Goal: Transaction & Acquisition: Purchase product/service

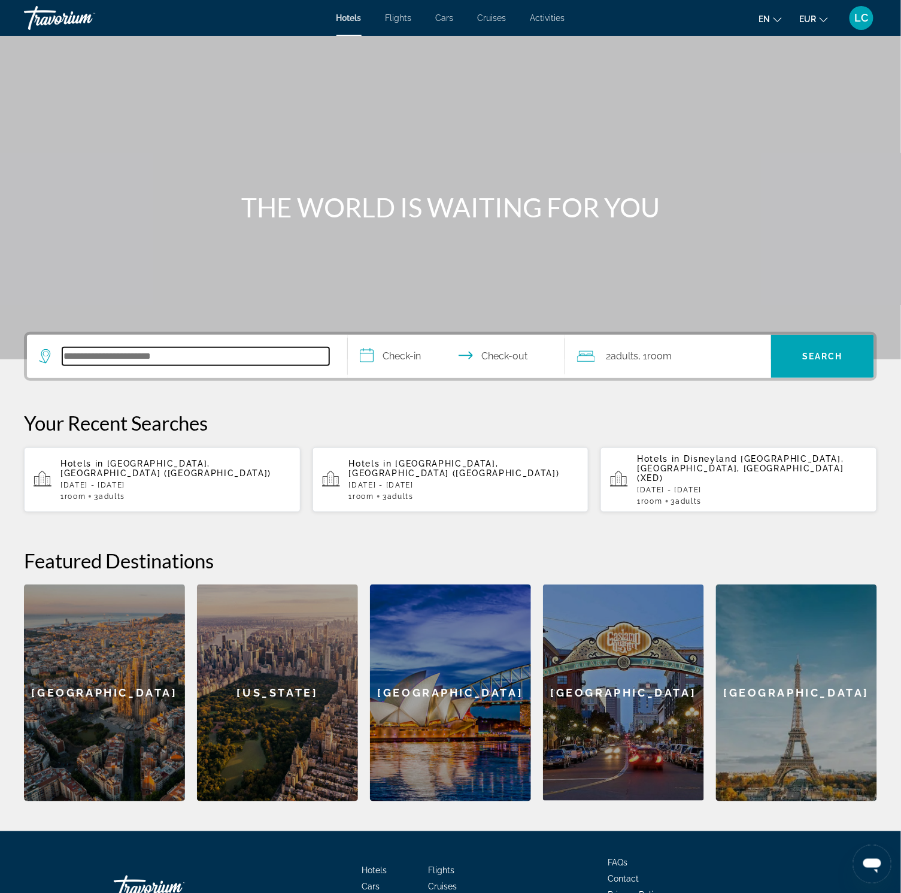
click at [117, 357] on input "Search hotel destination" at bounding box center [195, 356] width 267 height 18
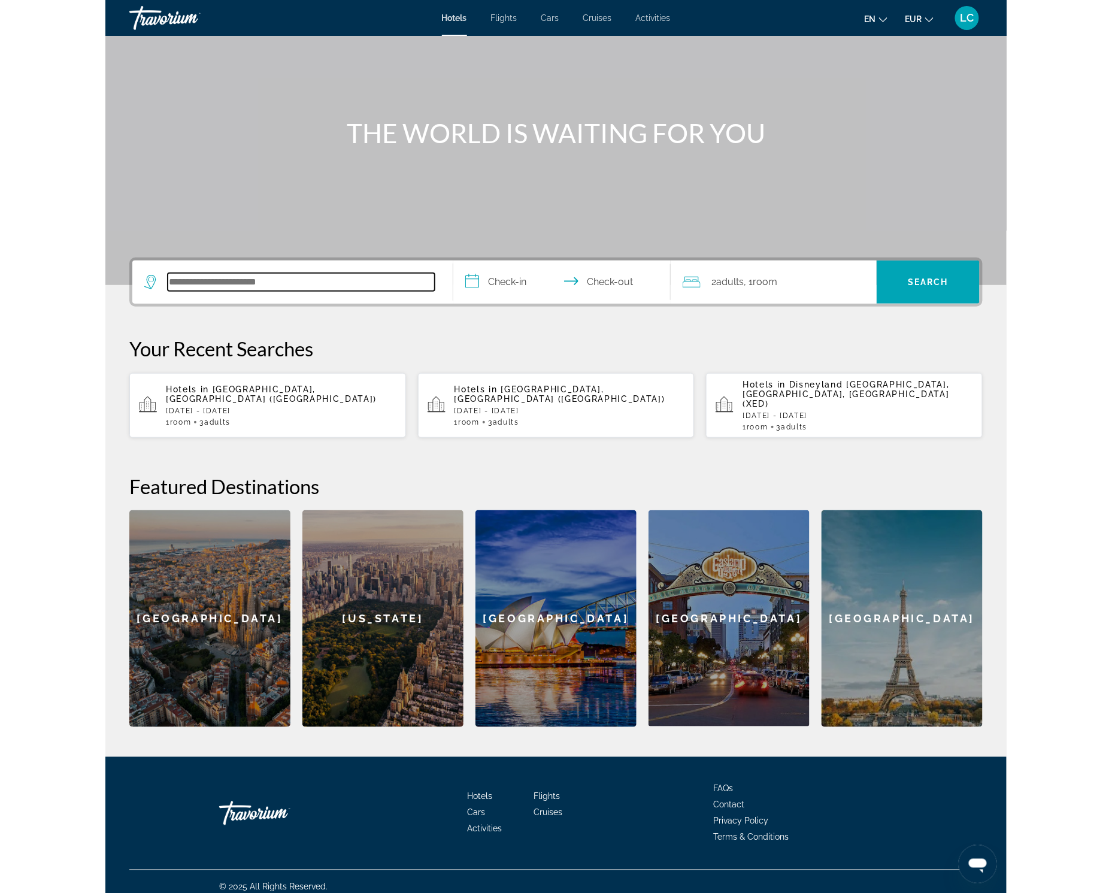
scroll to position [75, 0]
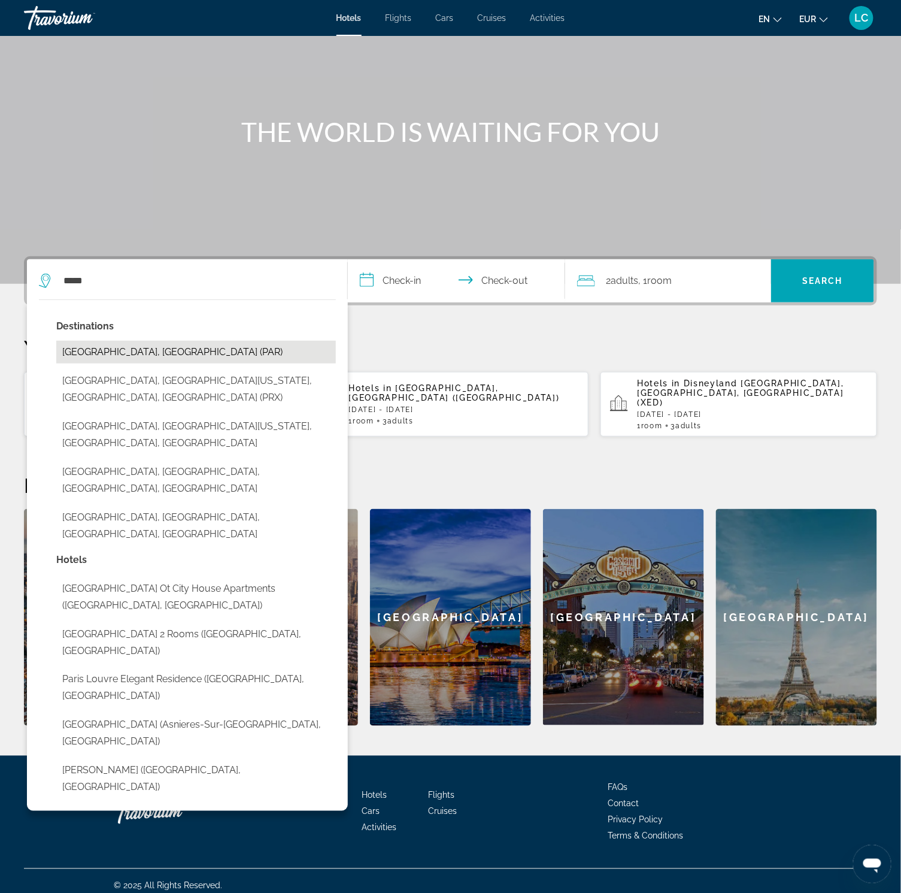
click at [105, 353] on button "[GEOGRAPHIC_DATA], [GEOGRAPHIC_DATA] (PAR)" at bounding box center [196, 352] width 280 height 23
type input "**********"
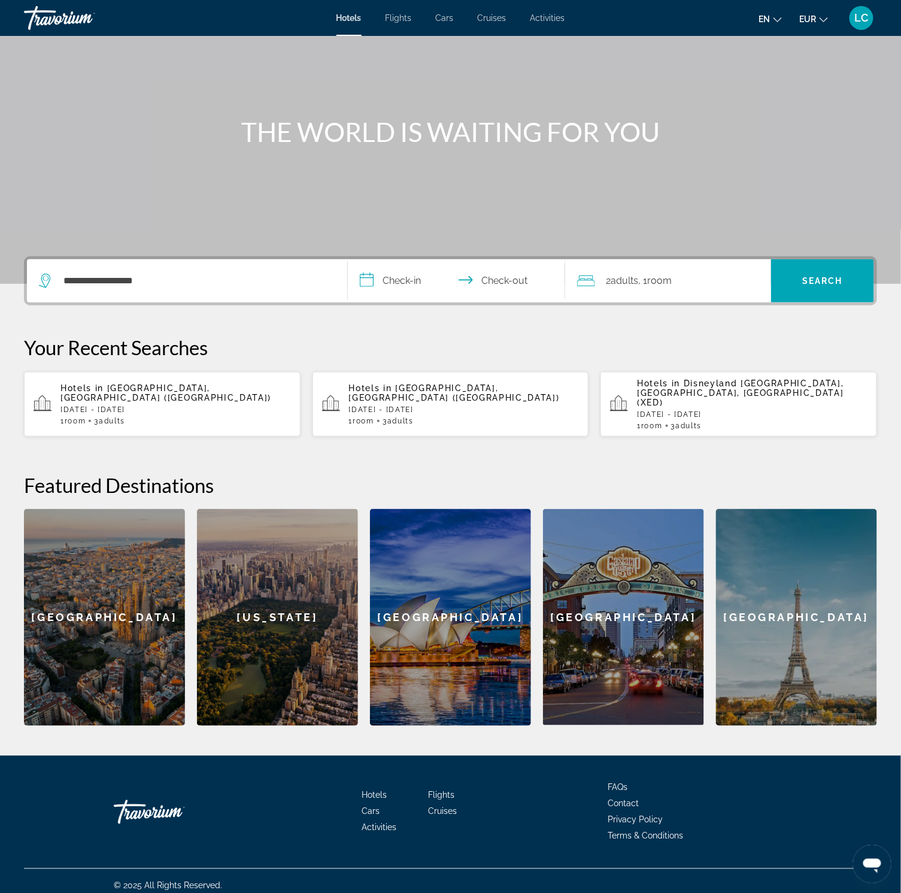
click at [406, 281] on input "**********" at bounding box center [459, 282] width 223 height 47
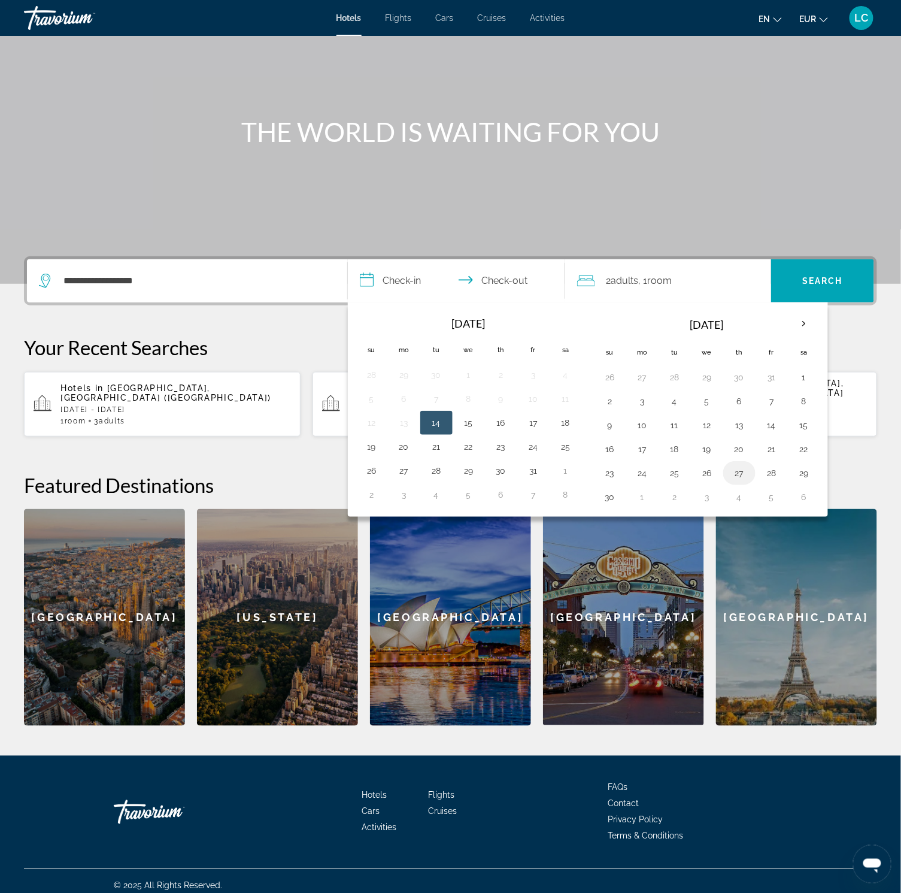
click at [748, 481] on button "27" at bounding box center [739, 473] width 19 height 17
click at [610, 505] on button "30" at bounding box center [609, 496] width 19 height 17
type input "**********"
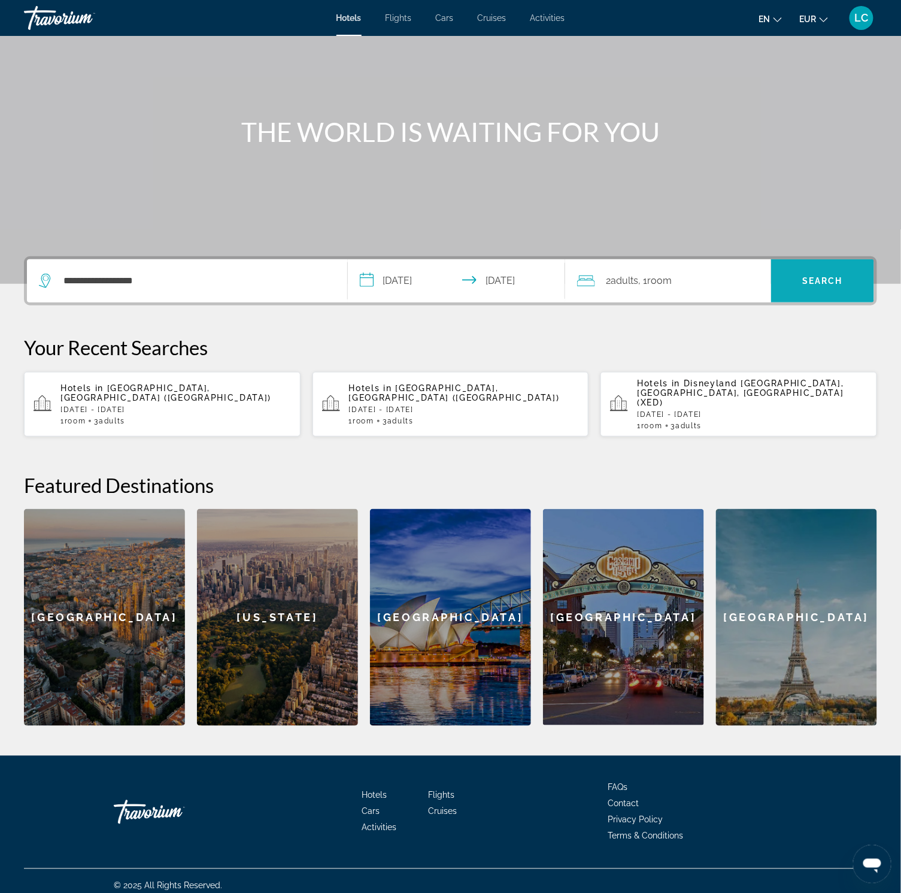
click at [827, 281] on span "Search" at bounding box center [822, 281] width 41 height 10
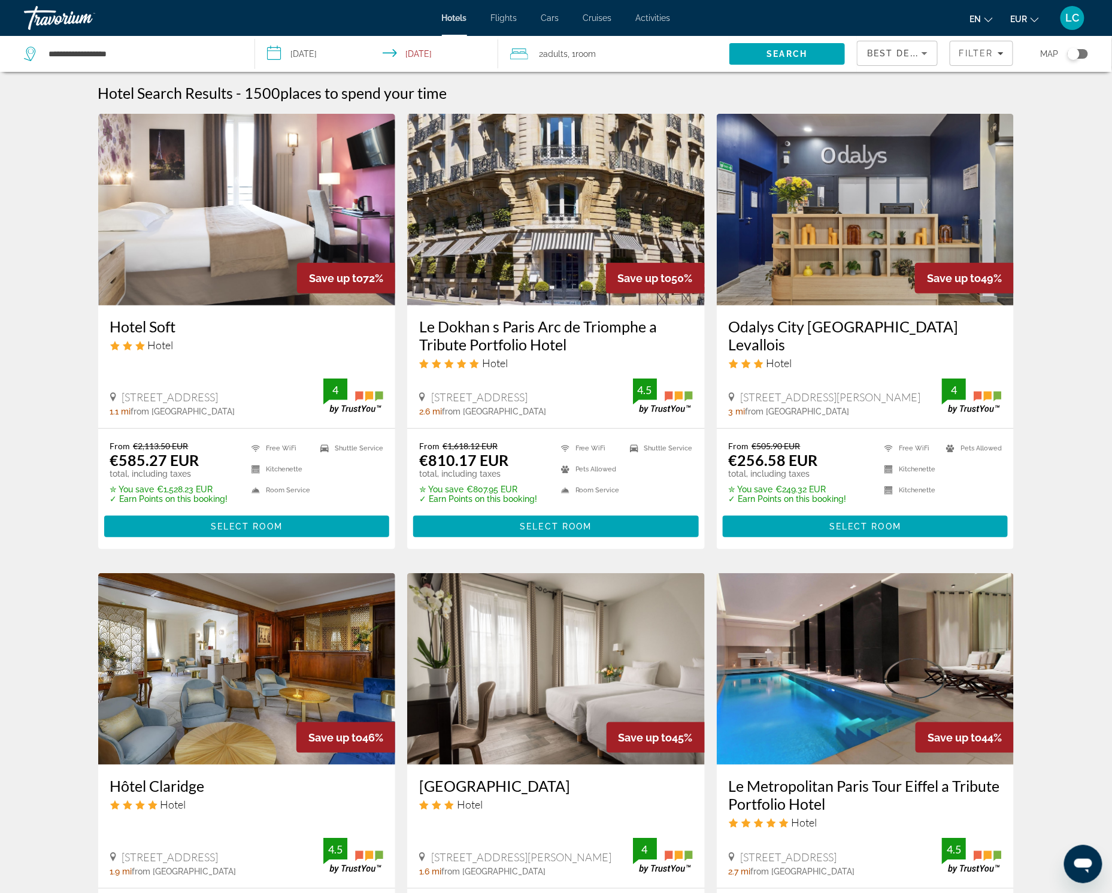
click at [919, 54] on div "Toggle map" at bounding box center [1077, 54] width 20 height 10
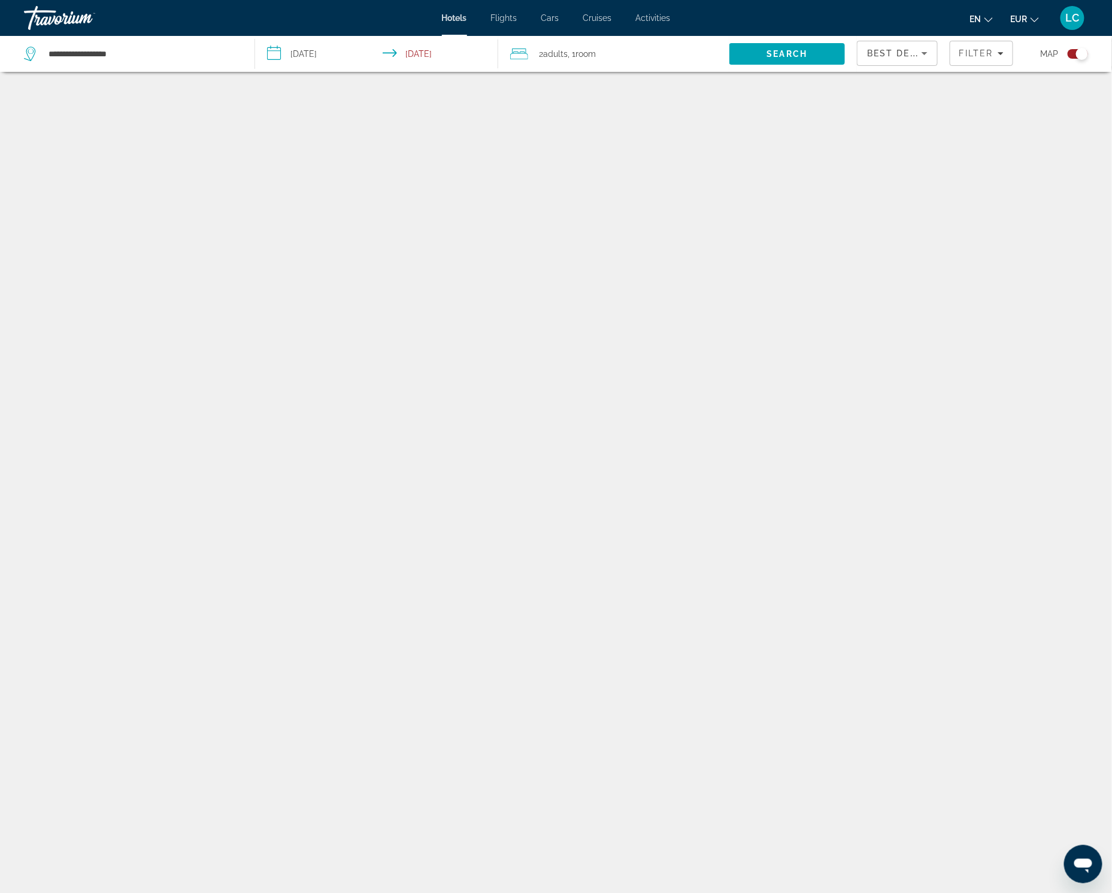
scroll to position [72, 0]
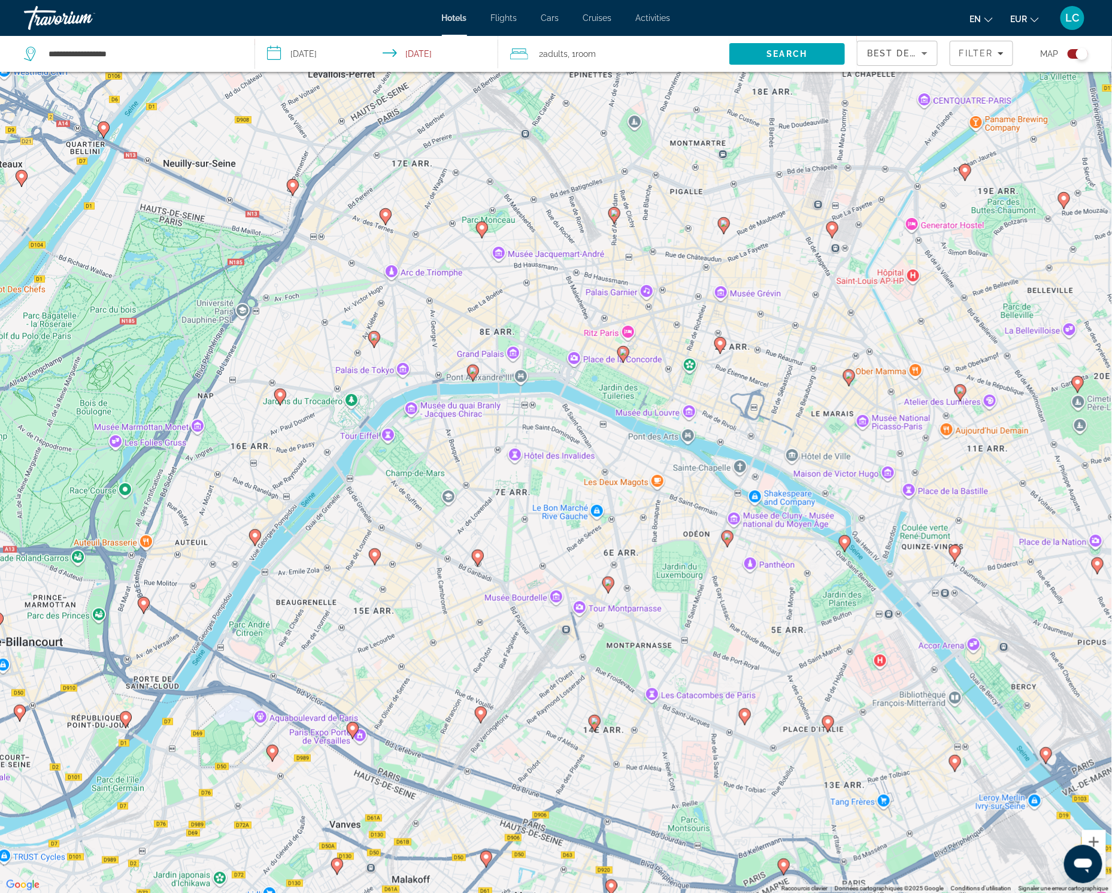
click at [620, 356] on icon "Main content" at bounding box center [622, 354] width 11 height 16
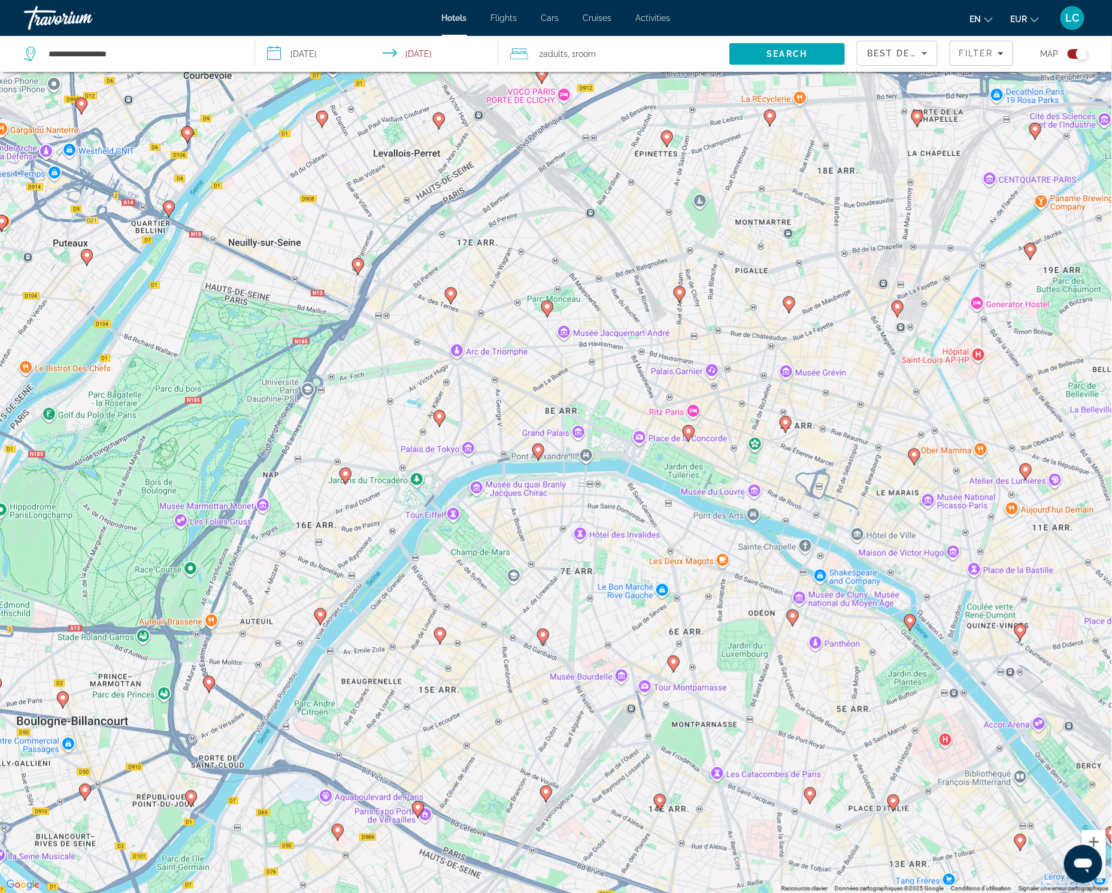
click at [541, 305] on gmp-advanced-marker "Main content" at bounding box center [547, 309] width 12 height 18
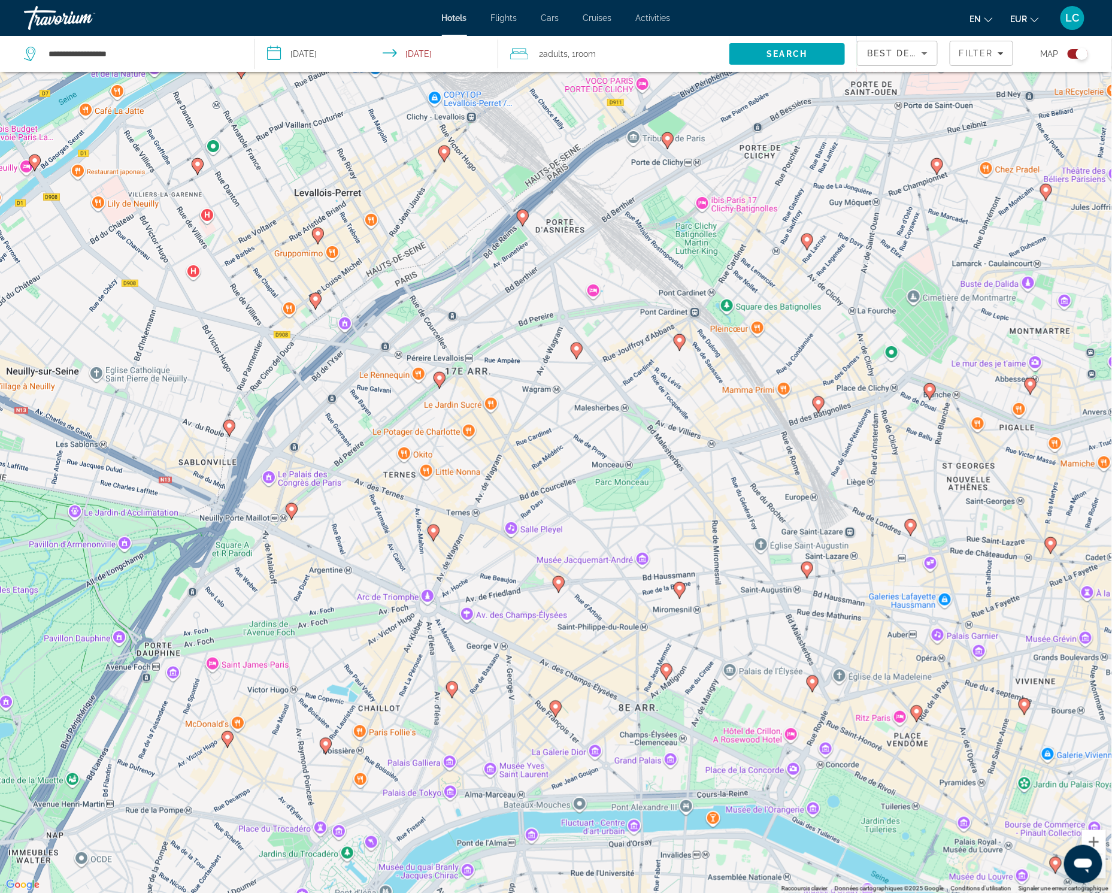
click at [609, 515] on div "Pour naviguer, appuyez sur les touches fléchées. Pour activer le glissement ave…" at bounding box center [556, 446] width 1112 height 893
click at [682, 584] on image "Main content" at bounding box center [679, 587] width 7 height 7
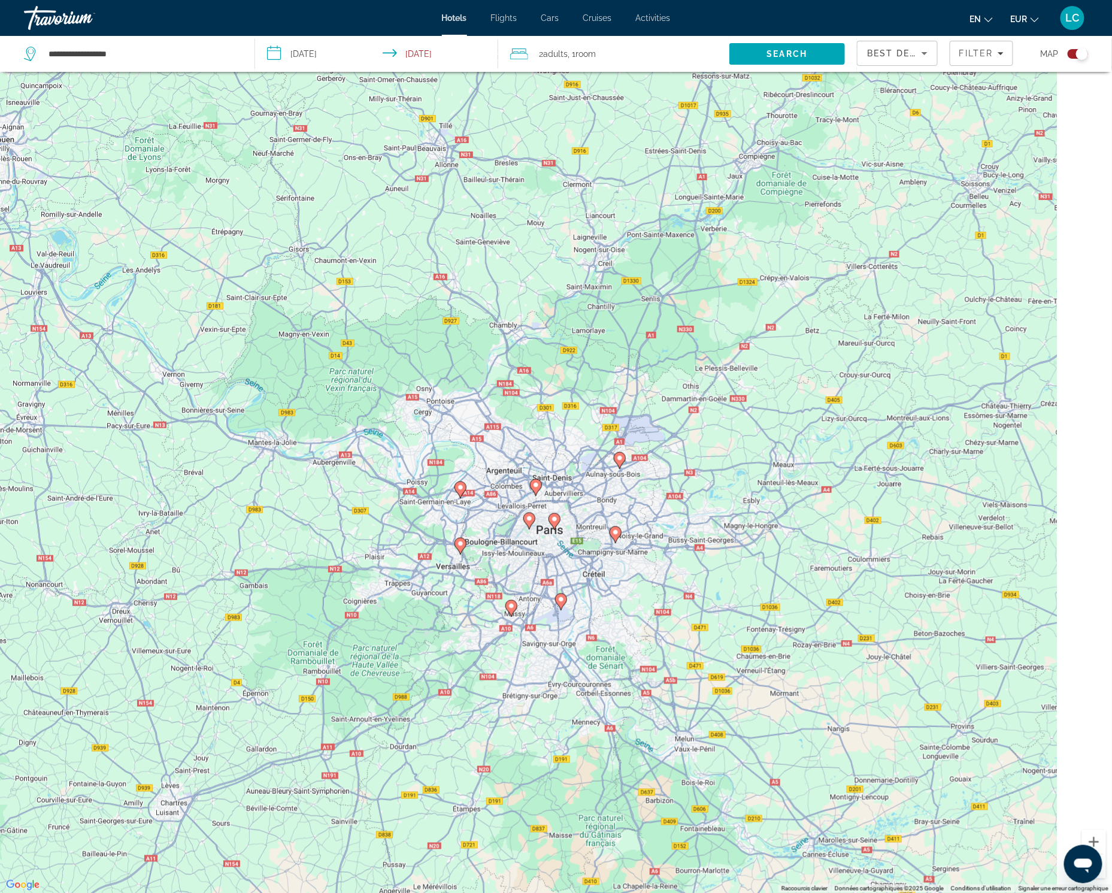
drag, startPoint x: 792, startPoint y: 544, endPoint x: 457, endPoint y: 472, distance: 342.8
click at [457, 472] on div "Pour naviguer, appuyez sur les touches fléchées. Pour activer le glissement ave…" at bounding box center [556, 446] width 1112 height 893
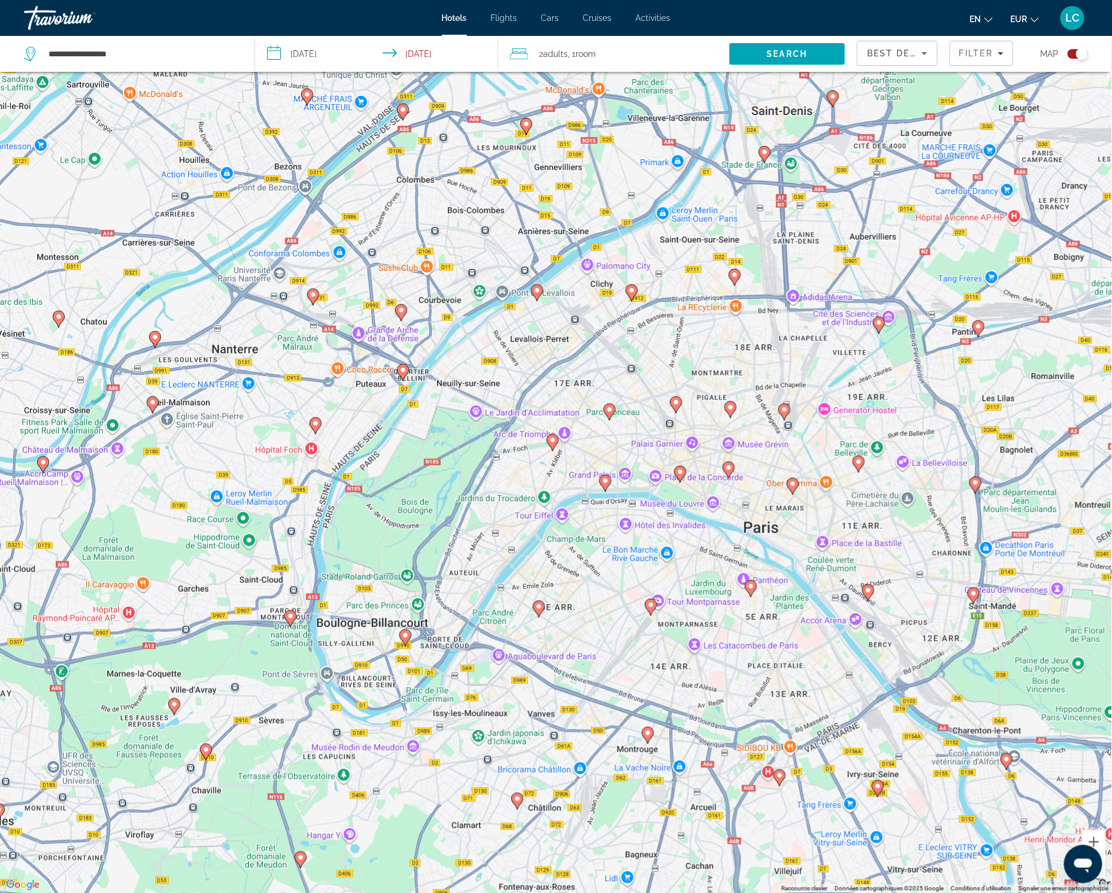
drag, startPoint x: 400, startPoint y: 468, endPoint x: 729, endPoint y: 524, distance: 333.3
click at [729, 524] on div "Pour naviguer, appuyez sur les touches fléchées. Pour activer le glissement ave…" at bounding box center [556, 446] width 1112 height 893
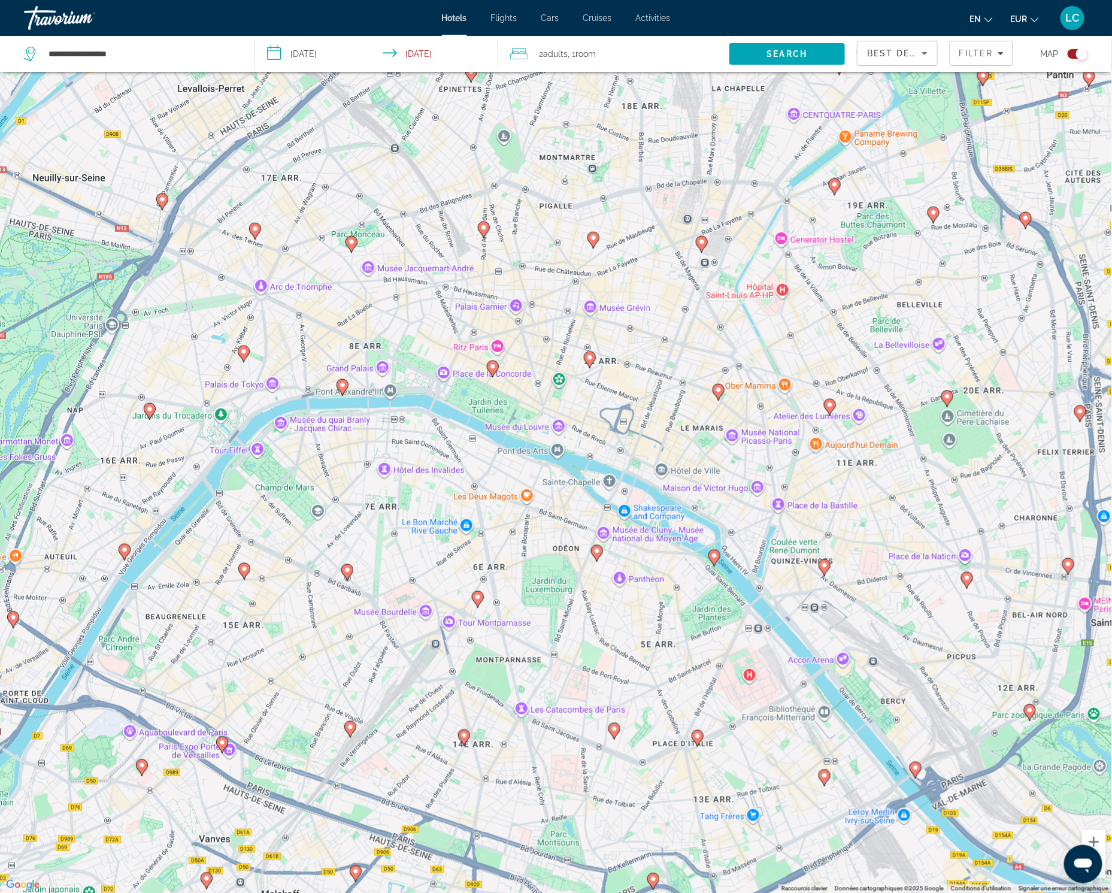
drag, startPoint x: 493, startPoint y: 442, endPoint x: 445, endPoint y: 423, distance: 51.6
click at [445, 423] on div "Pour naviguer, appuyez sur les touches fléchées. Pour activer le glissement ave…" at bounding box center [556, 446] width 1112 height 893
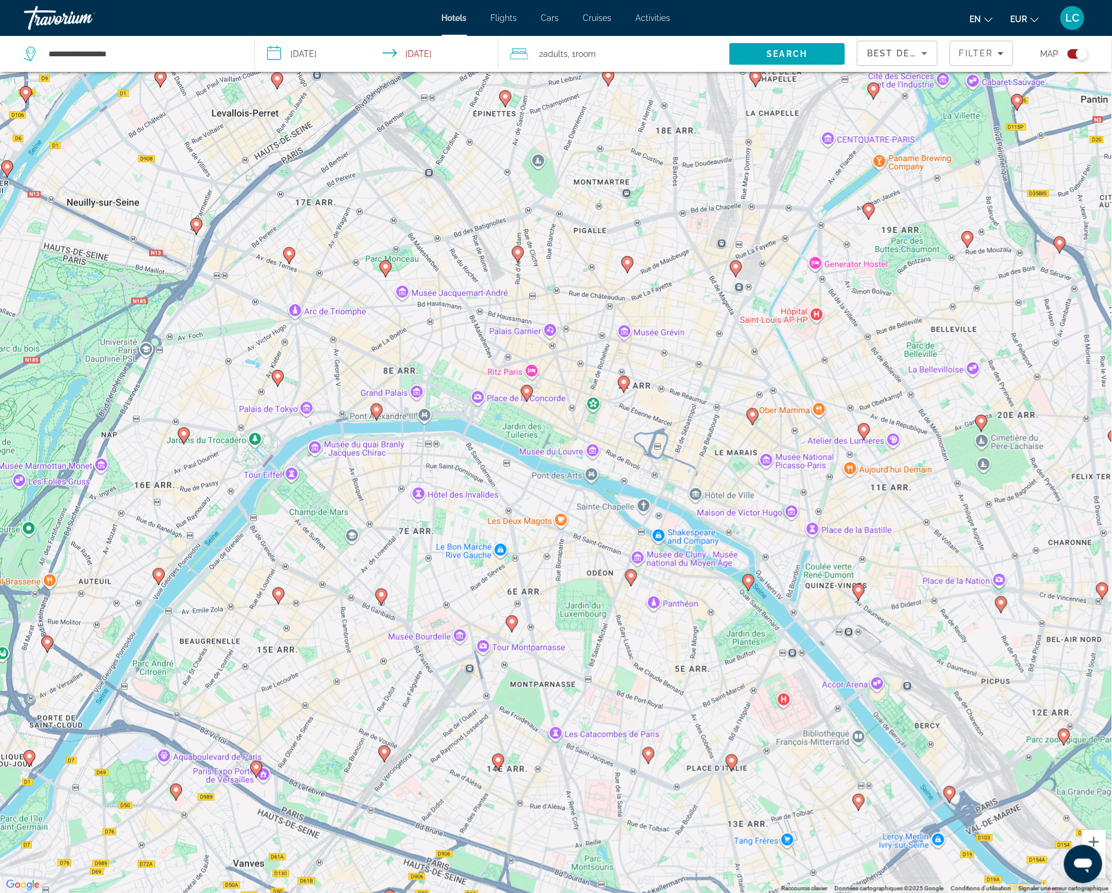
drag, startPoint x: 542, startPoint y: 569, endPoint x: 575, endPoint y: 596, distance: 43.0
click at [575, 596] on div "Pour naviguer, appuyez sur les touches fléchées. Pour activer le glissement ave…" at bounding box center [556, 446] width 1112 height 893
click at [919, 53] on div "Toggle map" at bounding box center [1077, 54] width 20 height 10
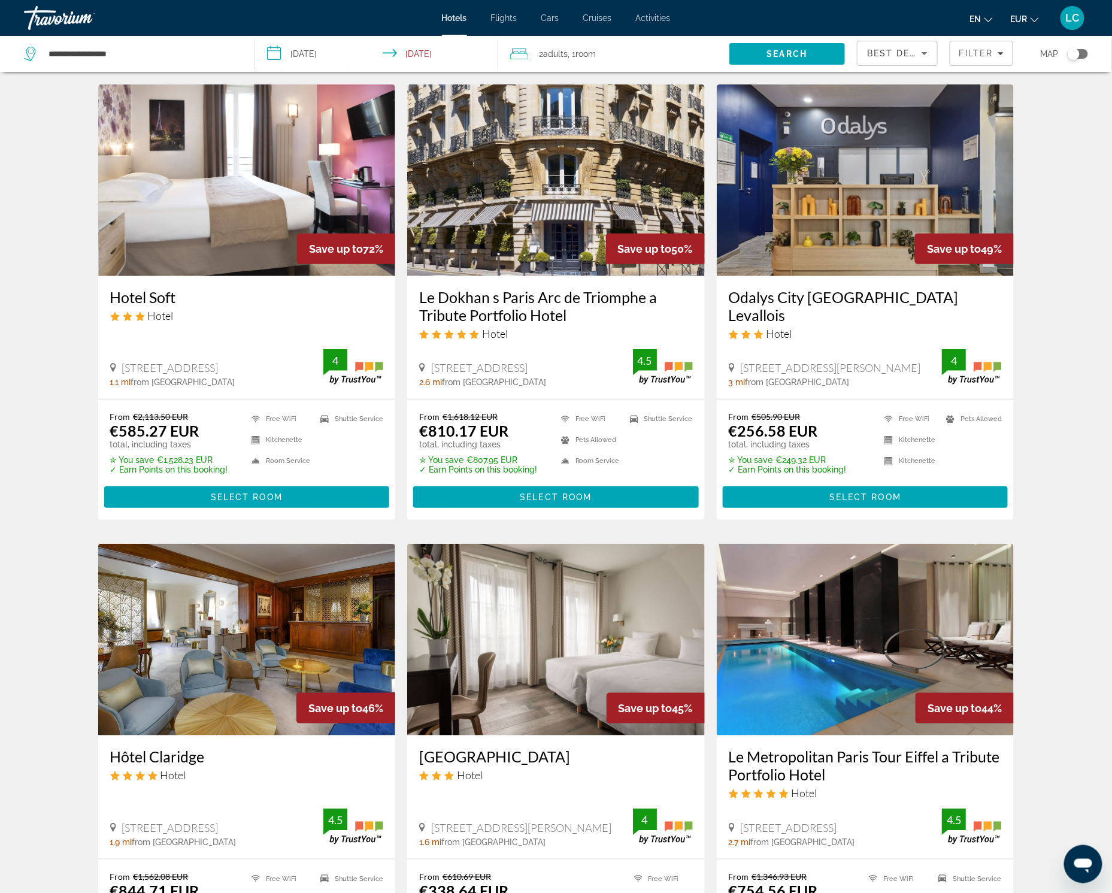
scroll to position [0, 0]
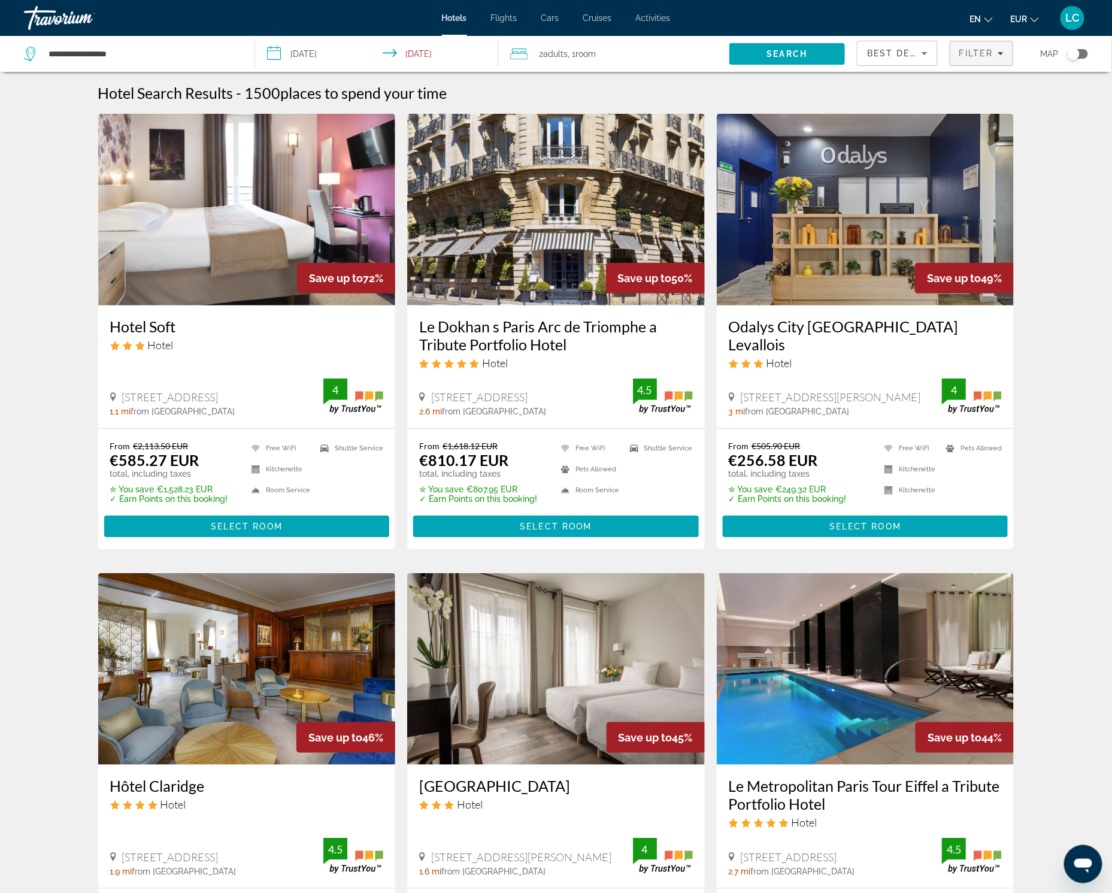
click at [919, 47] on span "Filters" at bounding box center [981, 53] width 62 height 29
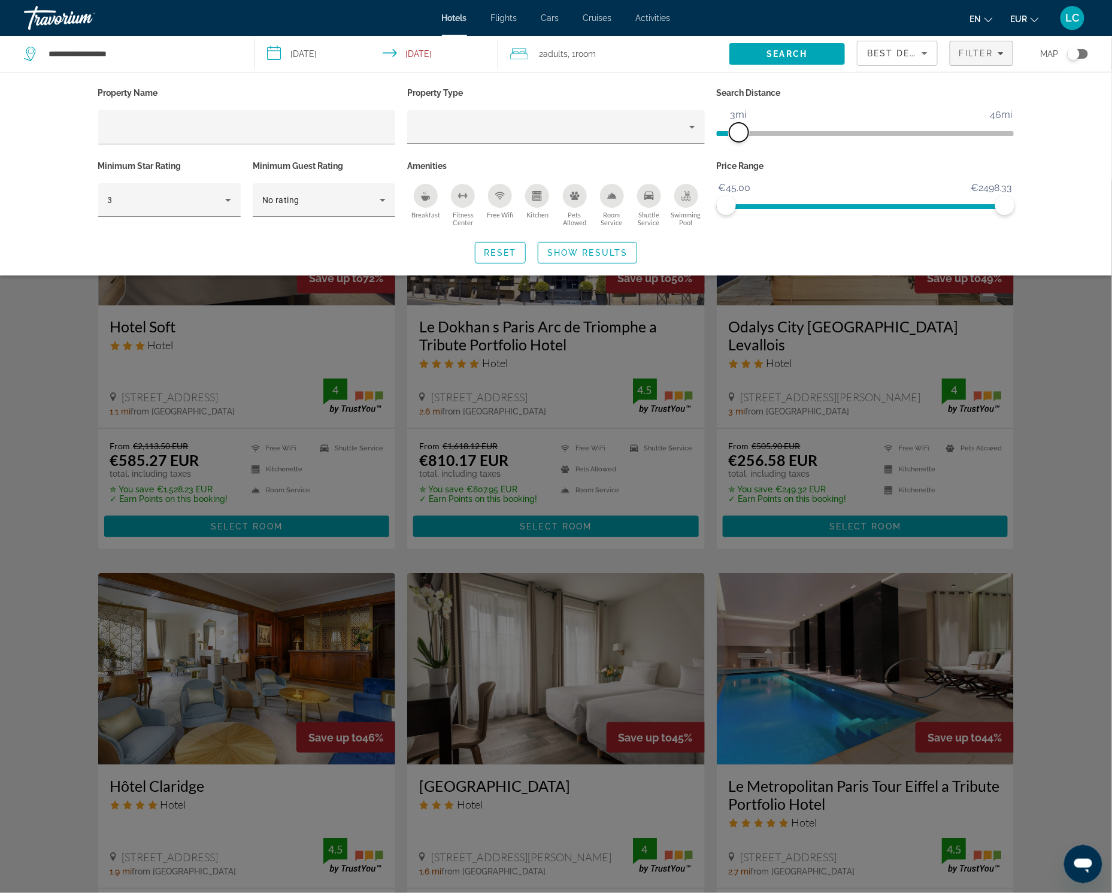
drag, startPoint x: 910, startPoint y: 131, endPoint x: 736, endPoint y: 140, distance: 173.9
click at [736, 140] on span "ngx-slider" at bounding box center [738, 132] width 19 height 19
click at [578, 250] on span "Show Results" at bounding box center [587, 253] width 80 height 10
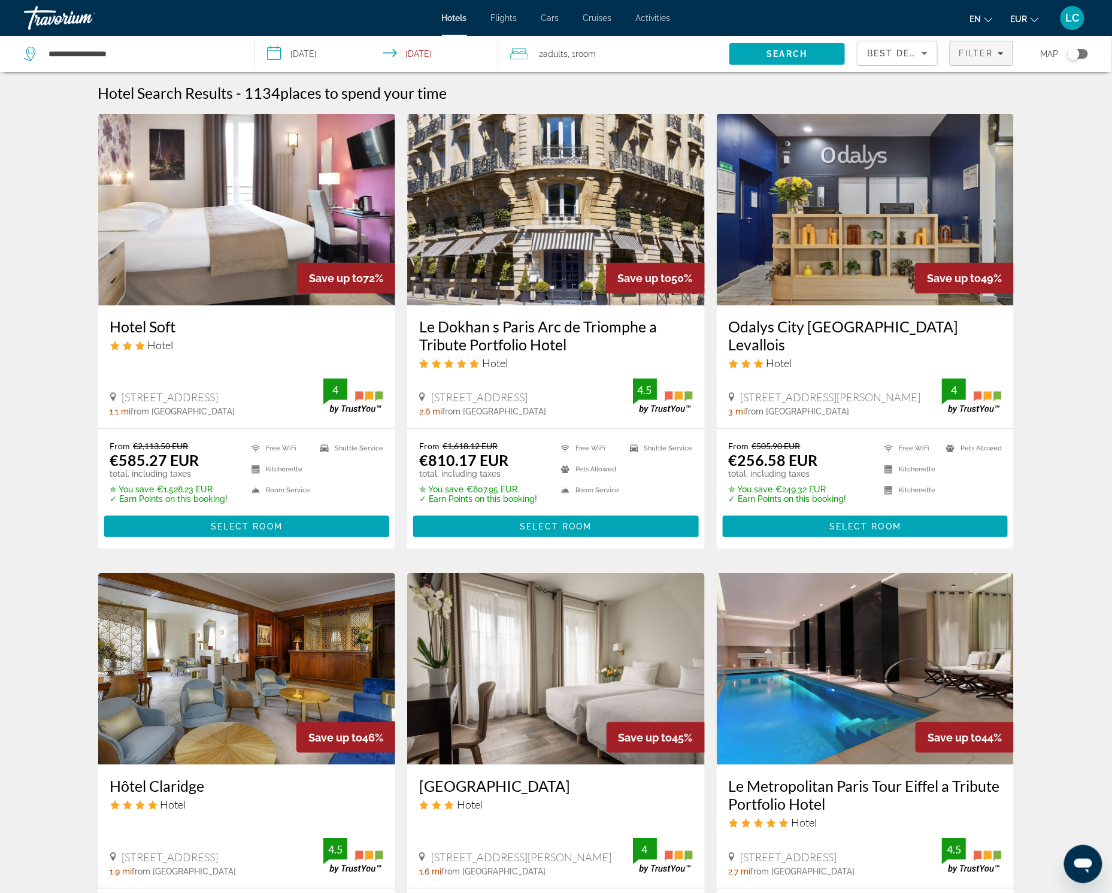
click at [919, 67] on span "Filters" at bounding box center [981, 53] width 62 height 29
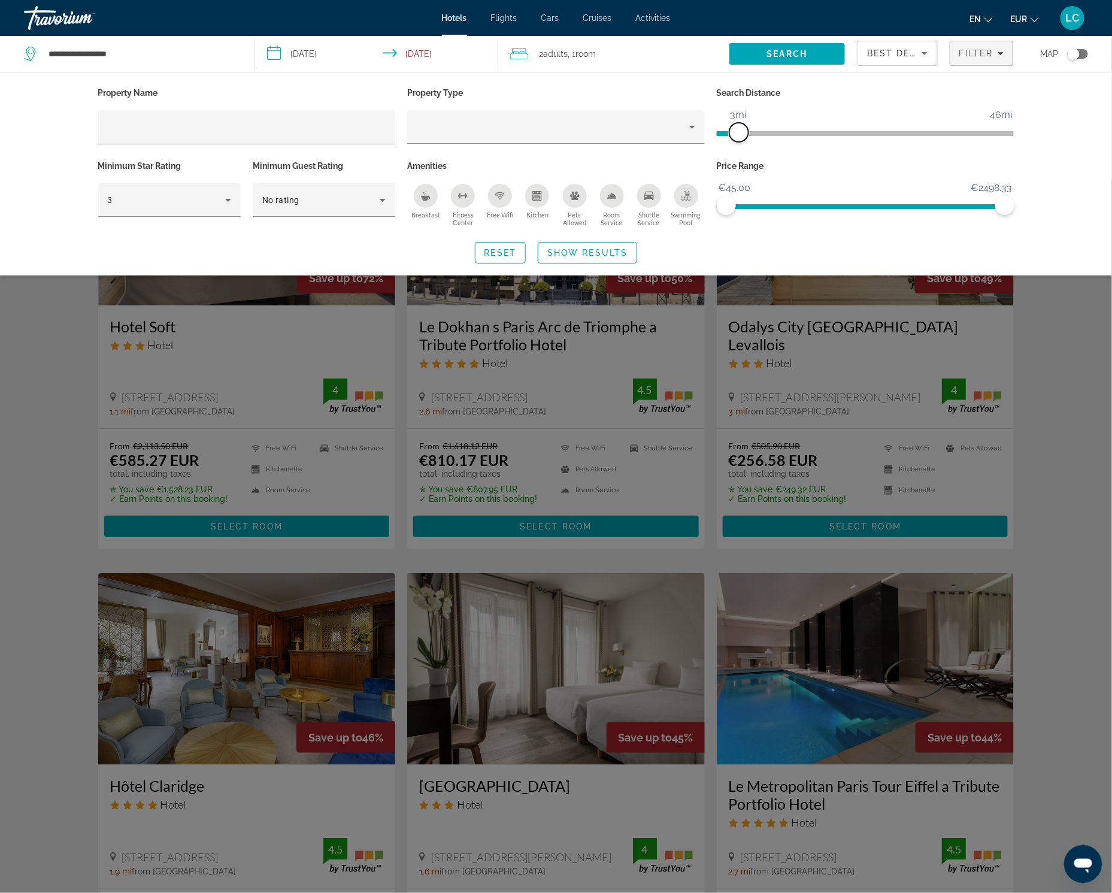
click at [742, 131] on span "ngx-slider" at bounding box center [738, 132] width 19 height 19
drag, startPoint x: 743, startPoint y: 131, endPoint x: 735, endPoint y: 131, distance: 7.8
click at [735, 131] on span "ngx-slider" at bounding box center [732, 132] width 19 height 19
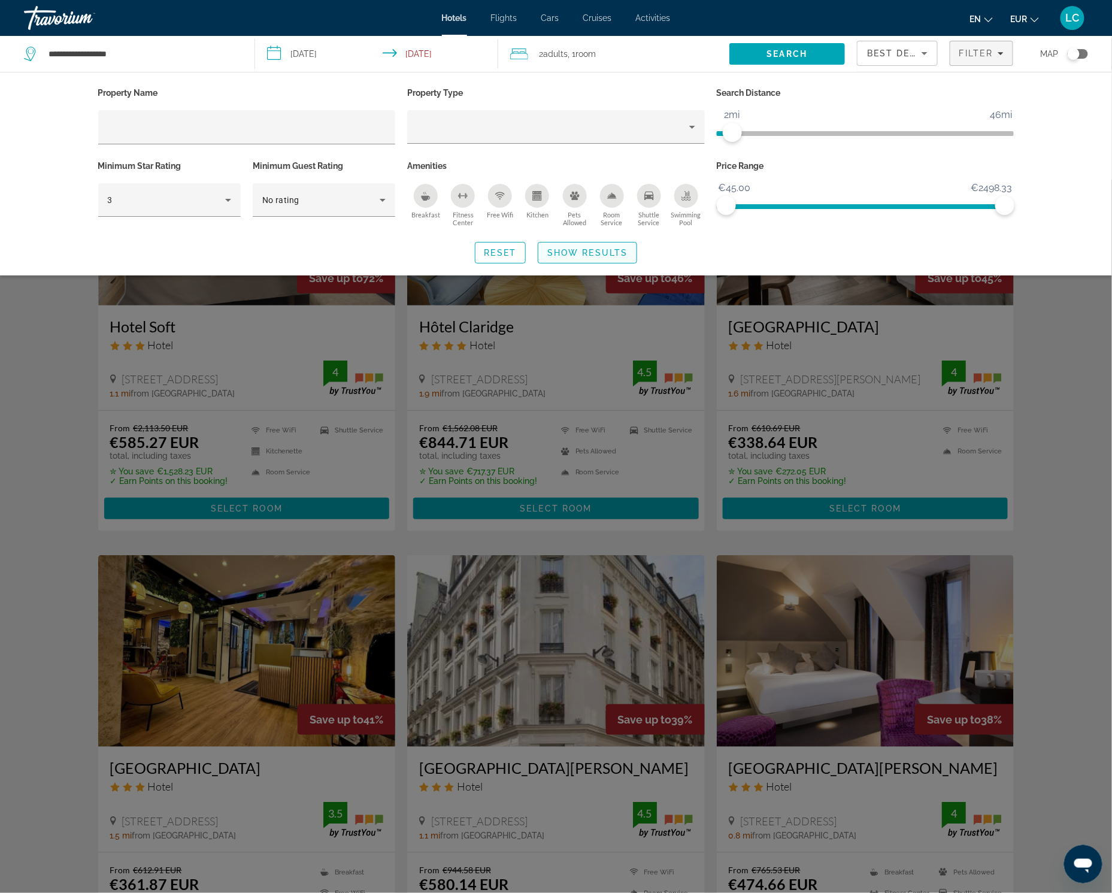
click at [596, 248] on span "Show Results" at bounding box center [587, 253] width 80 height 10
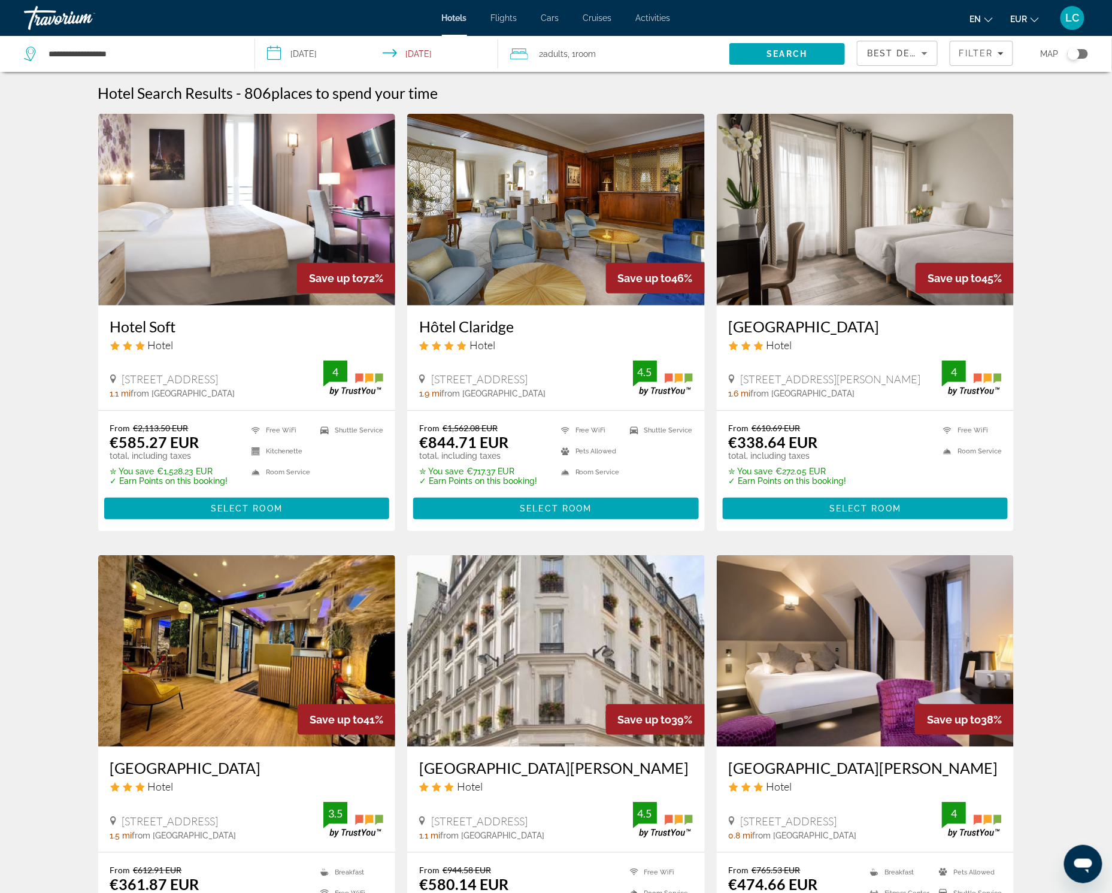
click at [899, 63] on div "Best Deals" at bounding box center [897, 58] width 60 height 34
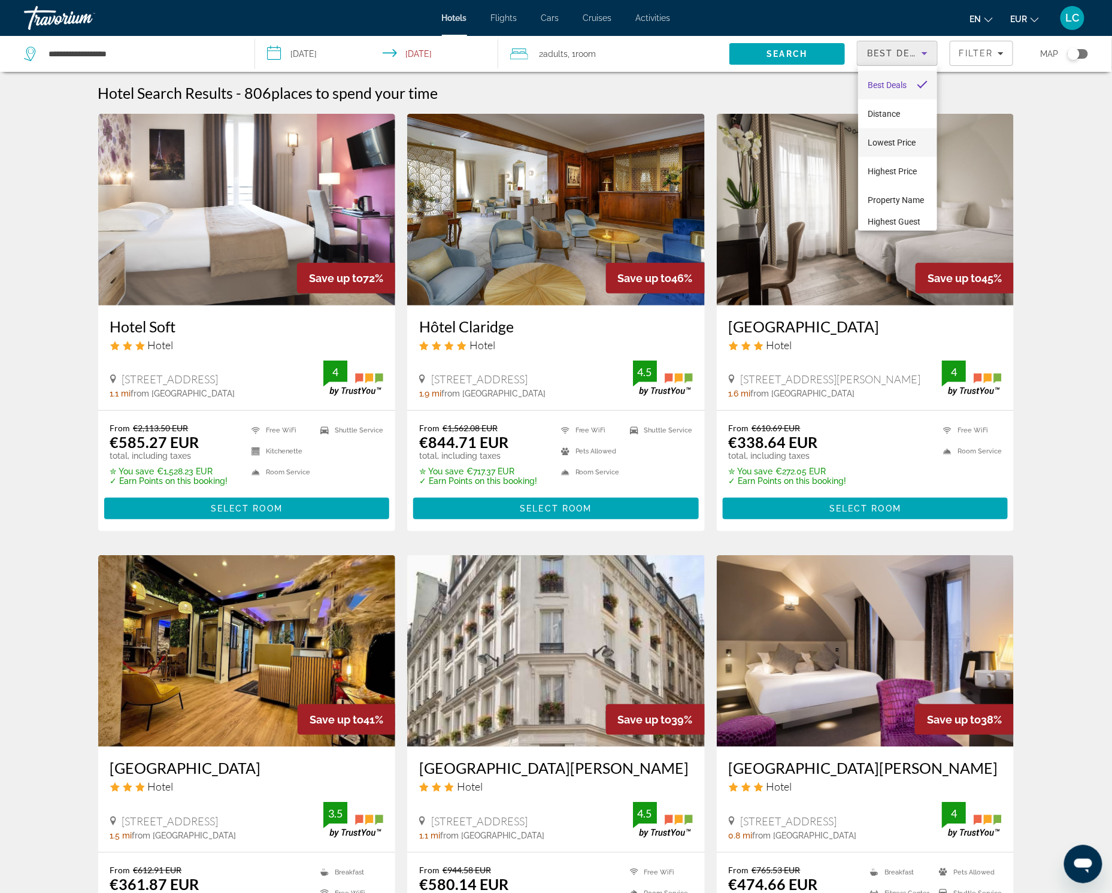
click at [896, 136] on span "Lowest Price" at bounding box center [891, 142] width 48 height 14
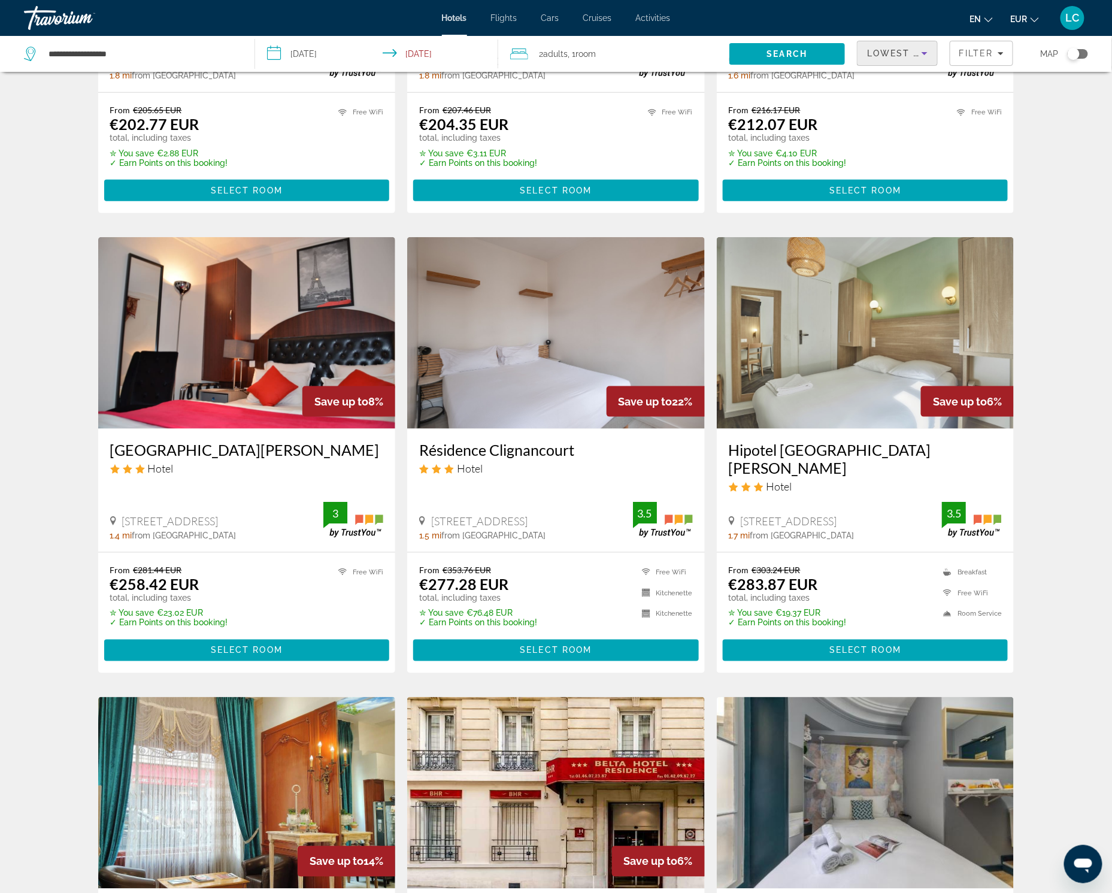
scroll to position [359, 0]
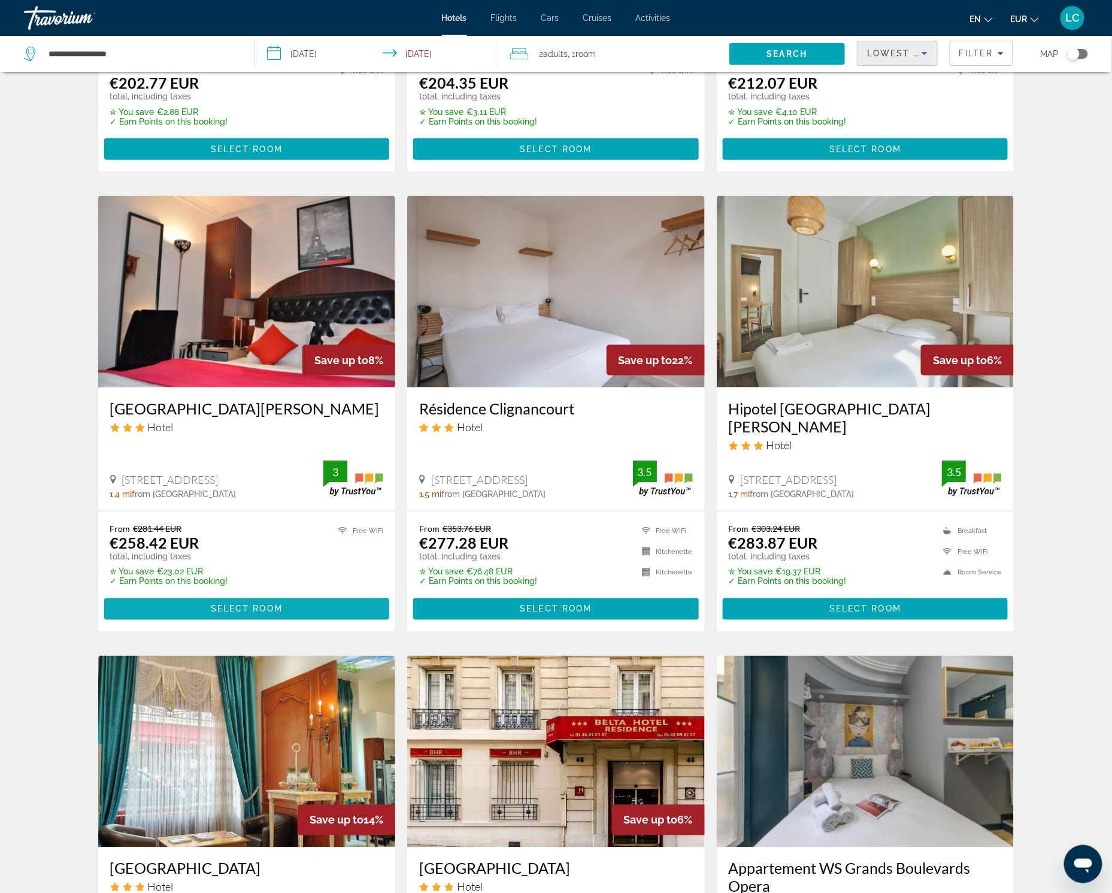
click at [219, 594] on span "Main content" at bounding box center [247, 608] width 286 height 29
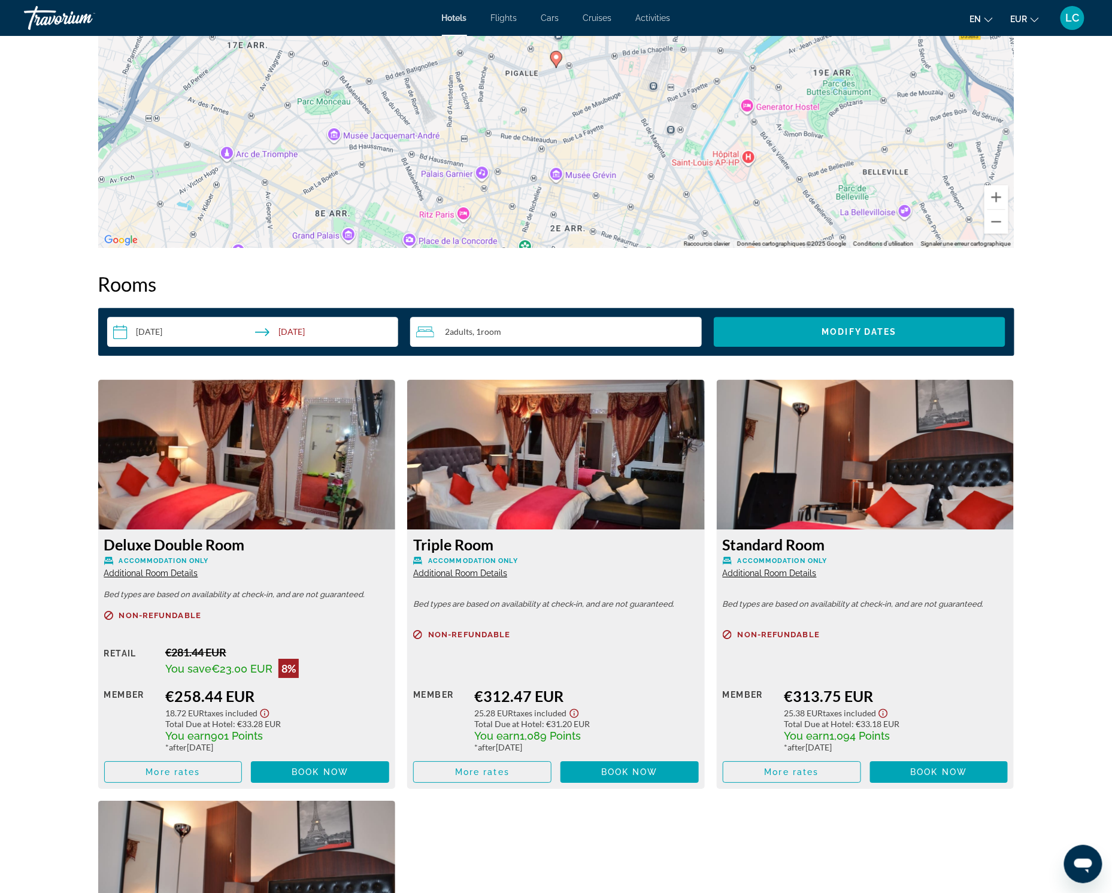
scroll to position [1316, 0]
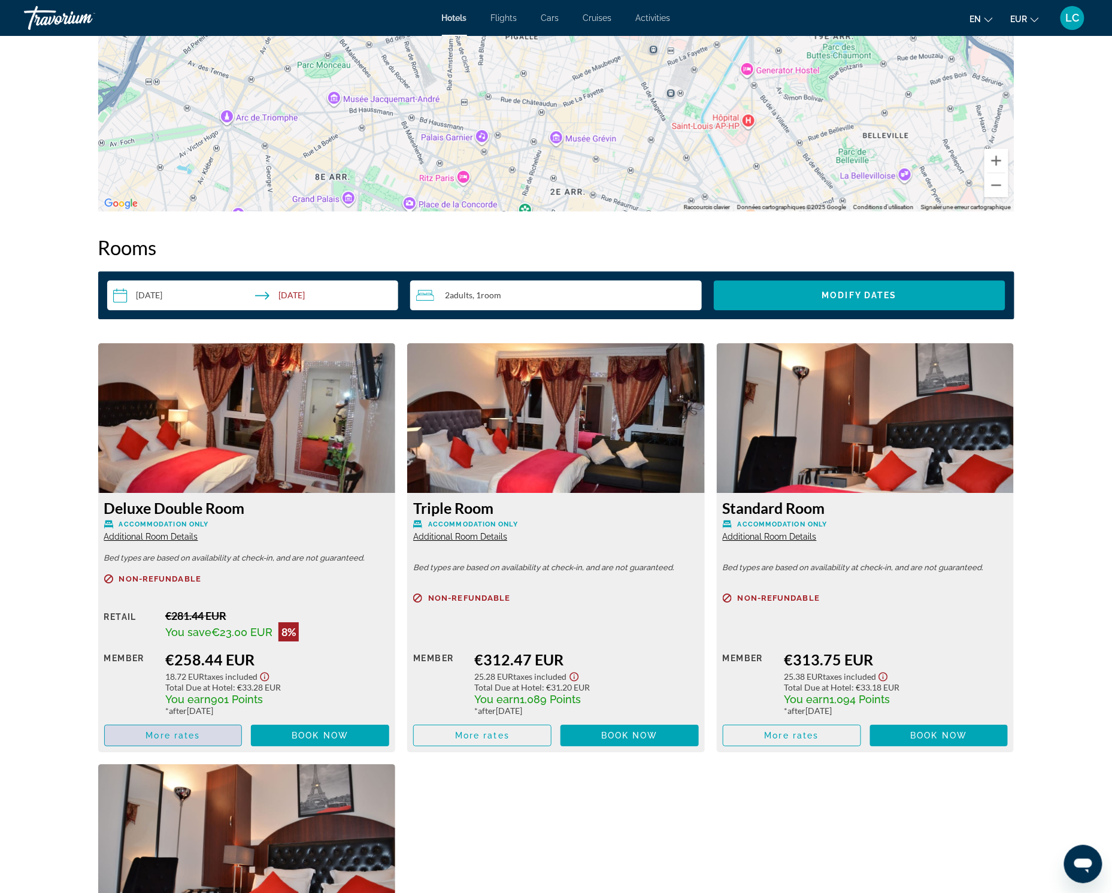
click at [158, 730] on span "More rates" at bounding box center [172, 735] width 54 height 10
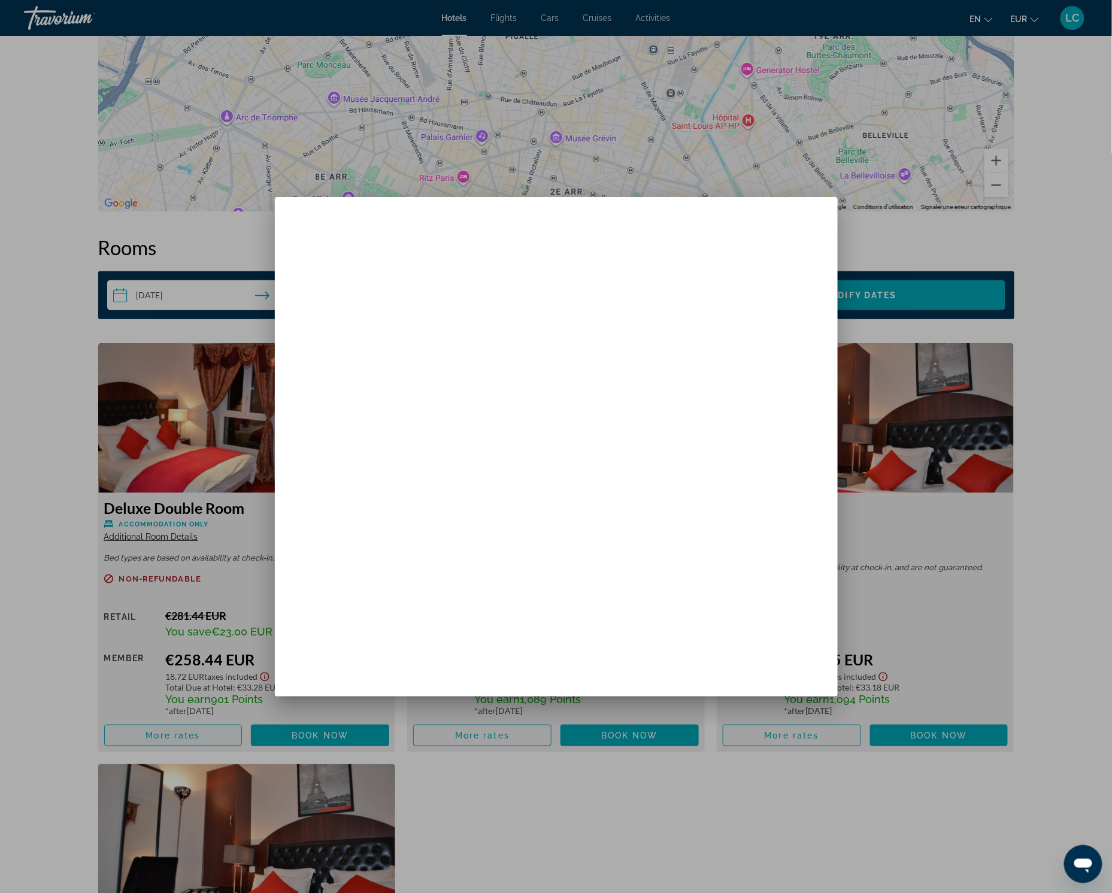
scroll to position [0, 0]
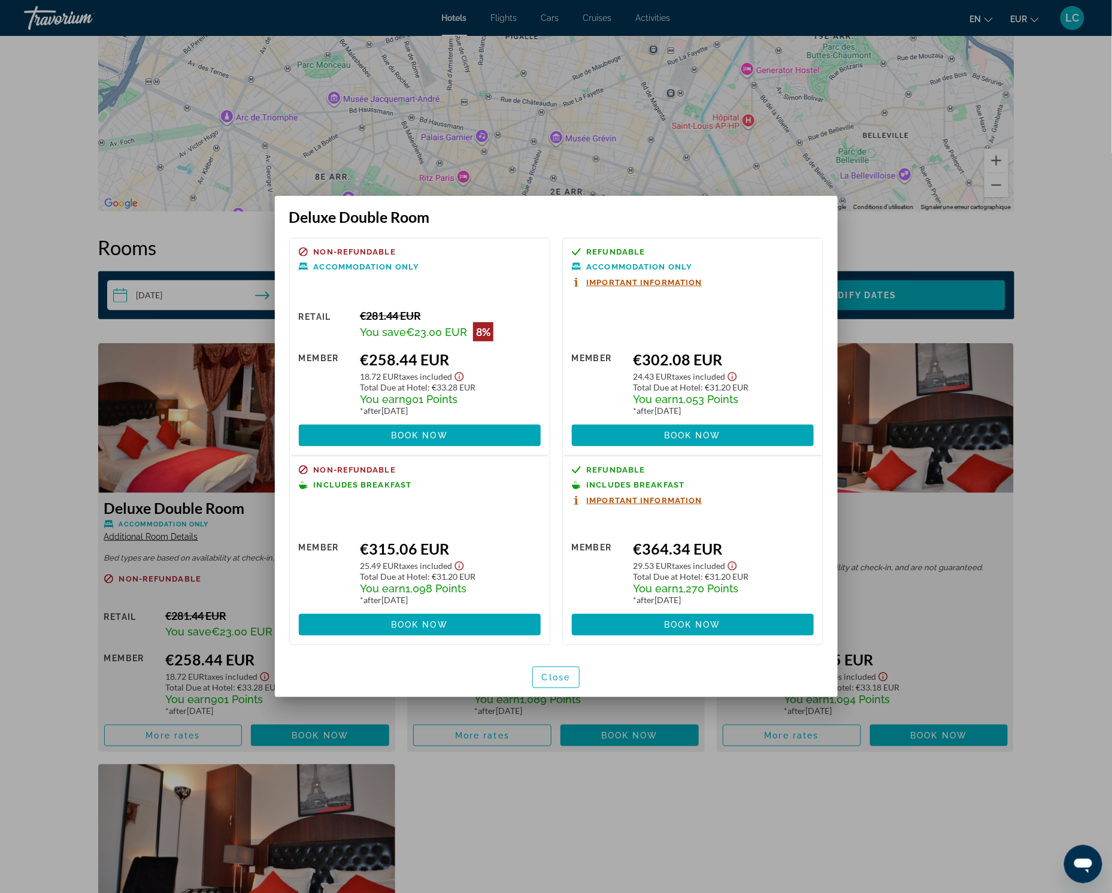
click at [608, 815] on div at bounding box center [556, 446] width 1112 height 893
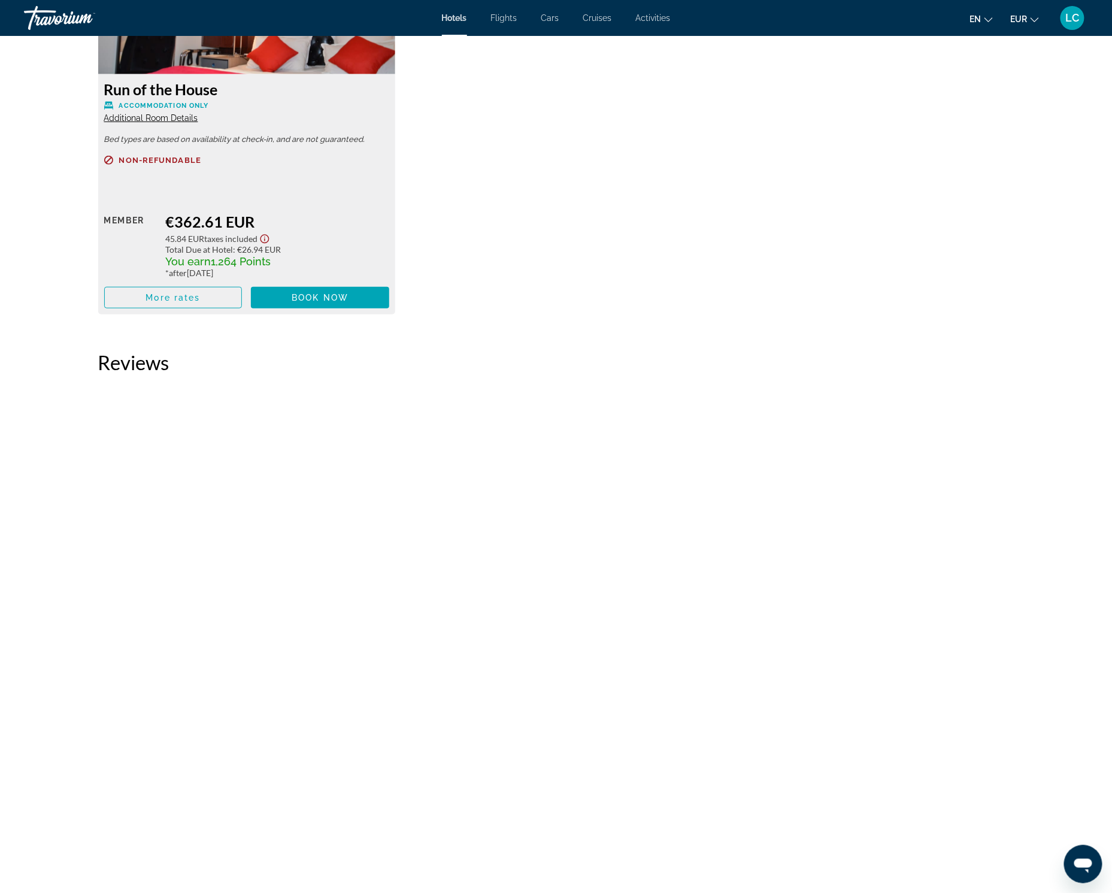
scroll to position [1556, 0]
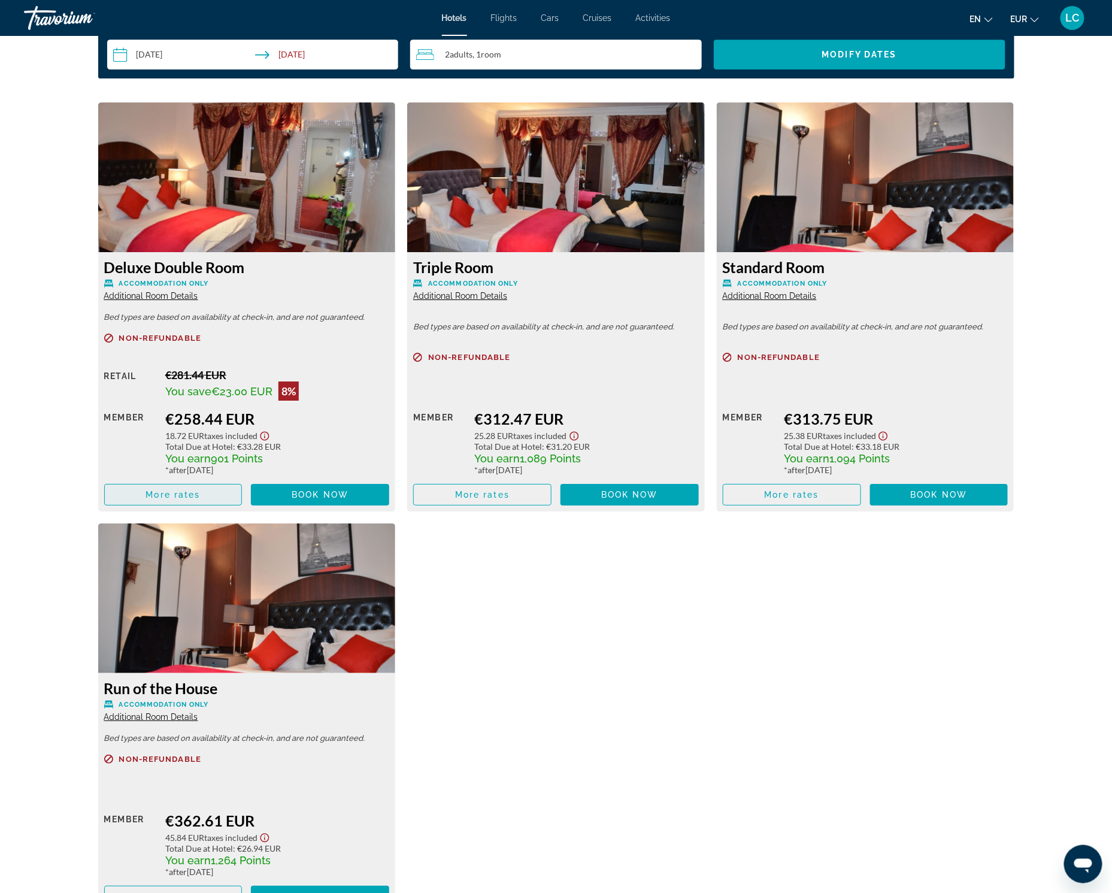
click at [156, 490] on span "More rates" at bounding box center [172, 495] width 54 height 10
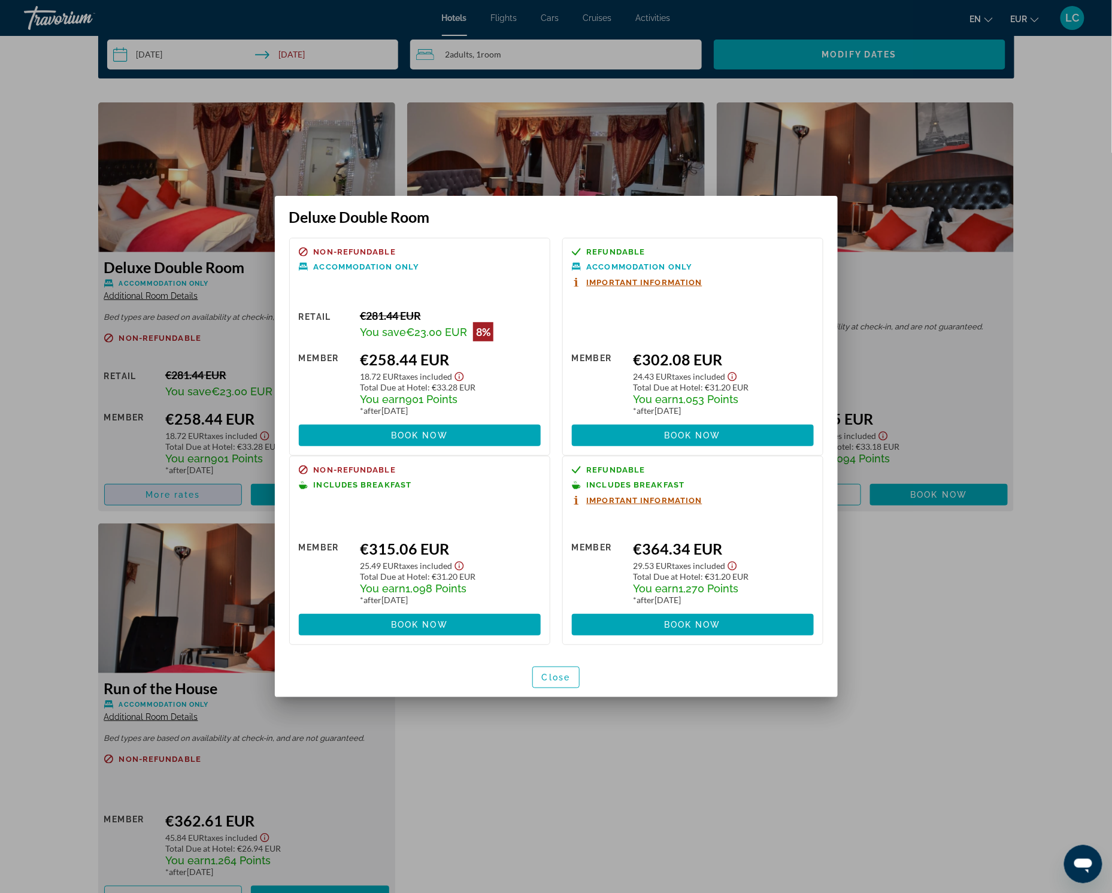
scroll to position [0, 0]
click at [712, 733] on div at bounding box center [556, 446] width 1112 height 893
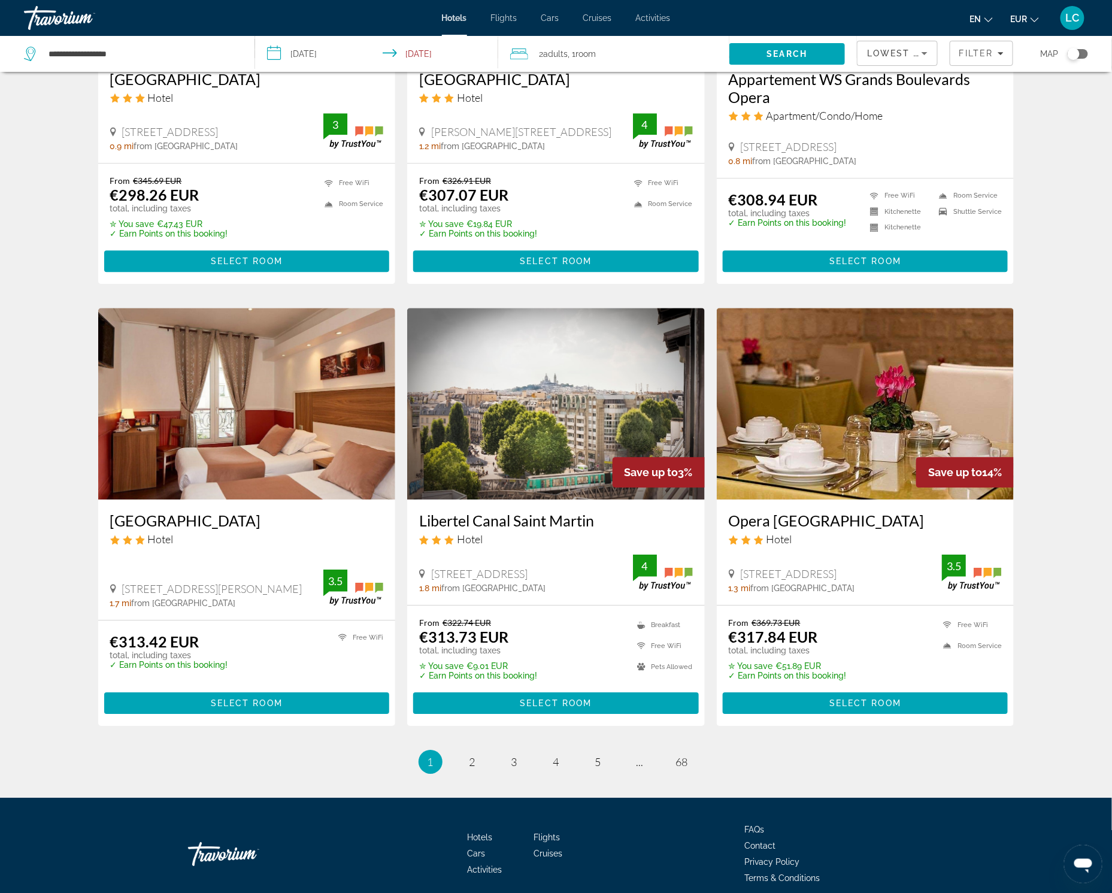
scroll to position [1184, 0]
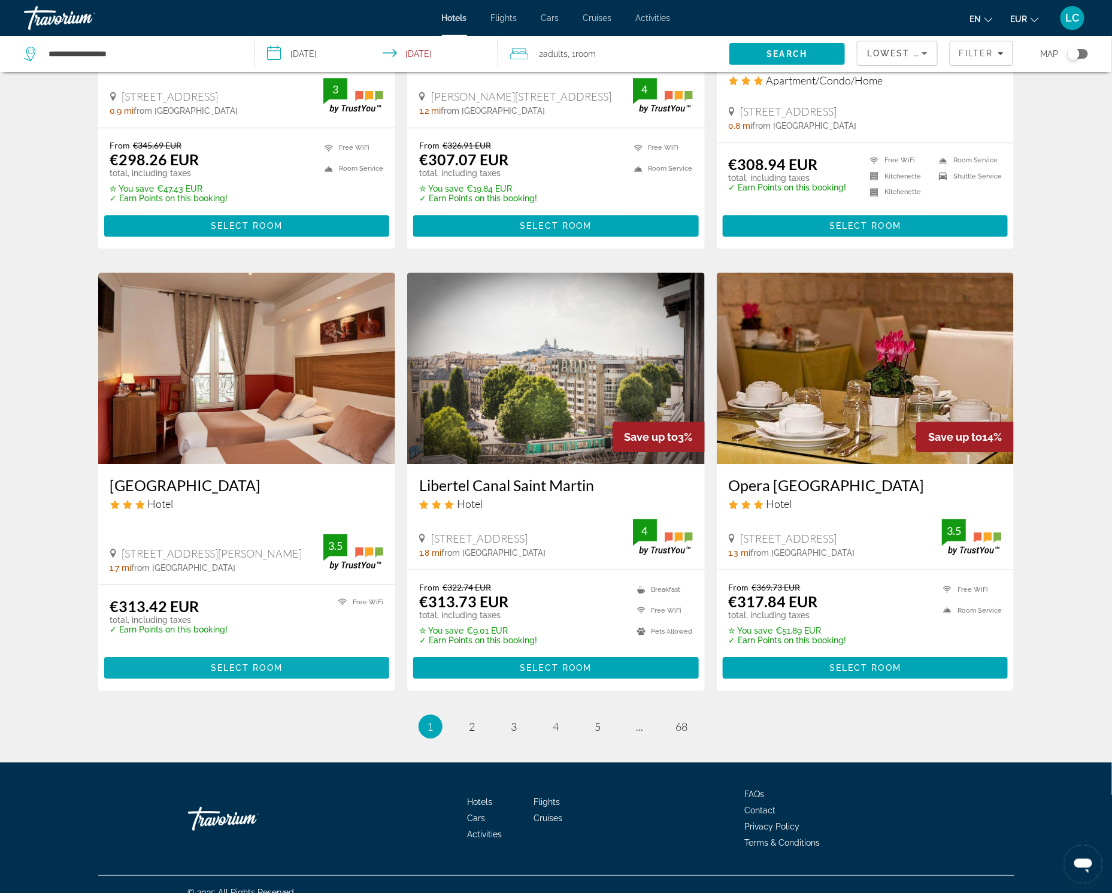
click at [270, 663] on span "Select Room" at bounding box center [247, 668] width 72 height 10
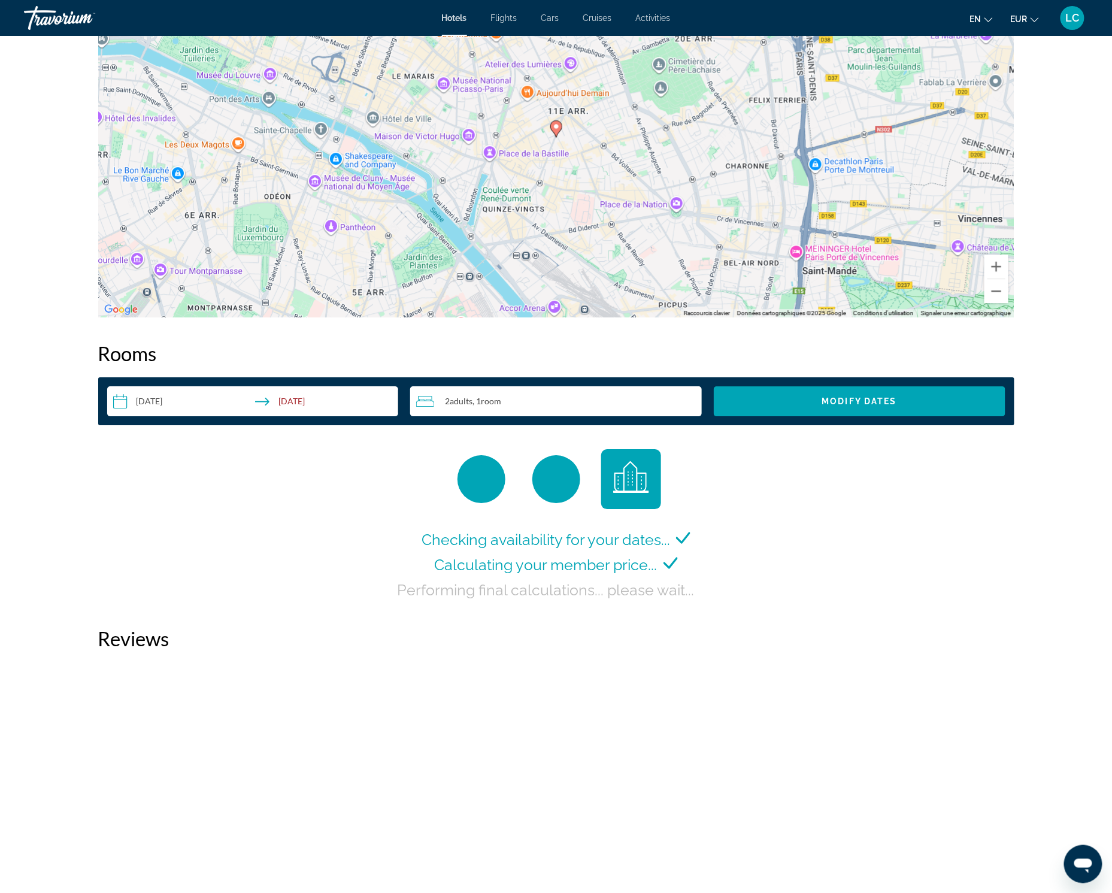
scroll to position [1264, 0]
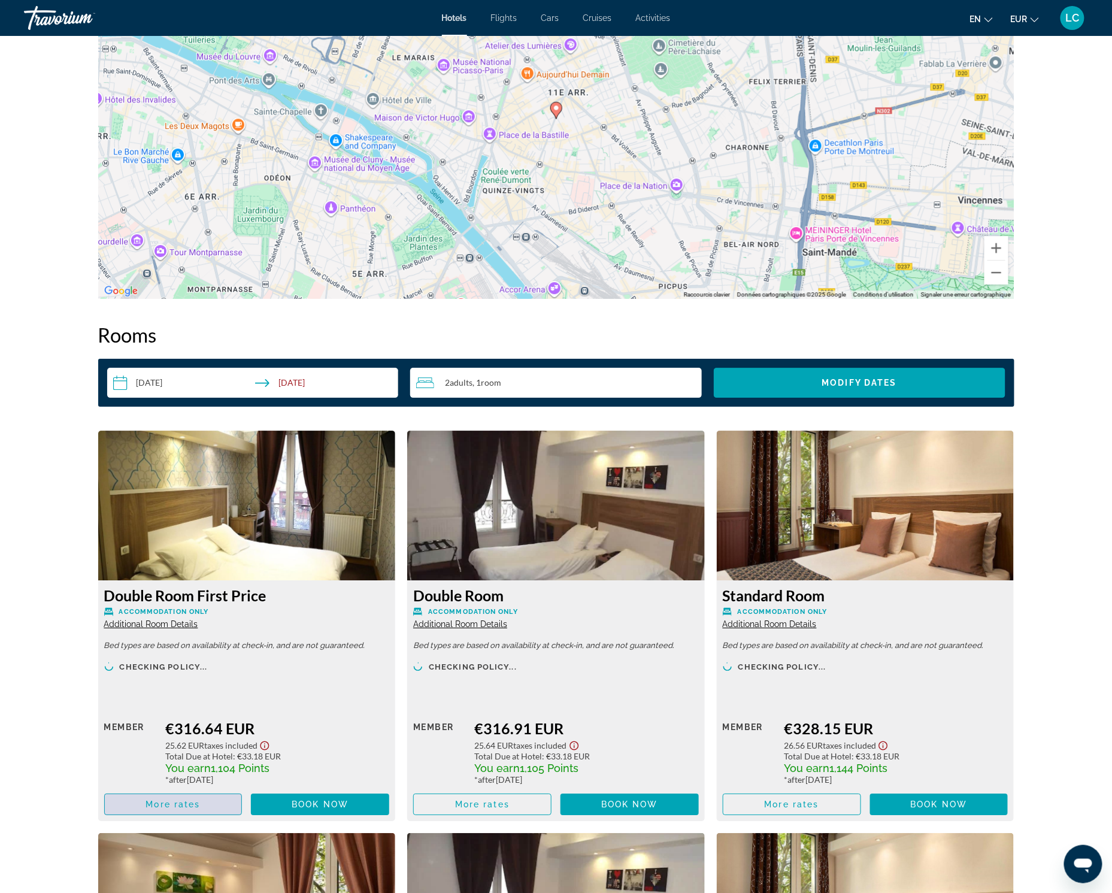
click at [168, 802] on span "More rates" at bounding box center [172, 804] width 54 height 10
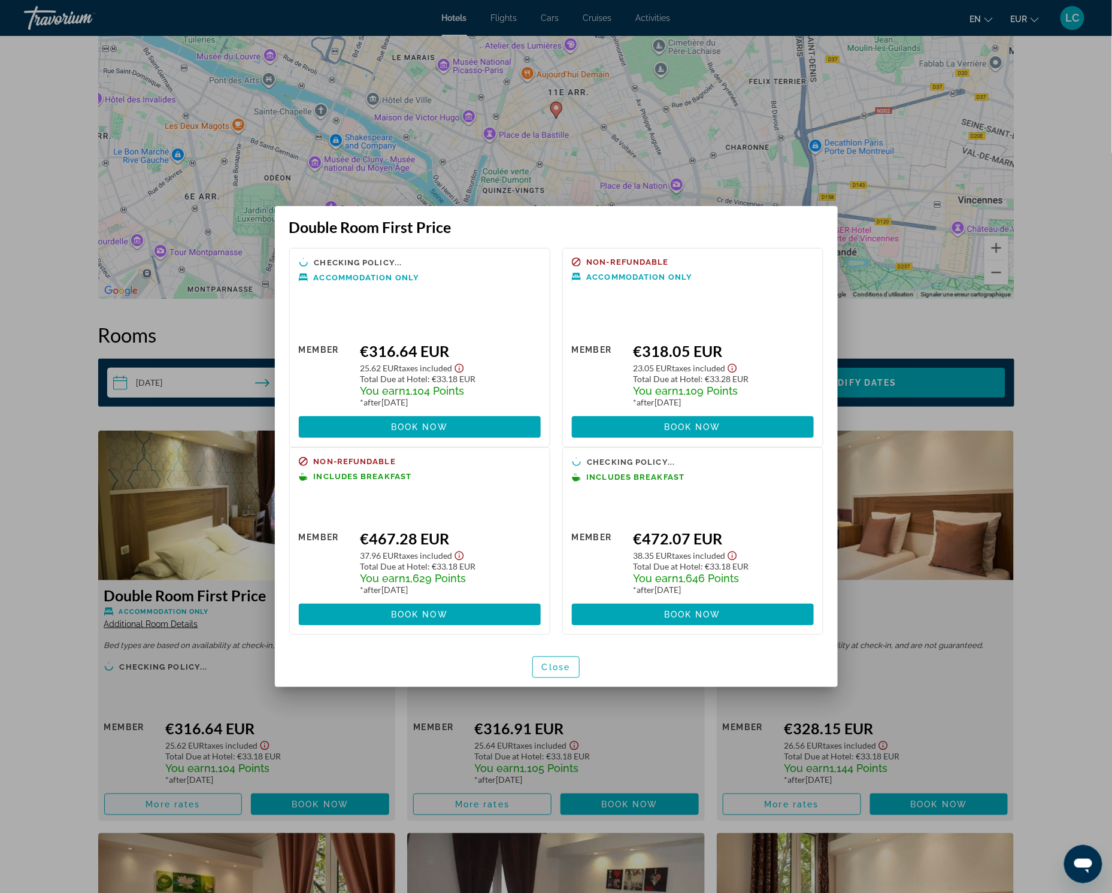
scroll to position [0, 0]
click at [163, 702] on div at bounding box center [556, 446] width 1112 height 893
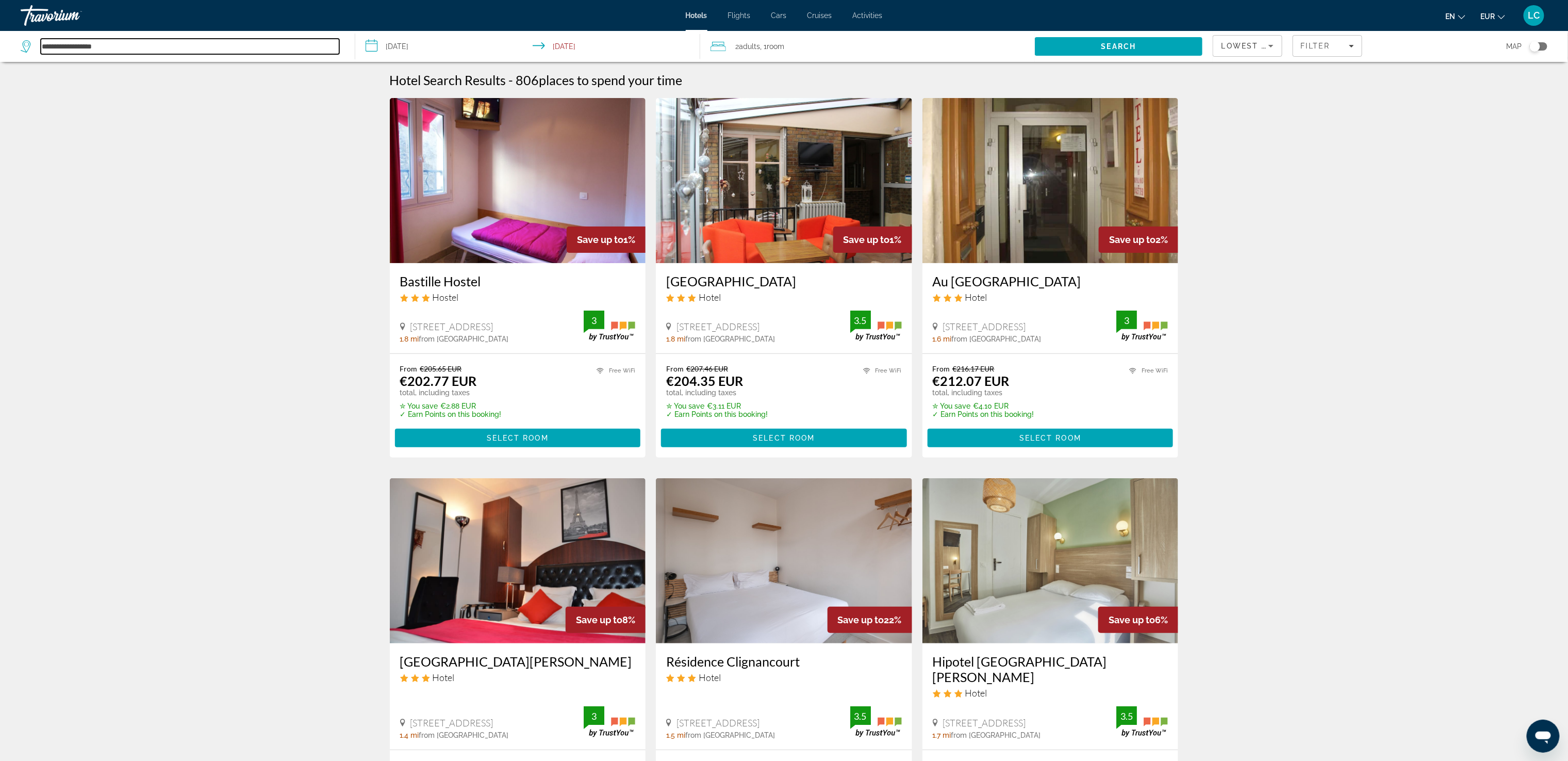
click at [172, 41] on input "**********" at bounding box center [190, 47] width 299 height 16
click at [792, 46] on span "Search" at bounding box center [1119, 47] width 35 height 9
click at [792, 51] on span "Filters" at bounding box center [1328, 46] width 69 height 25
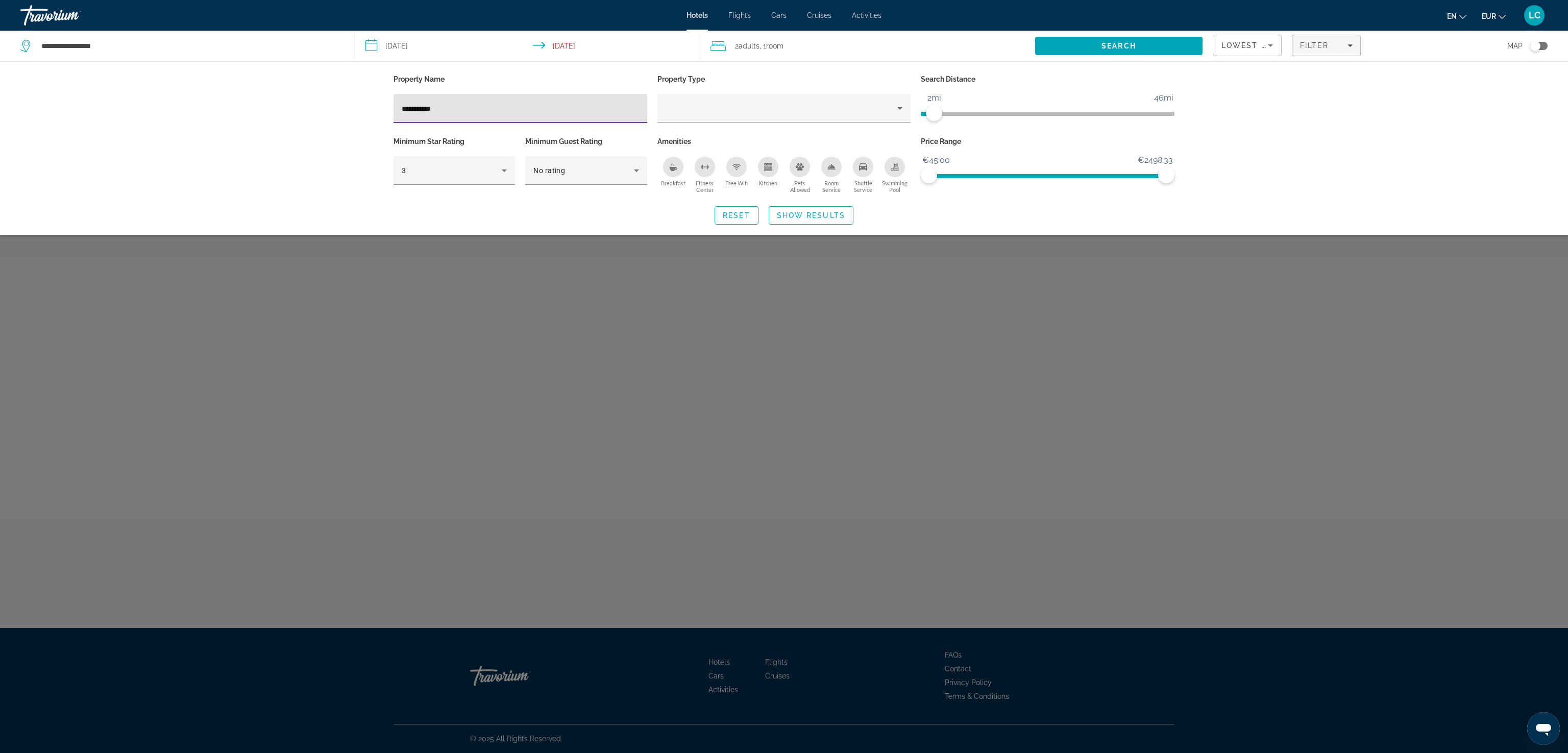
type input "**********"
drag, startPoint x: 931, startPoint y: 113, endPoint x: 965, endPoint y: 113, distance: 34.0
click at [784, 113] on span "ngx-slider" at bounding box center [965, 113] width 16 height 16
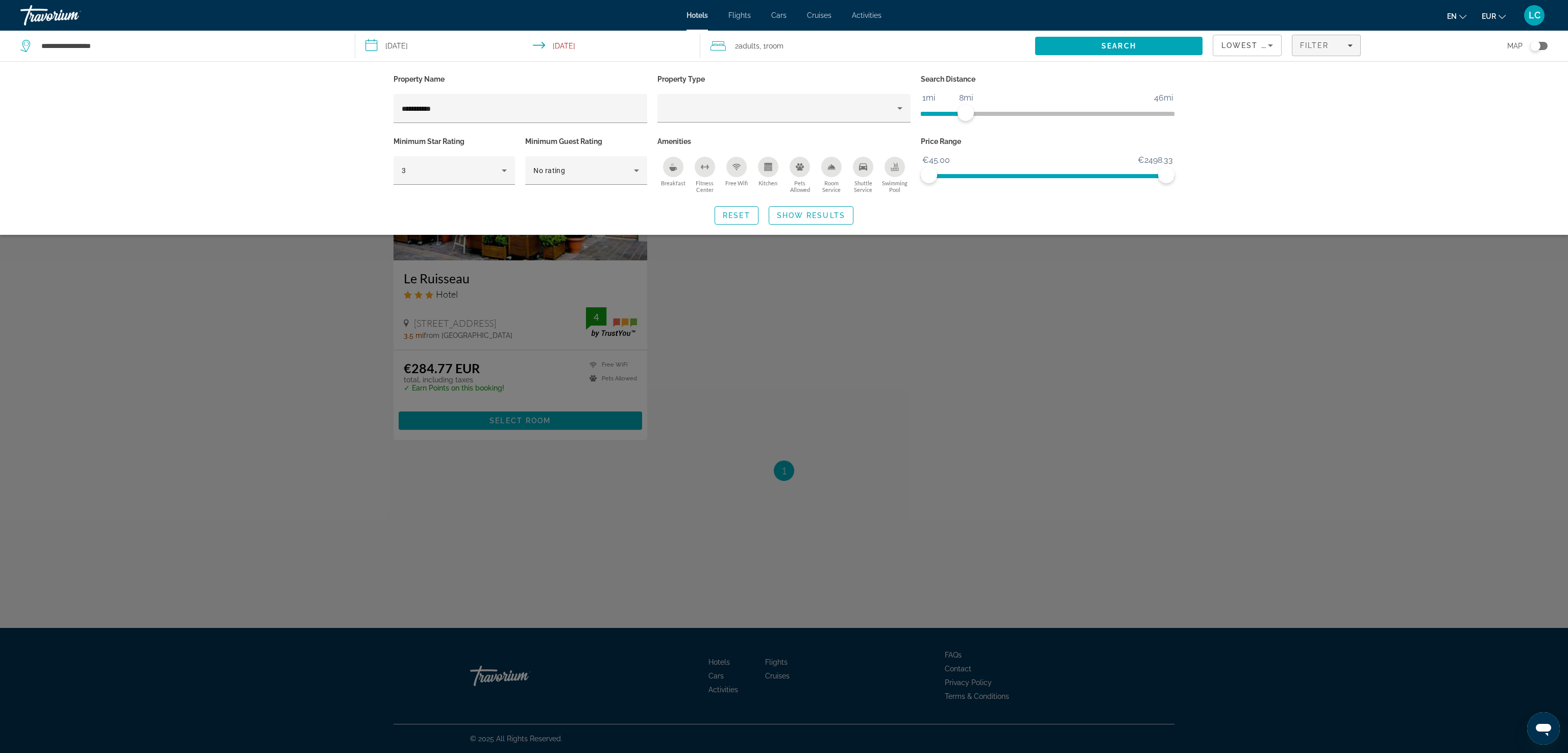
click at [784, 338] on div "Search widget" at bounding box center [784, 453] width 1568 height 600
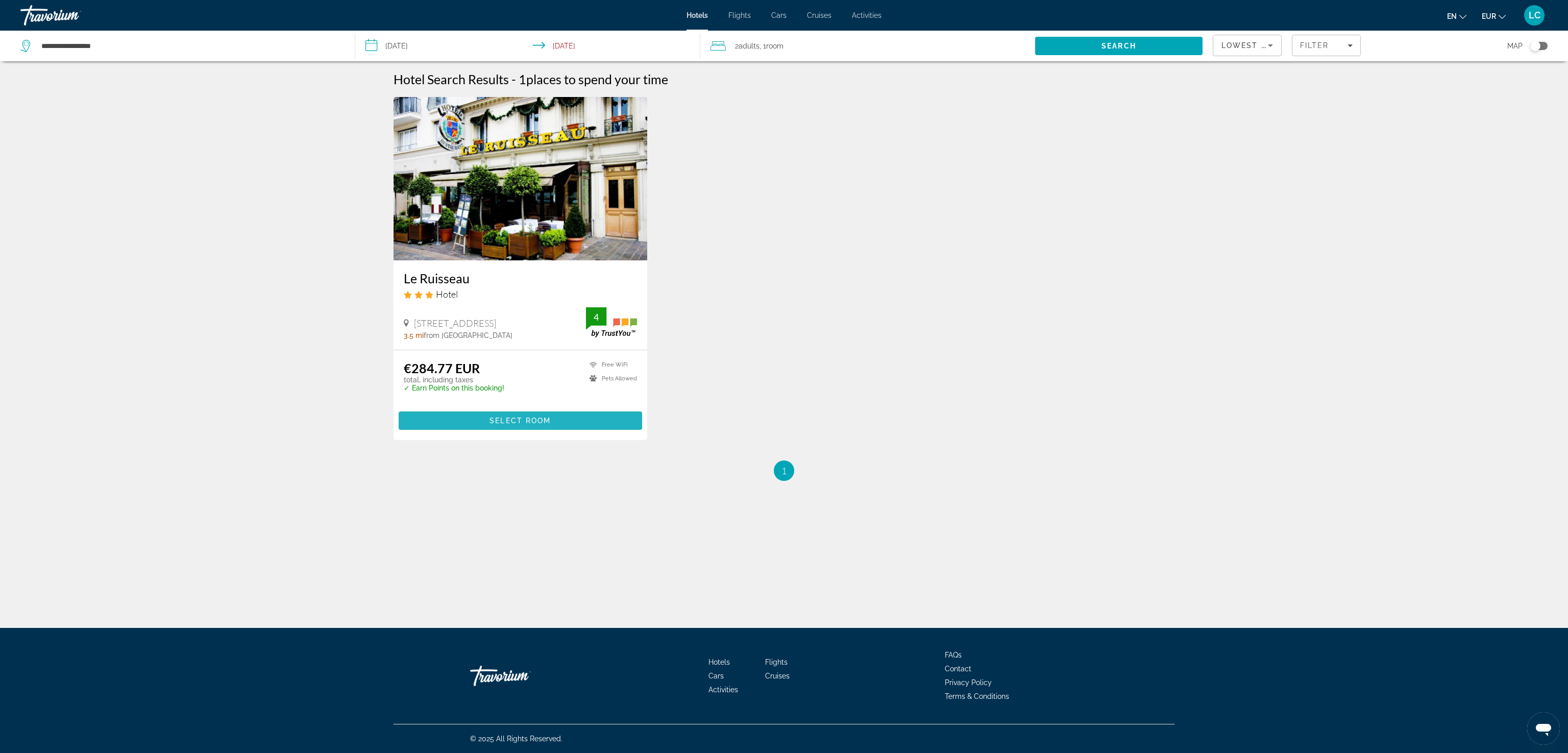
click at [485, 420] on span "Main content" at bounding box center [521, 420] width 244 height 25
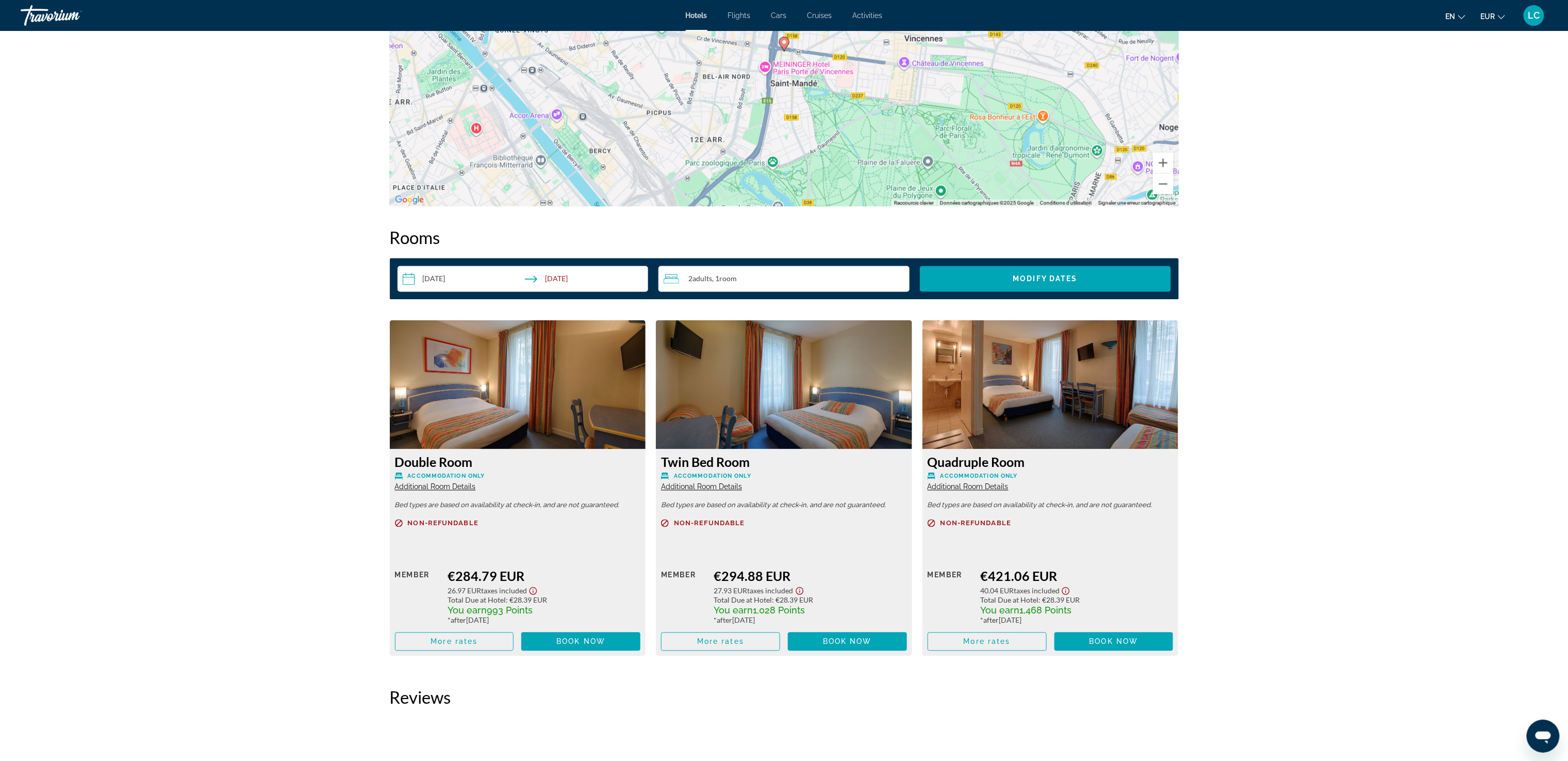
scroll to position [1135, 0]
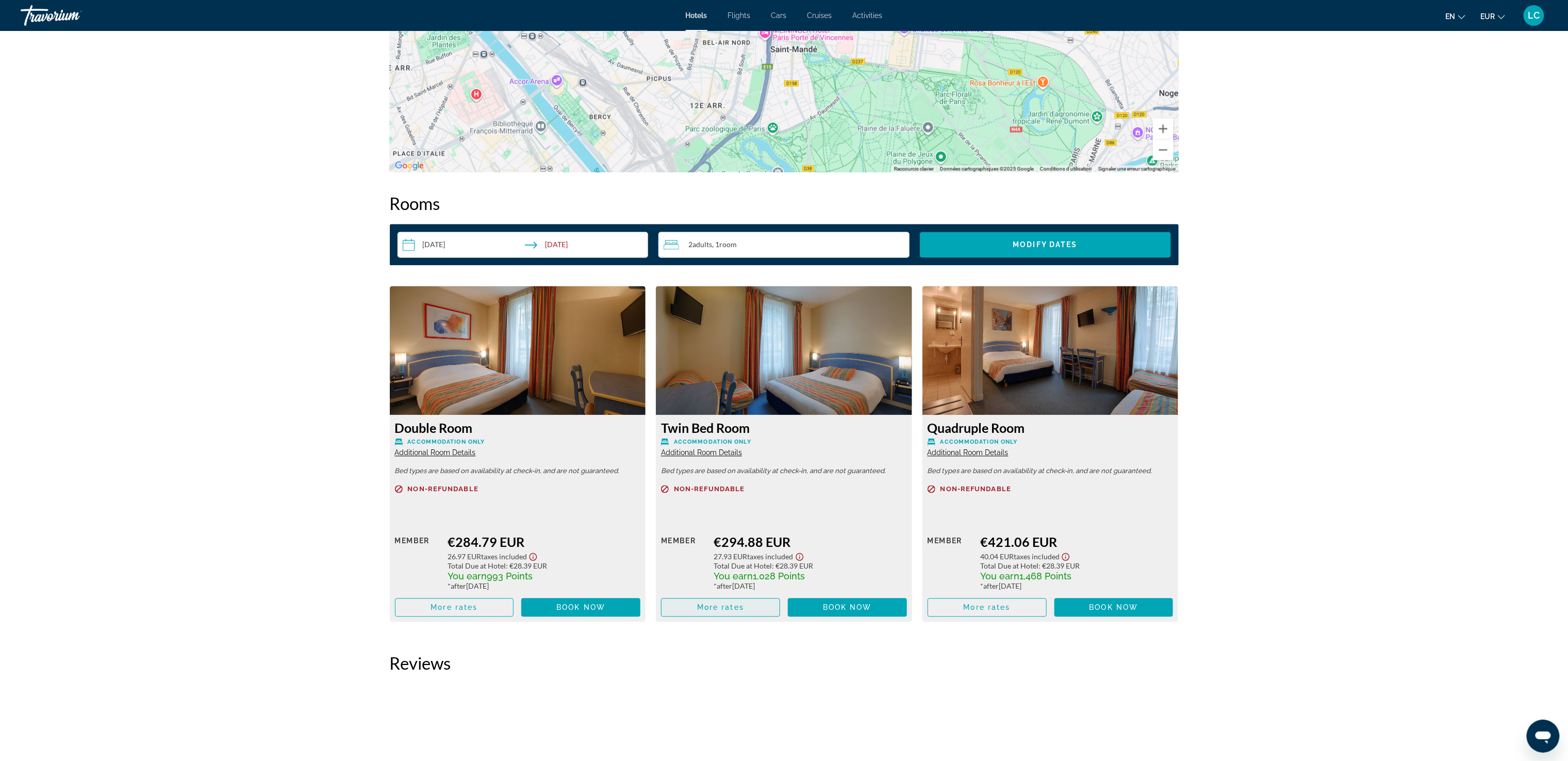
click at [732, 612] on span "More rates" at bounding box center [720, 608] width 47 height 9
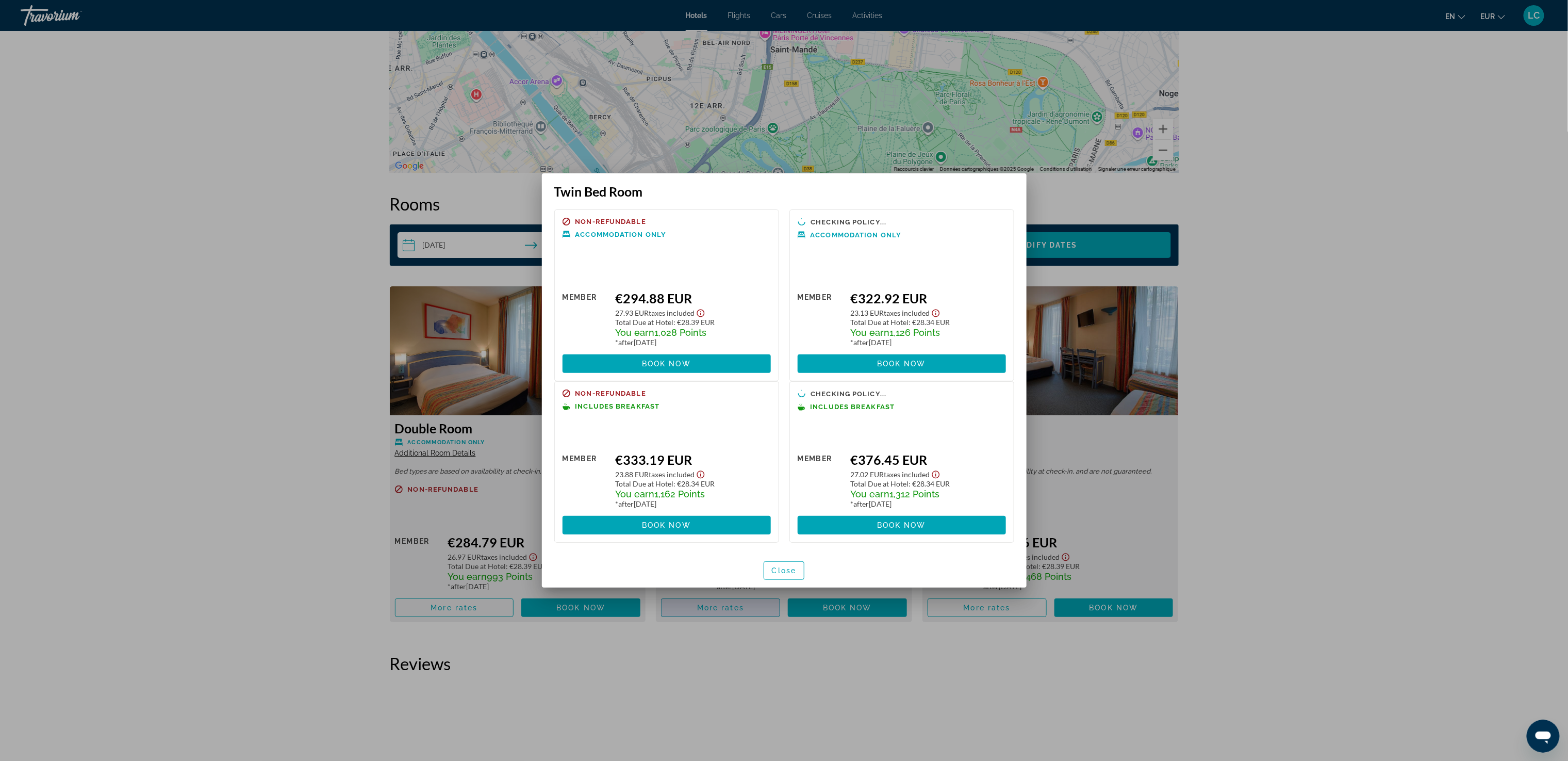
scroll to position [0, 0]
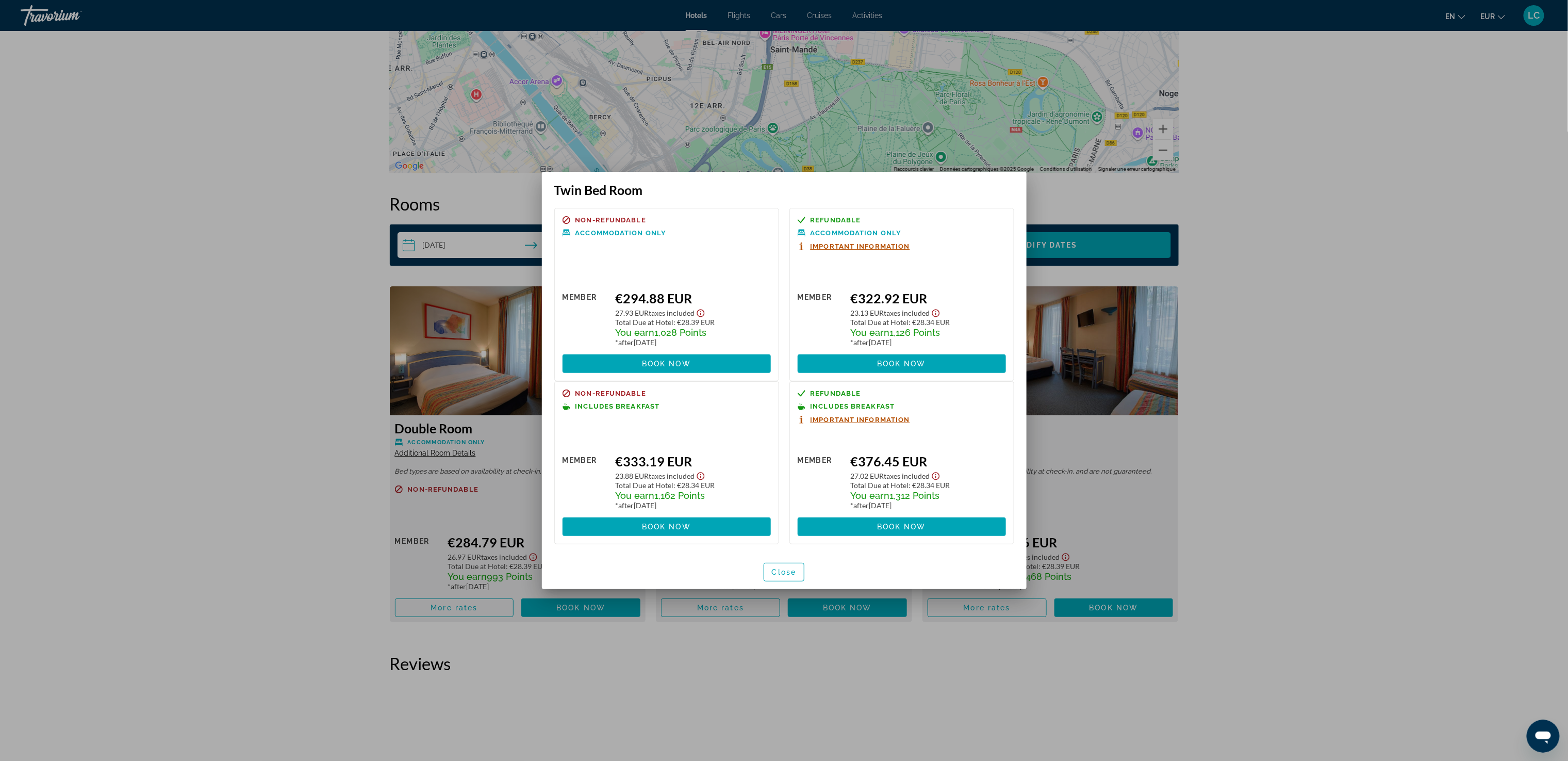
click at [792, 564] on div at bounding box center [784, 380] width 1568 height 761
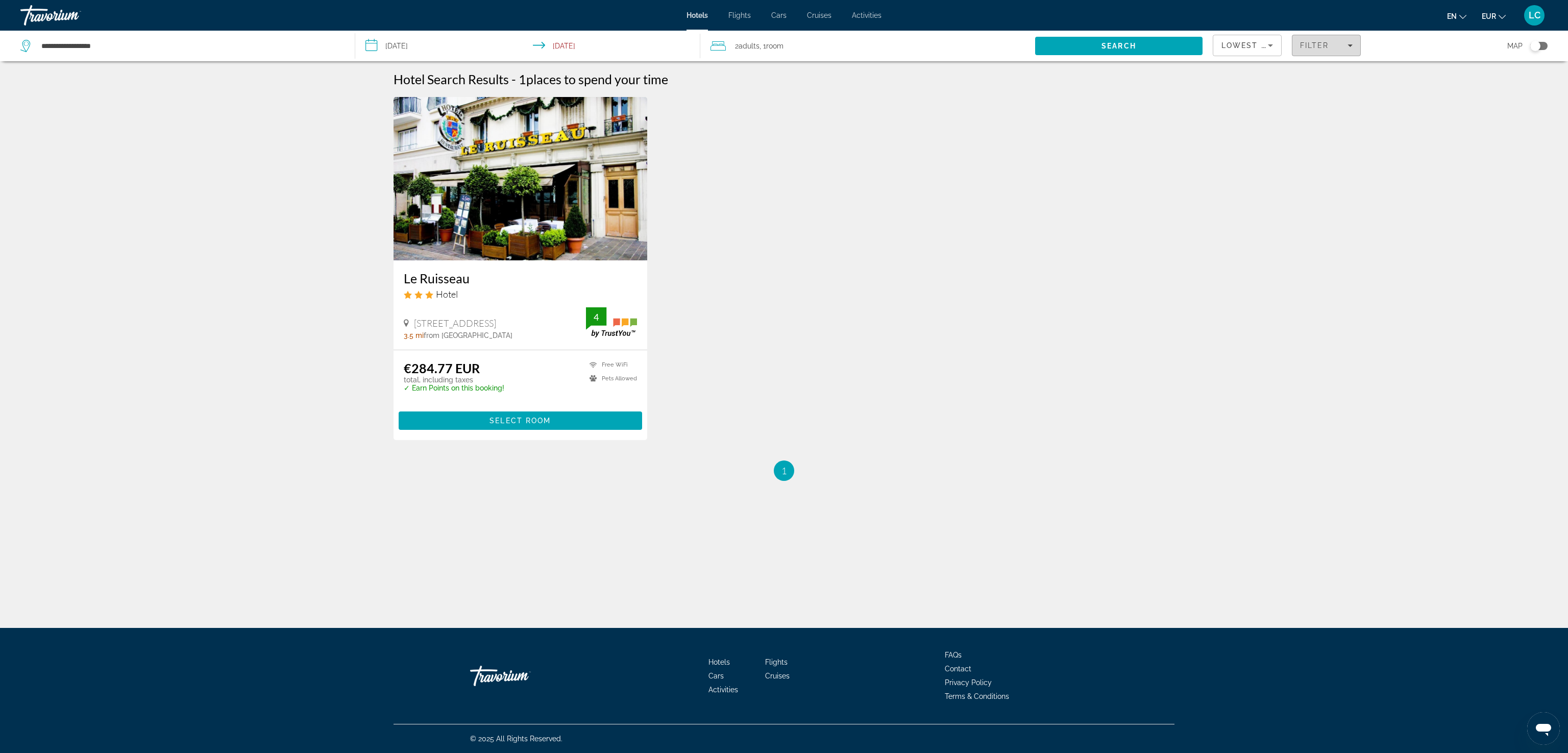
click at [784, 46] on icon "Filters" at bounding box center [1350, 45] width 5 height 5
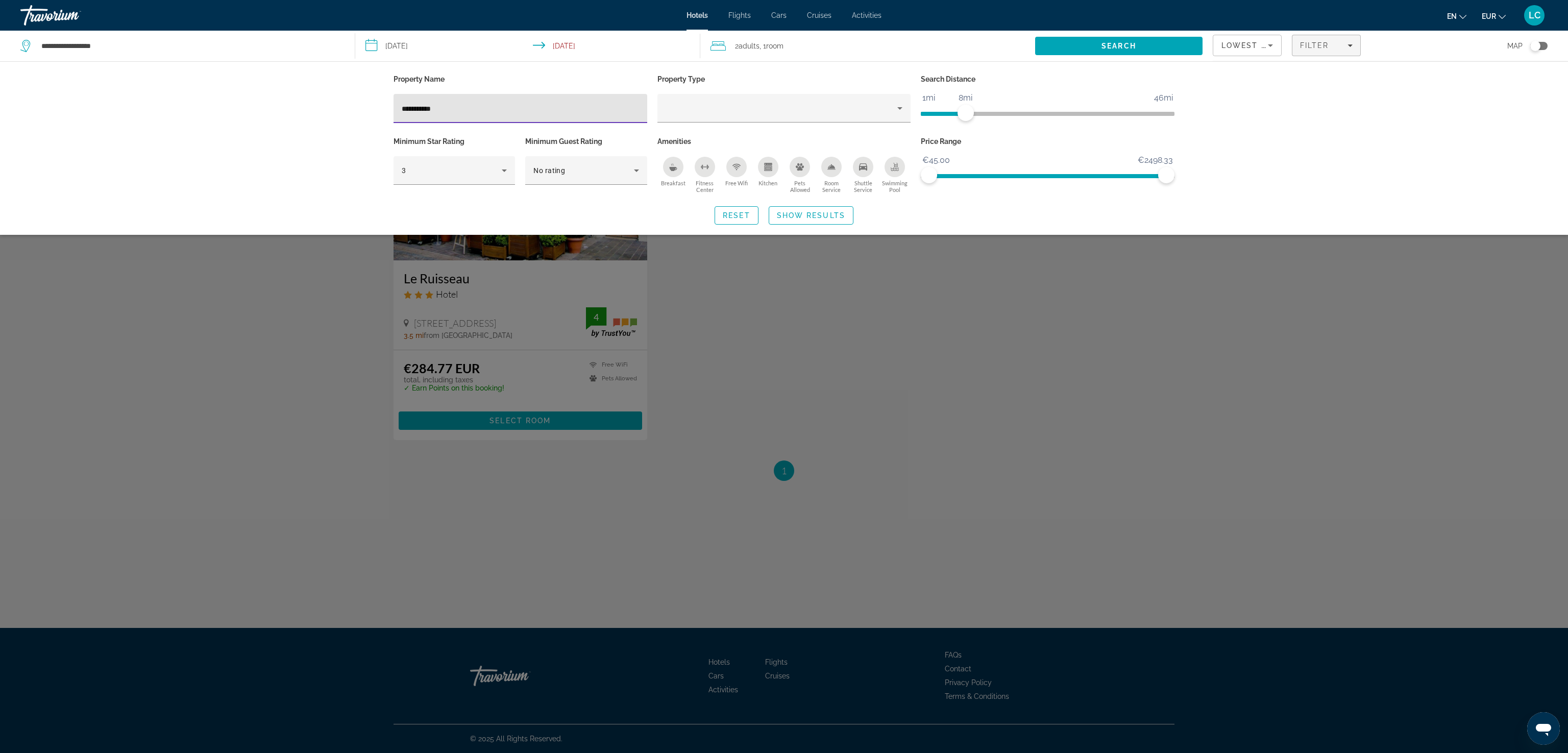
drag, startPoint x: 457, startPoint y: 104, endPoint x: 205, endPoint y: 91, distance: 252.3
click at [205, 91] on div "**********" at bounding box center [784, 148] width 1568 height 174
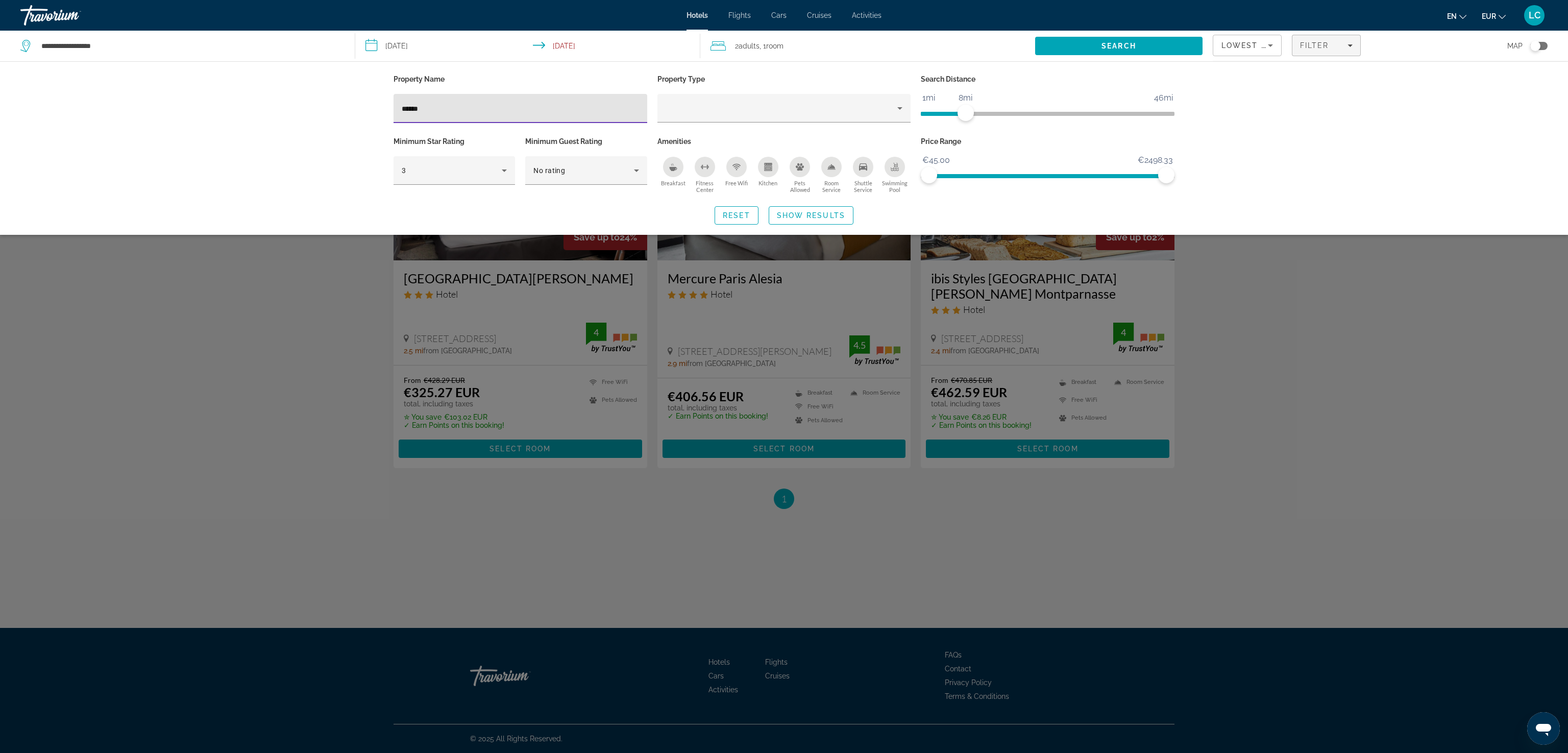
type input "******"
click at [236, 332] on div "Search widget" at bounding box center [784, 453] width 1568 height 600
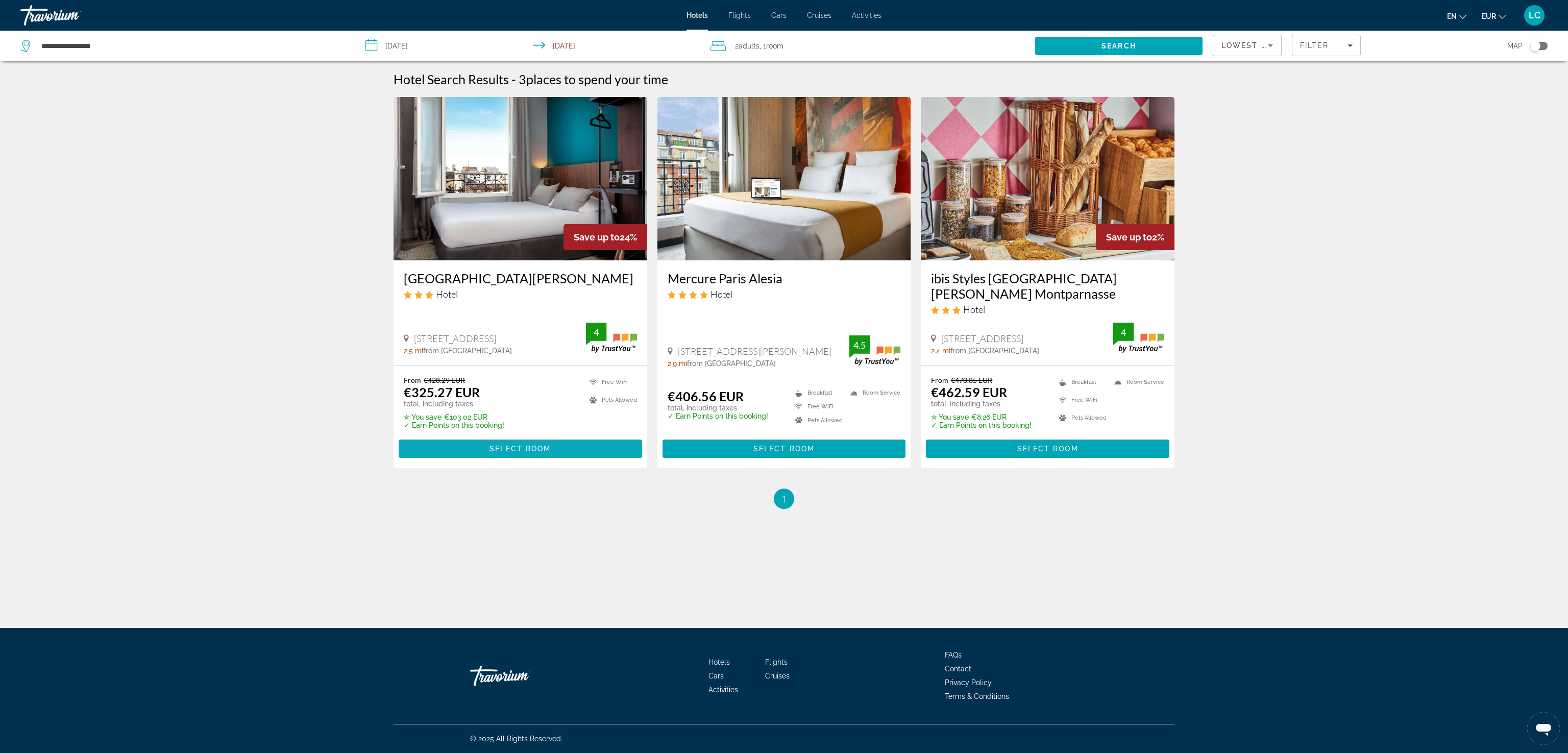
click at [504, 444] on span "Select Room" at bounding box center [520, 449] width 61 height 9
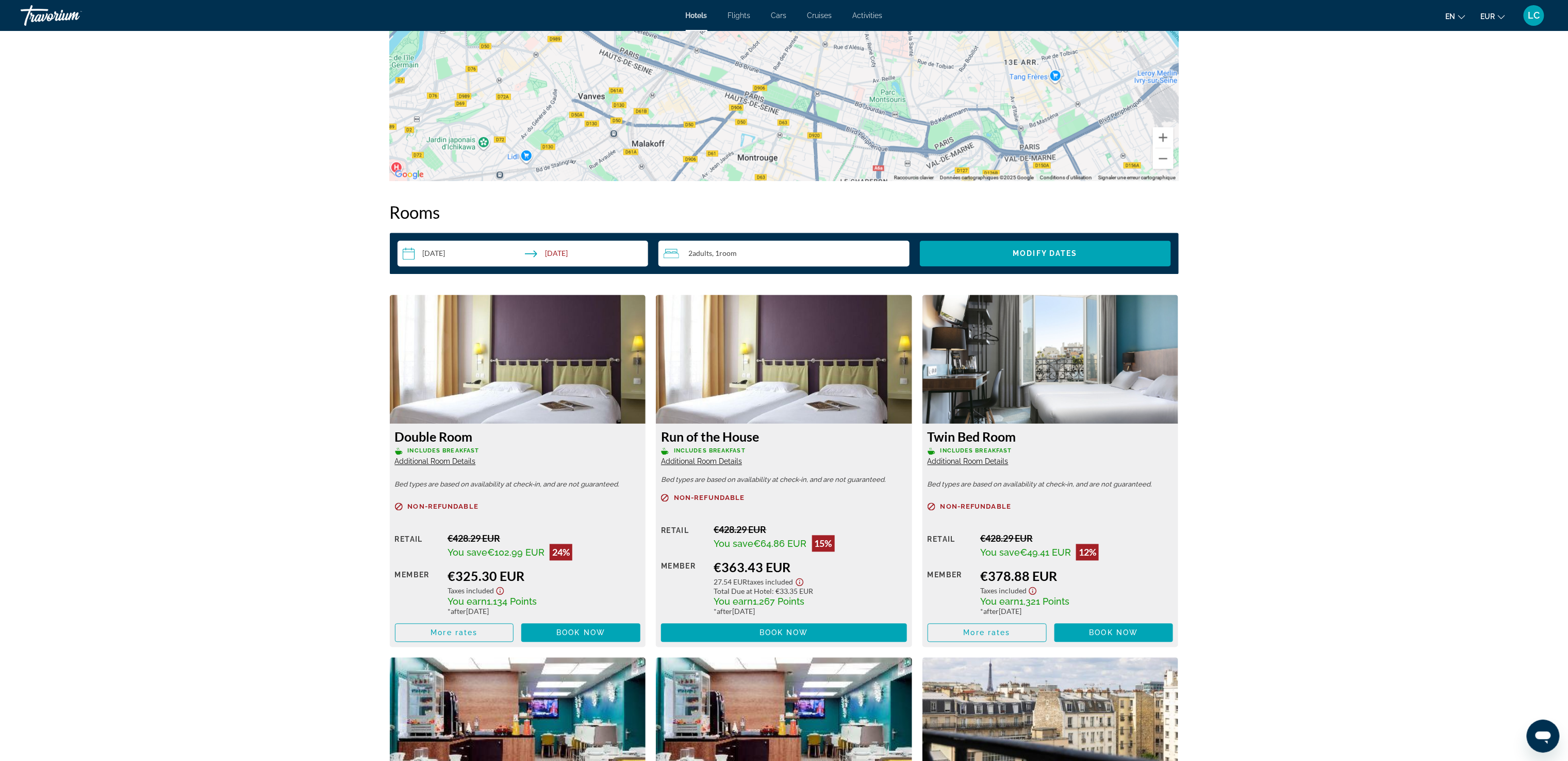
scroll to position [1201, 0]
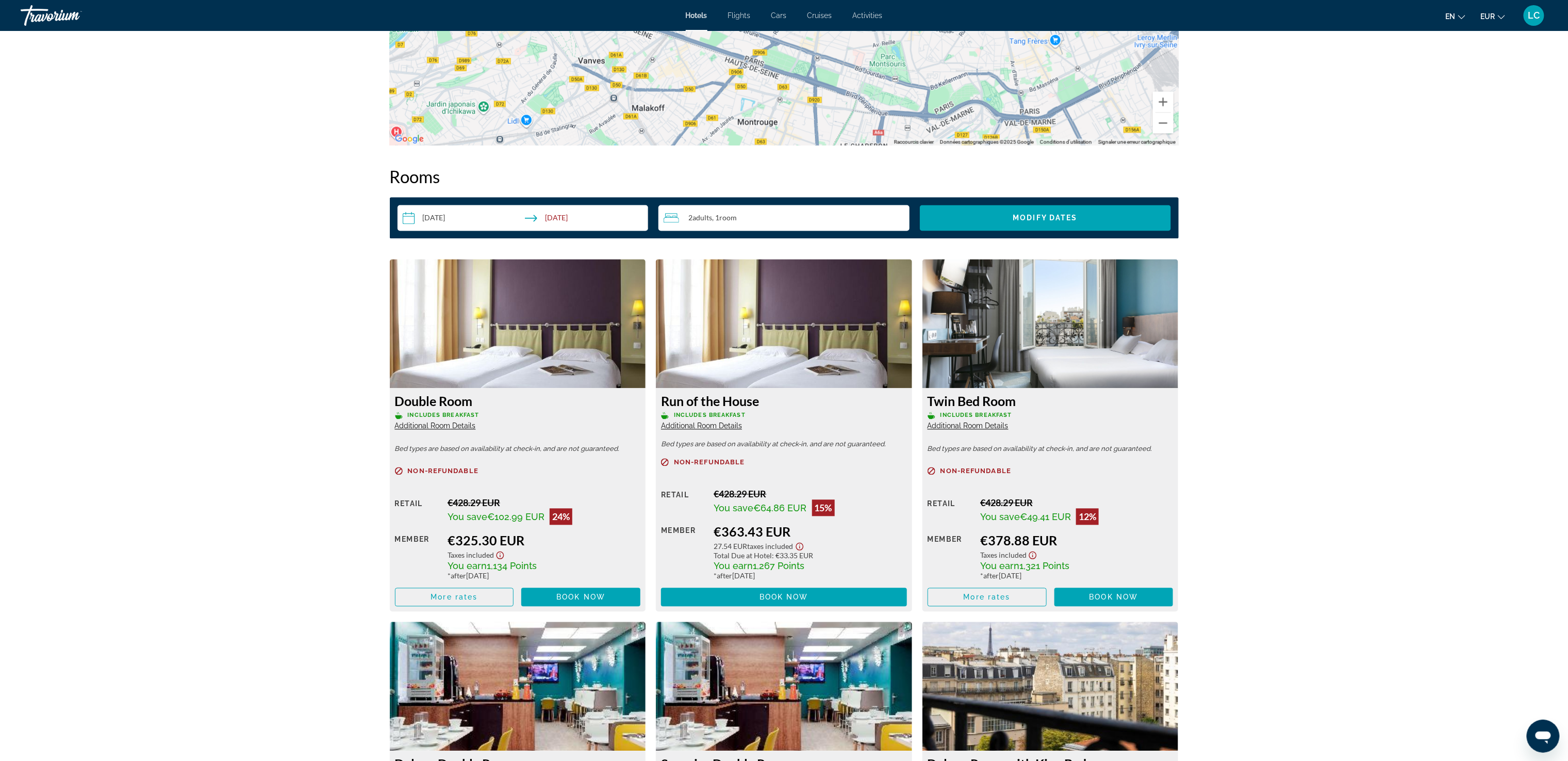
click at [236, 420] on div "prev next [GEOGRAPHIC_DATA], , [GEOGRAPHIC_DATA][PERSON_NAME] 4 Address [STREET…" at bounding box center [784, 180] width 1568 height 2701
click at [569, 597] on span "Book now" at bounding box center [581, 597] width 49 height 9
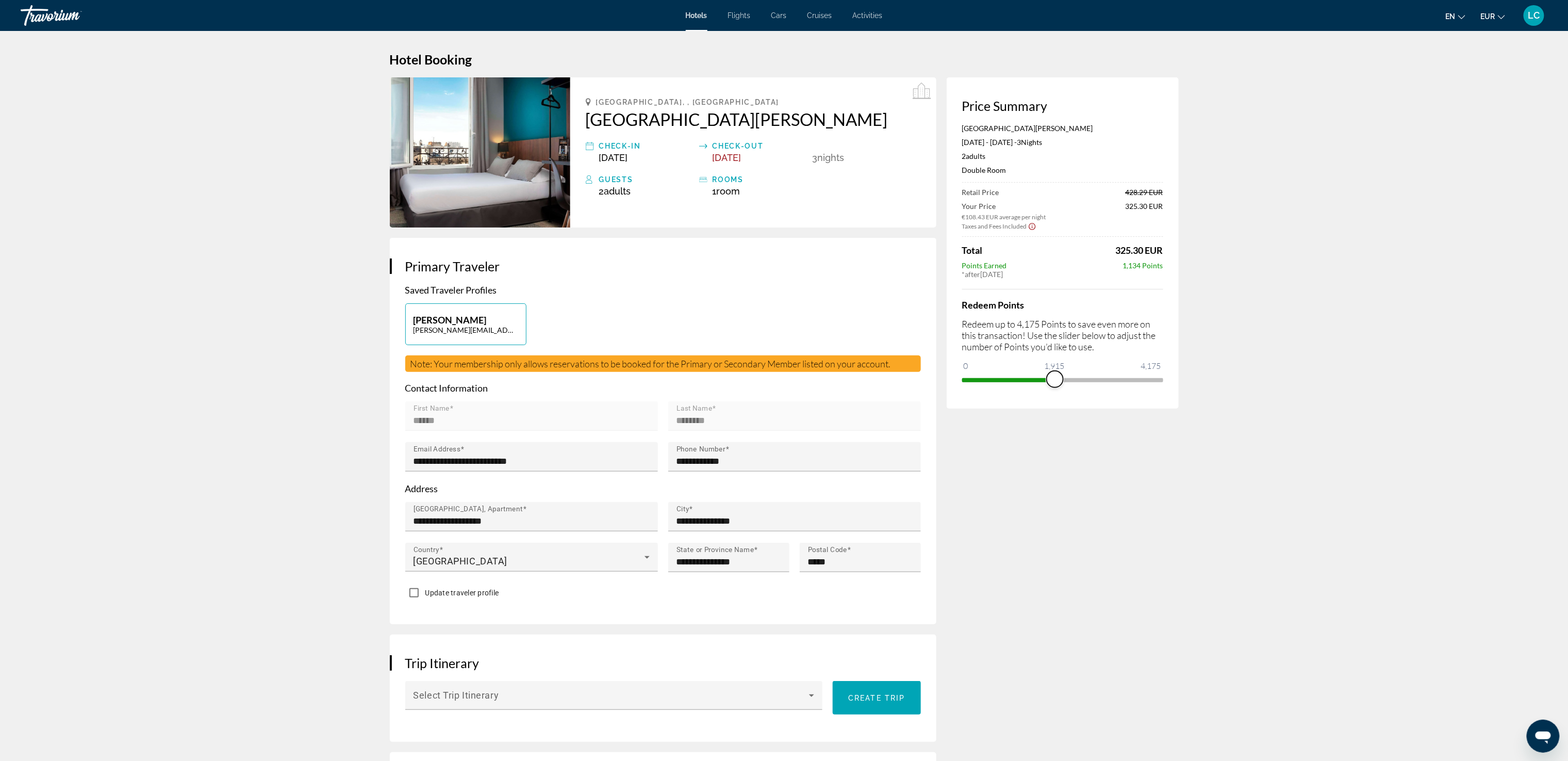
drag, startPoint x: 966, startPoint y: 378, endPoint x: 1055, endPoint y: 383, distance: 89.1
click at [792, 383] on span "ngx-slider" at bounding box center [1055, 378] width 16 height 16
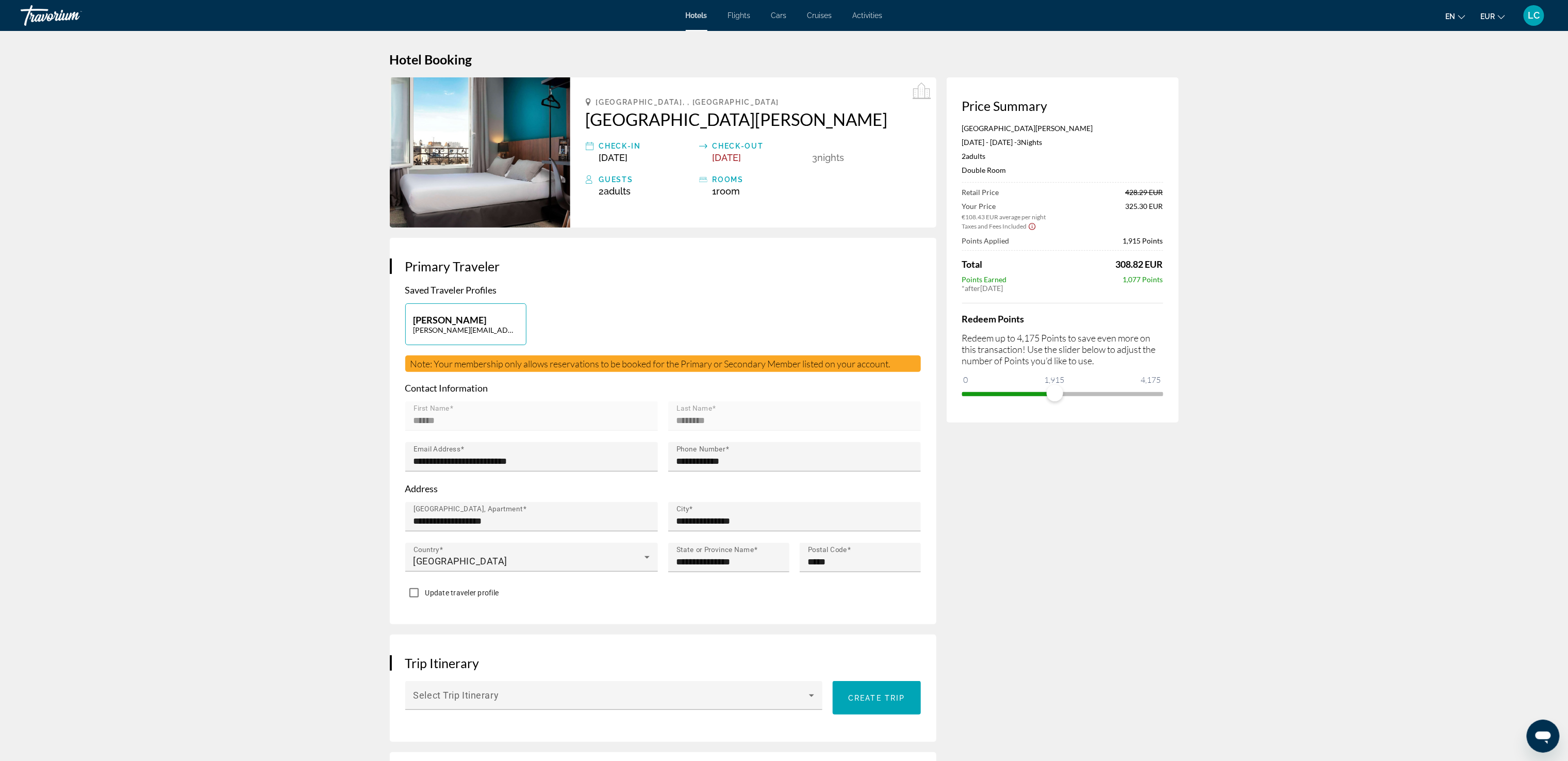
drag, startPoint x: 1053, startPoint y: 394, endPoint x: 1223, endPoint y: 408, distance: 170.6
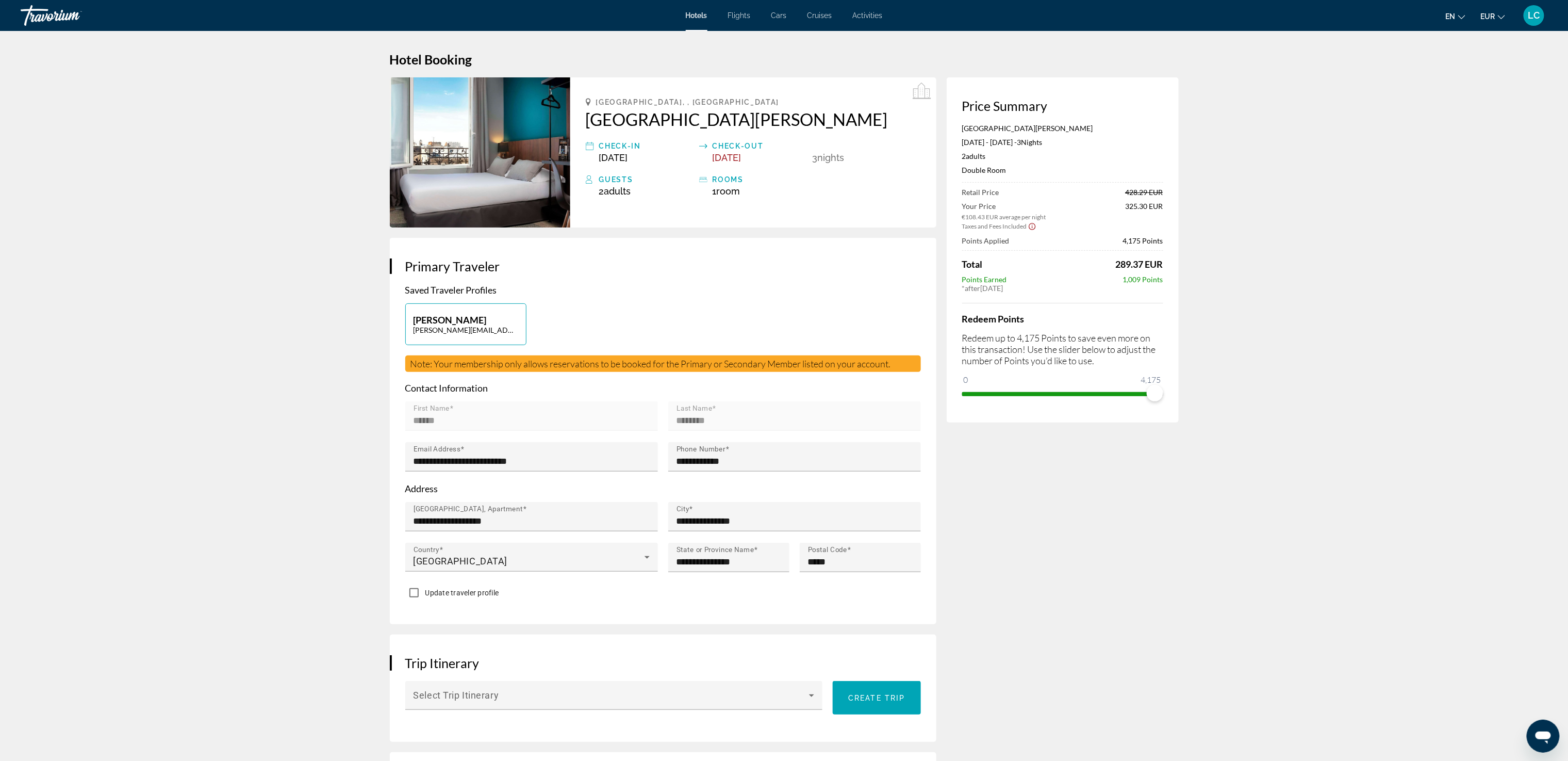
click at [792, 53] on h1 "Hotel Booking" at bounding box center [785, 59] width 789 height 16
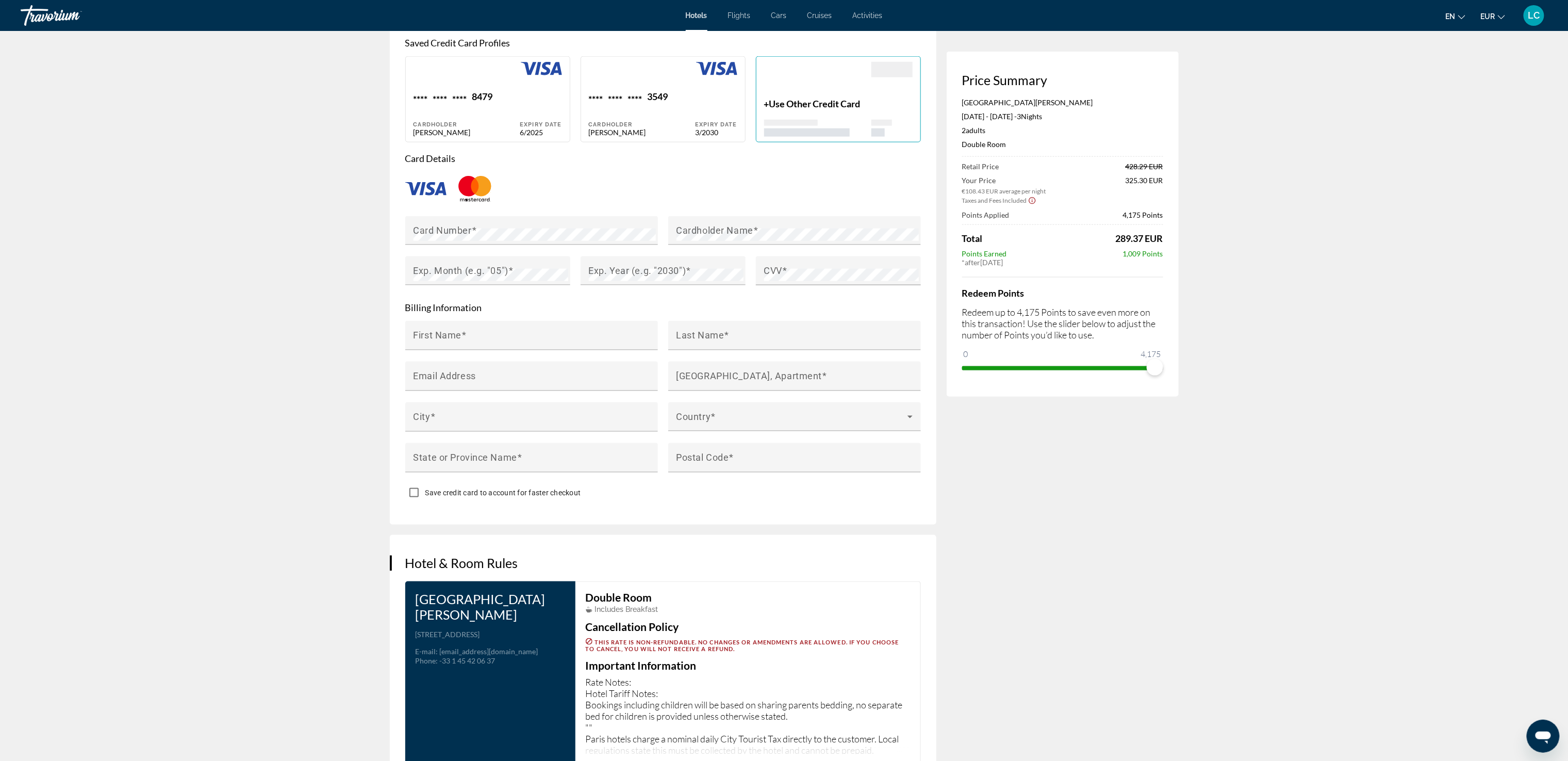
scroll to position [1032, 0]
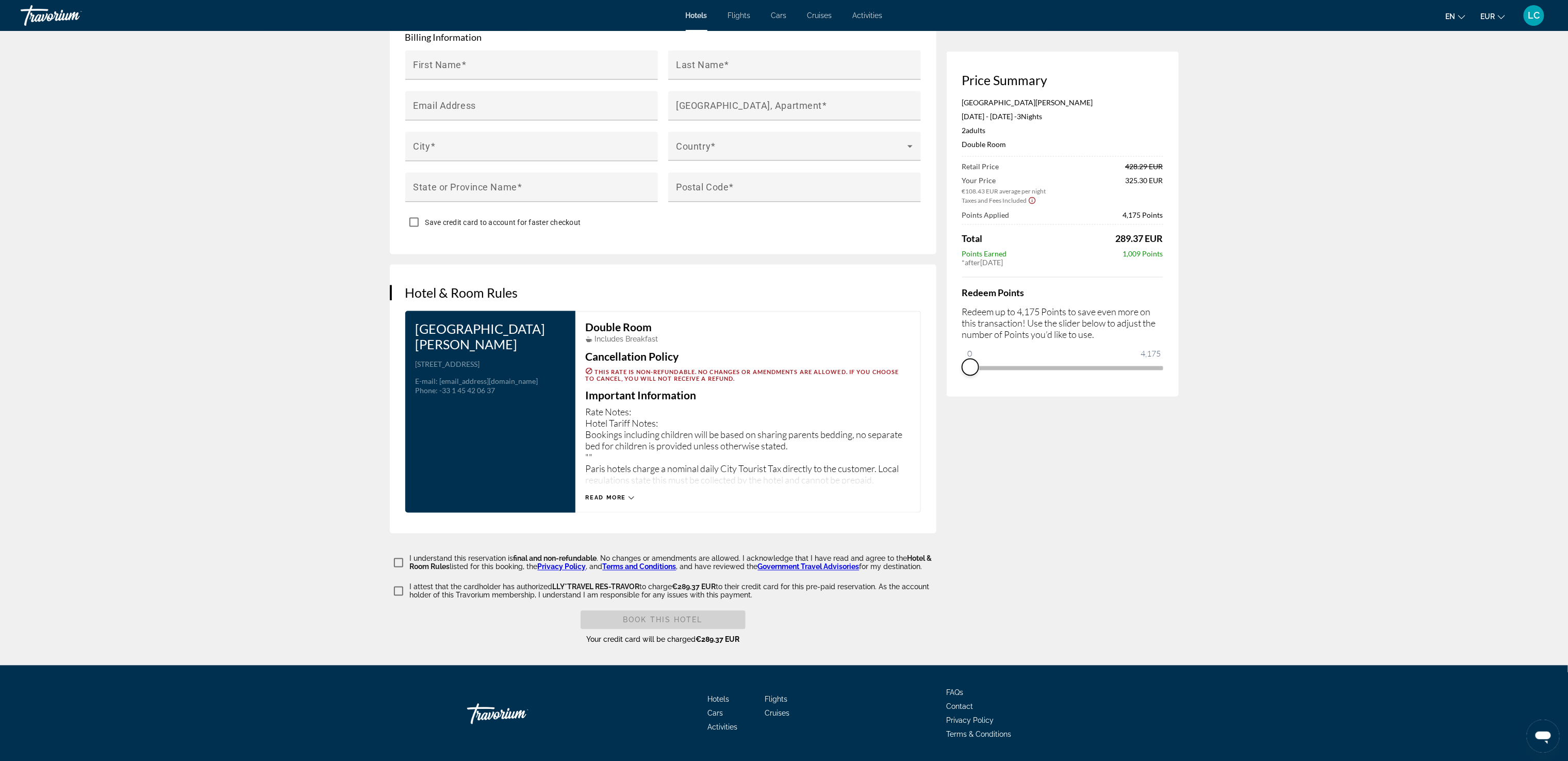
drag, startPoint x: 1161, startPoint y: 367, endPoint x: 936, endPoint y: 354, distance: 225.4
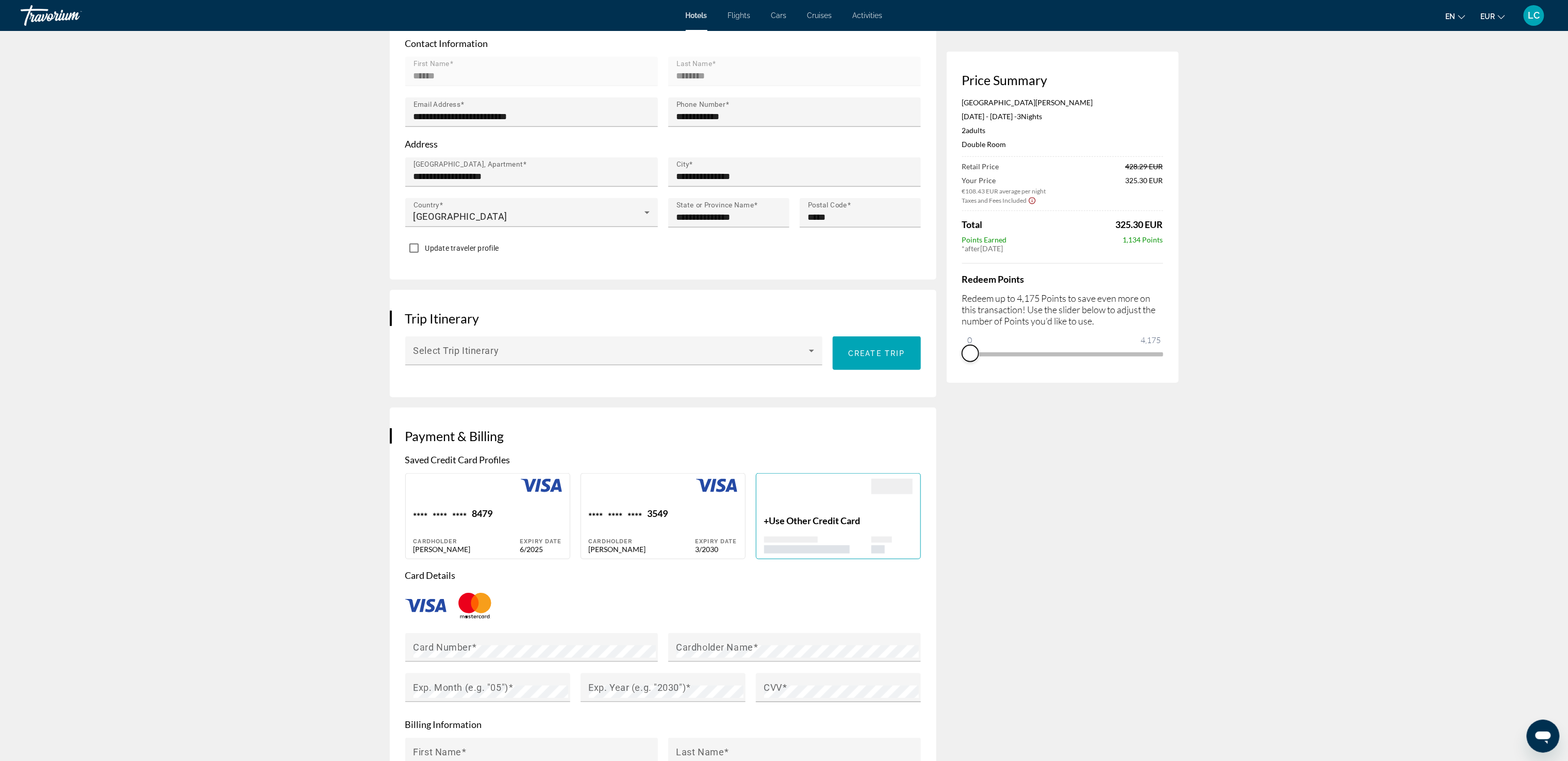
scroll to position [0, 0]
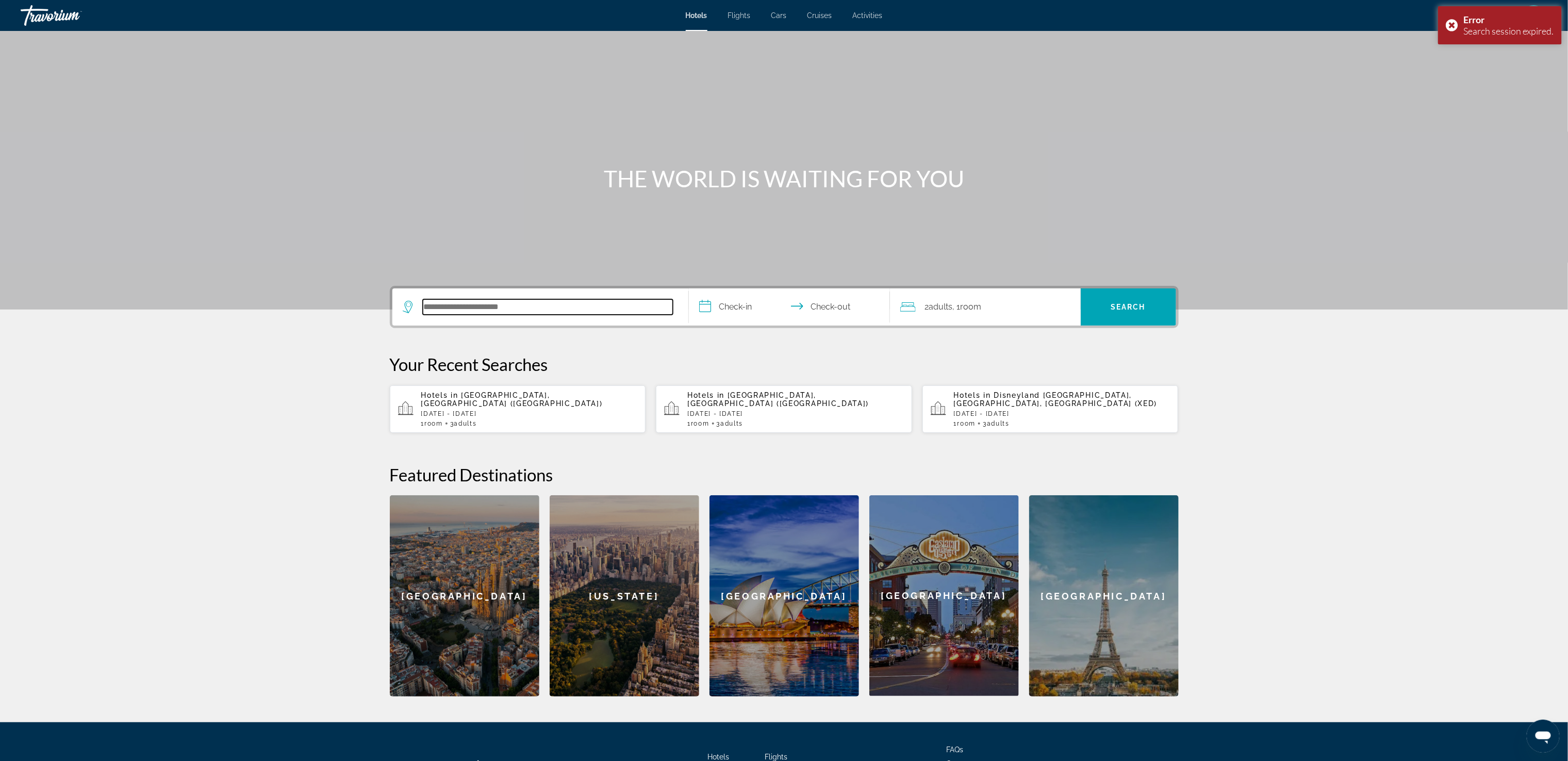
click at [513, 303] on input "Search hotel destination" at bounding box center [548, 307] width 250 height 16
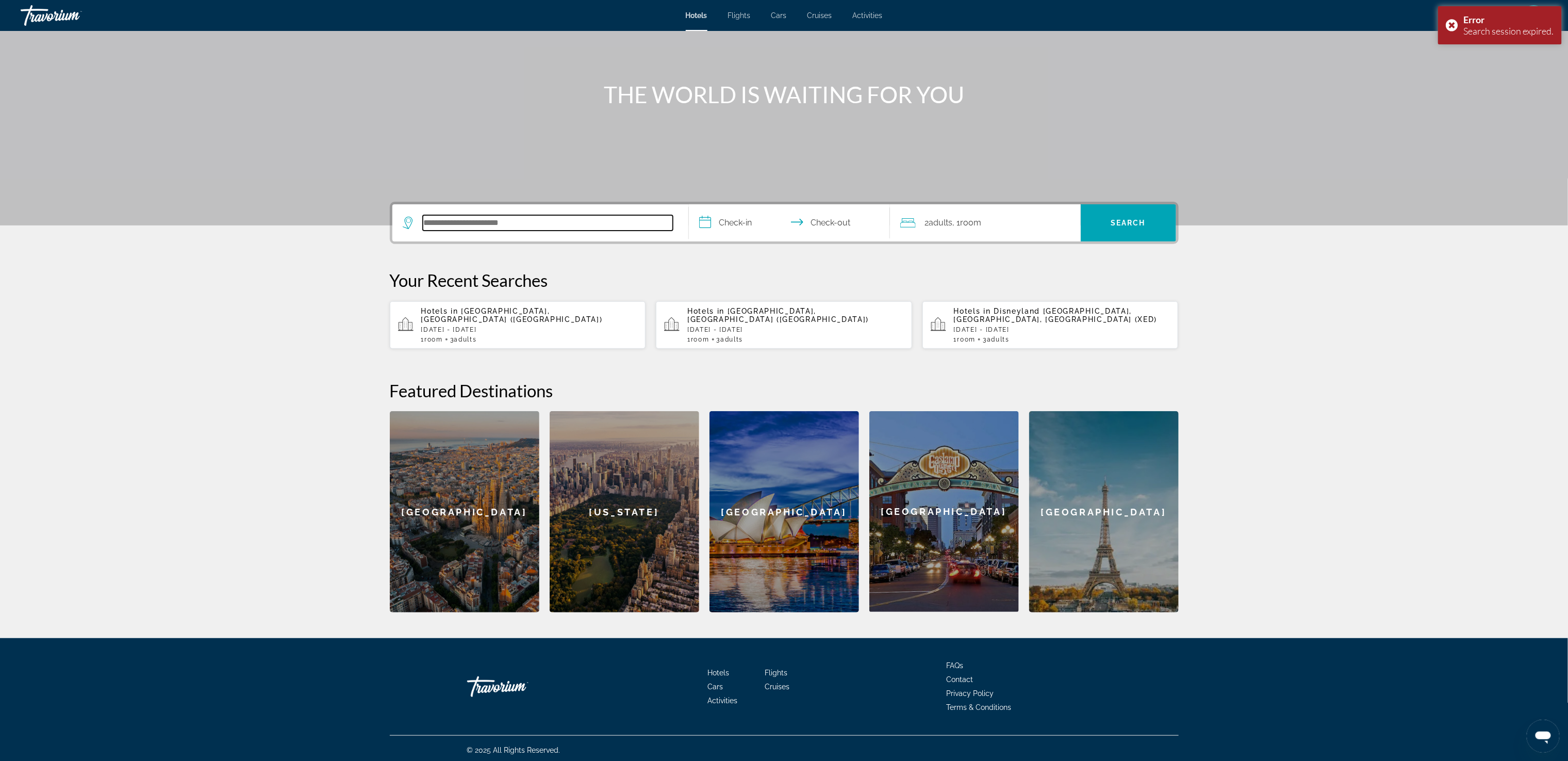
scroll to position [88, 0]
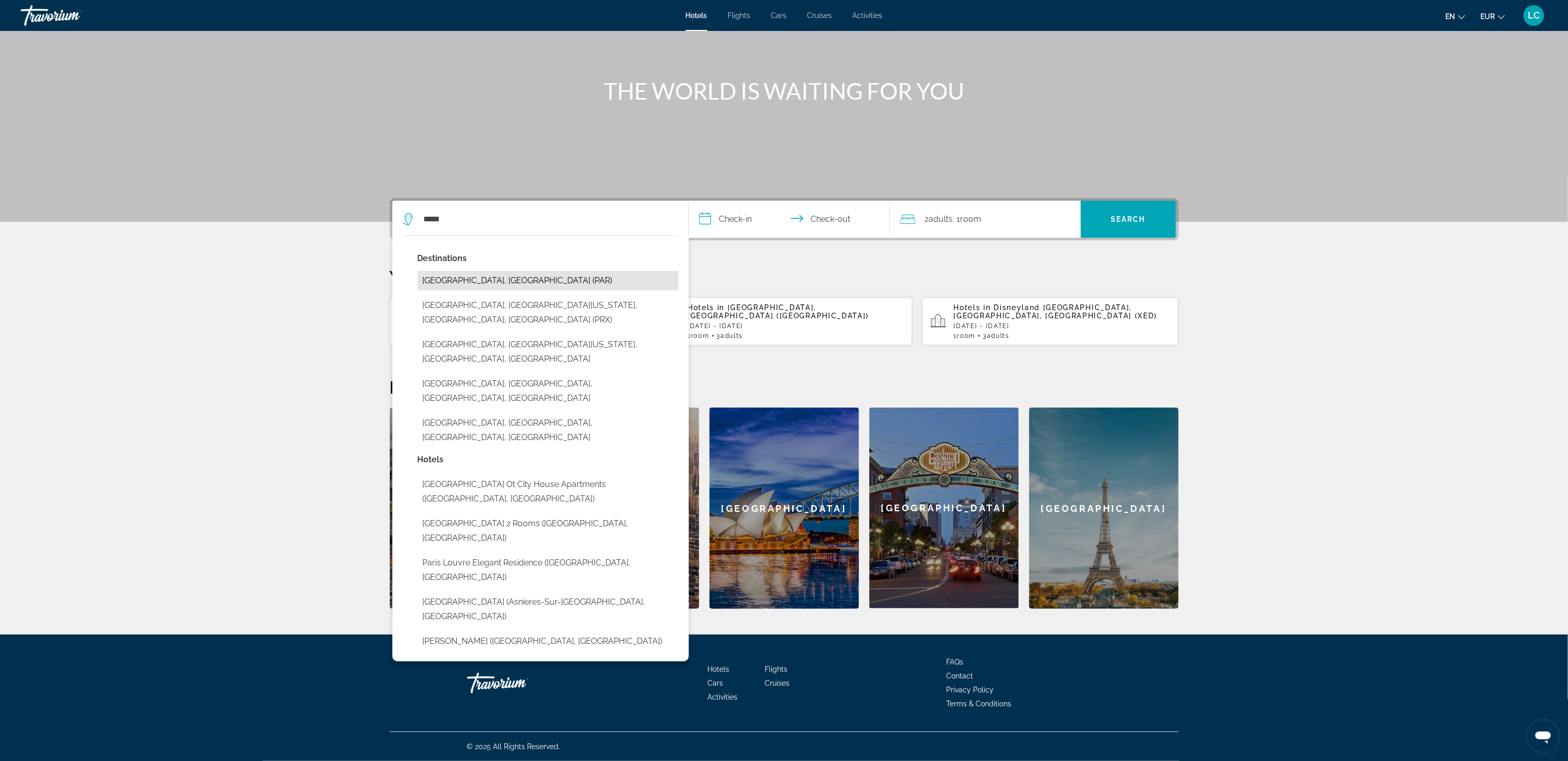
click at [460, 279] on button "[GEOGRAPHIC_DATA], [GEOGRAPHIC_DATA] (PAR)" at bounding box center [548, 280] width 261 height 20
type input "**********"
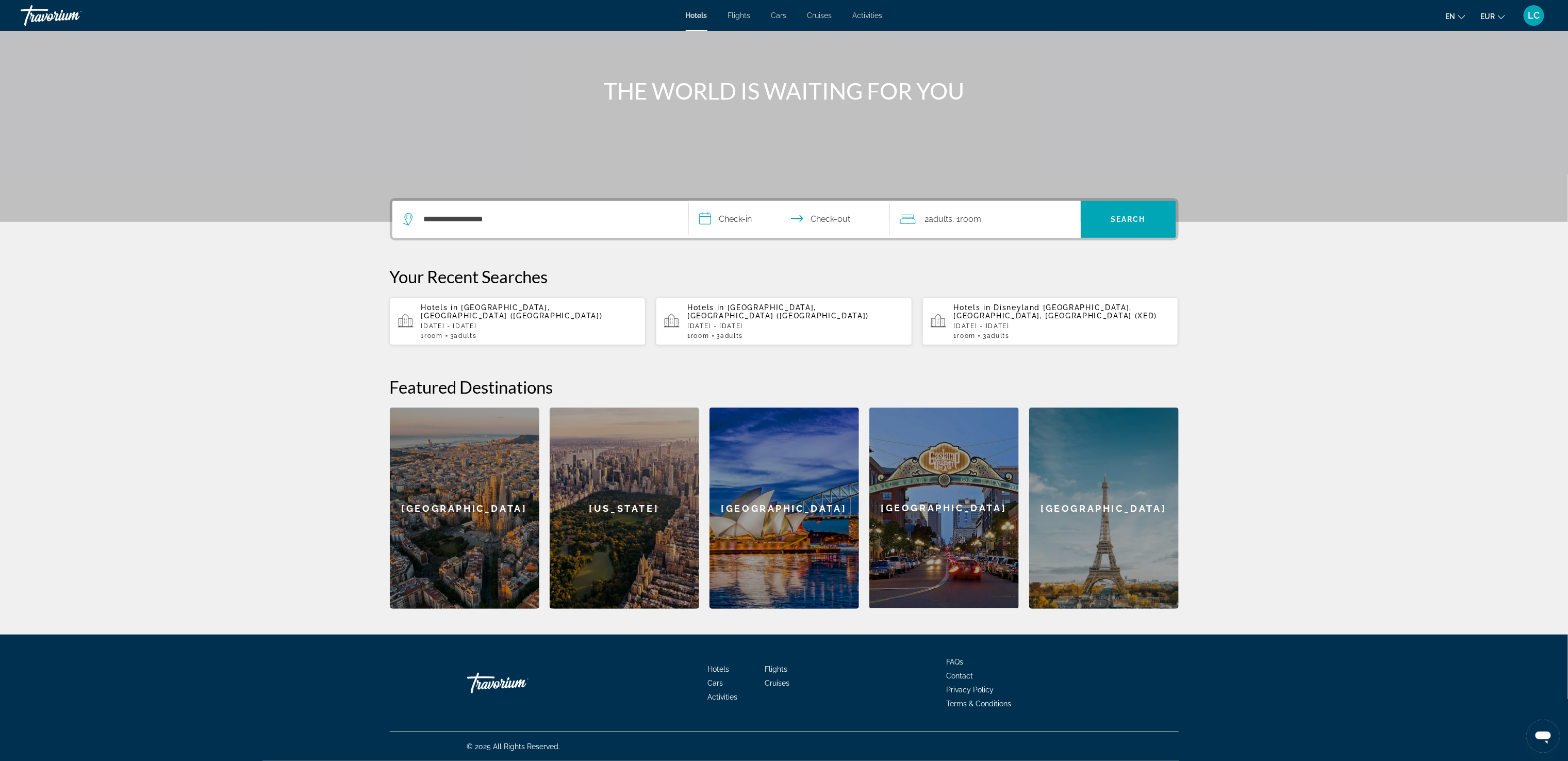
click at [742, 220] on input "**********" at bounding box center [792, 221] width 205 height 41
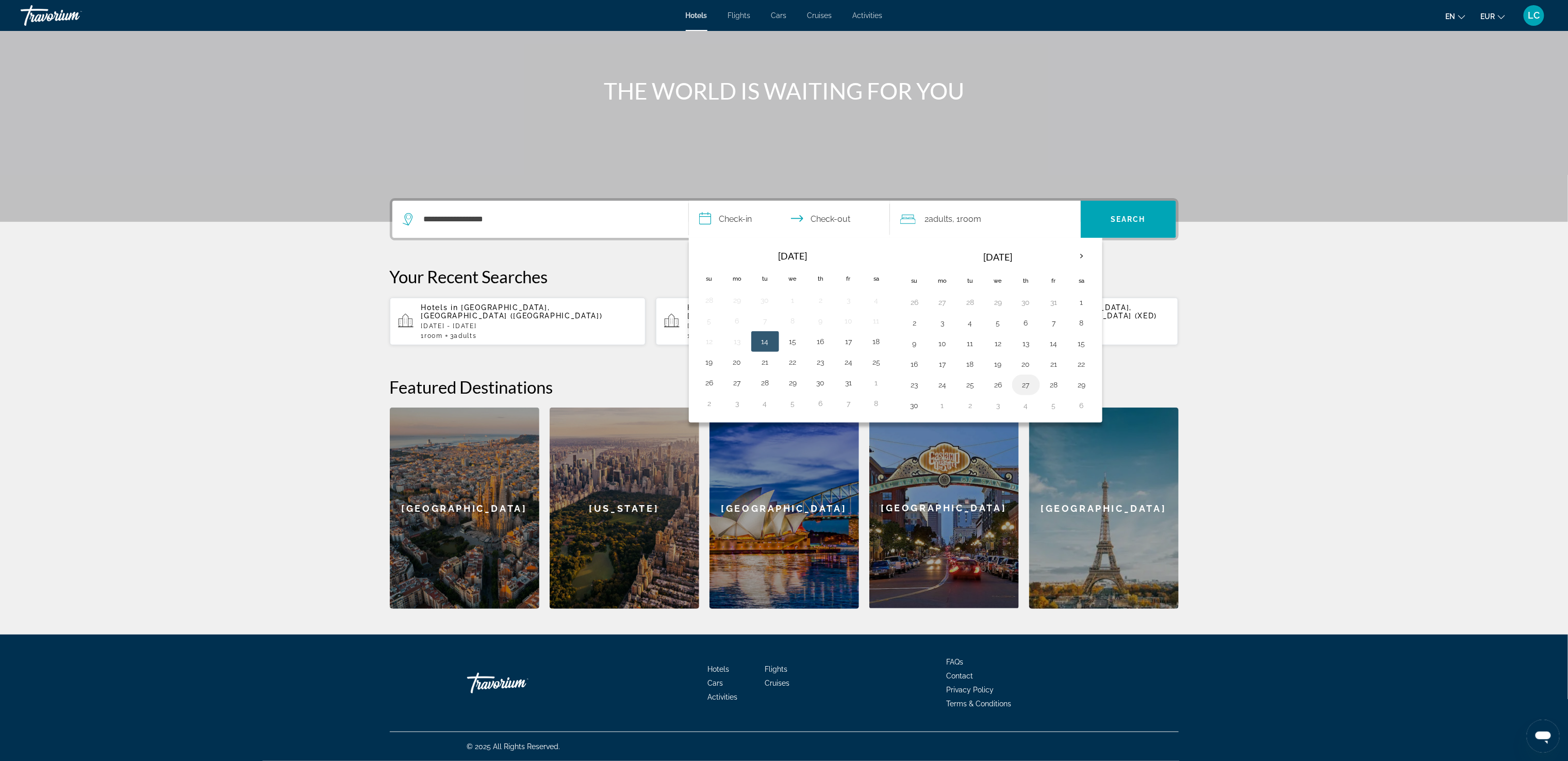
click at [792, 386] on button "27" at bounding box center [1026, 384] width 16 height 15
click at [792, 413] on button "30" at bounding box center [914, 405] width 16 height 15
type input "**********"
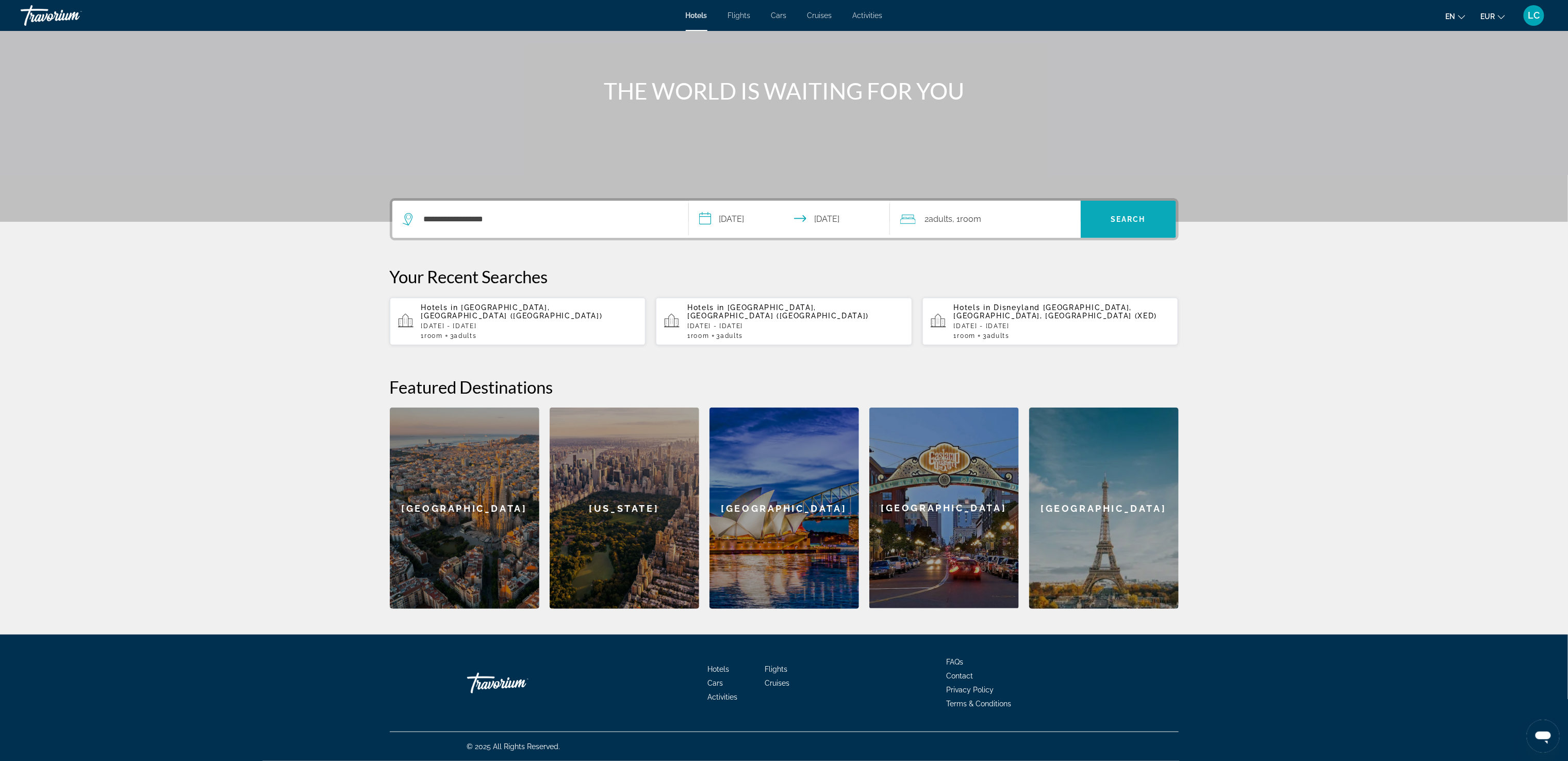
click at [792, 216] on span "Search" at bounding box center [1129, 219] width 96 height 25
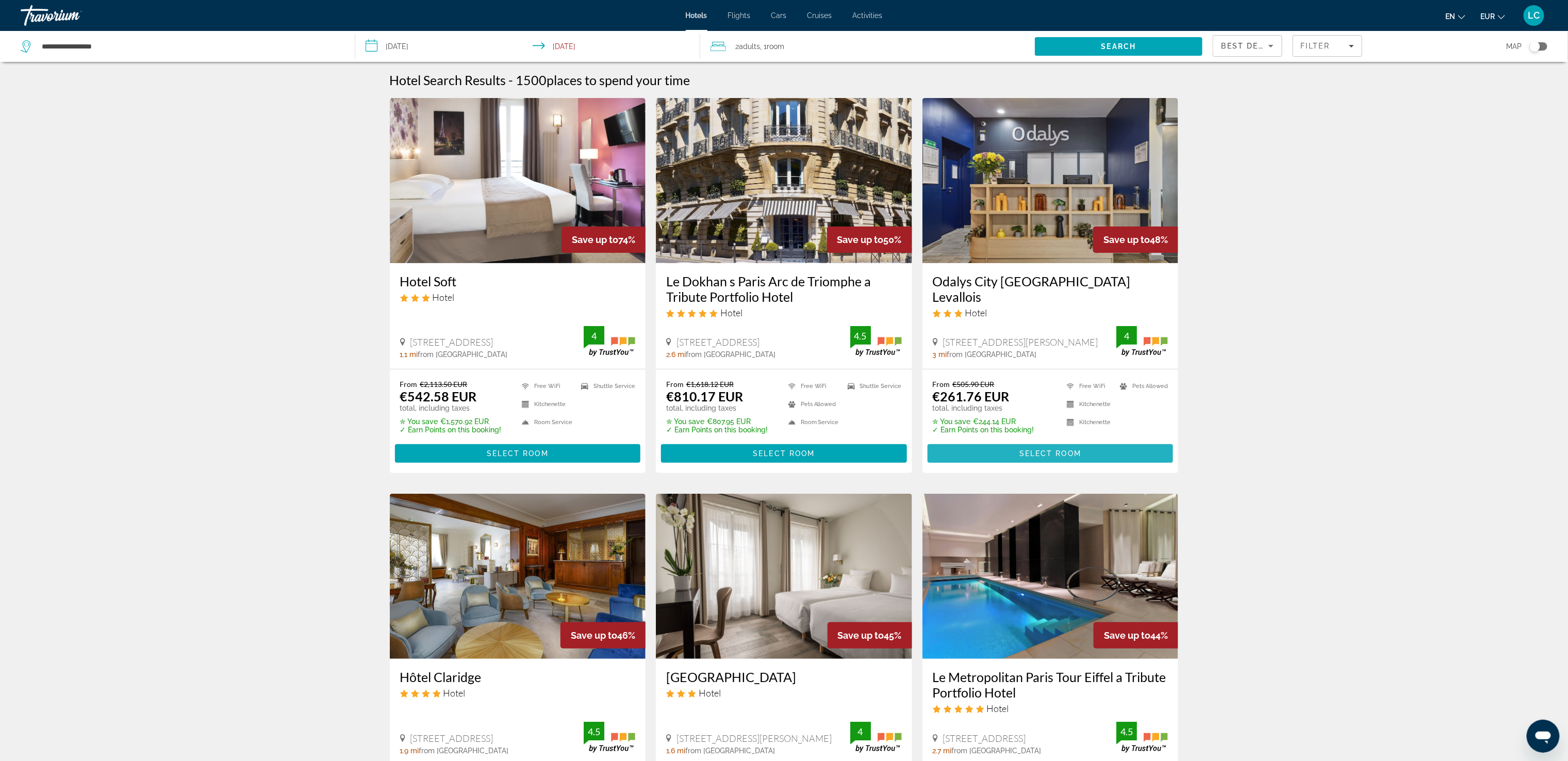
click at [792, 450] on span "Select Room" at bounding box center [1051, 453] width 62 height 9
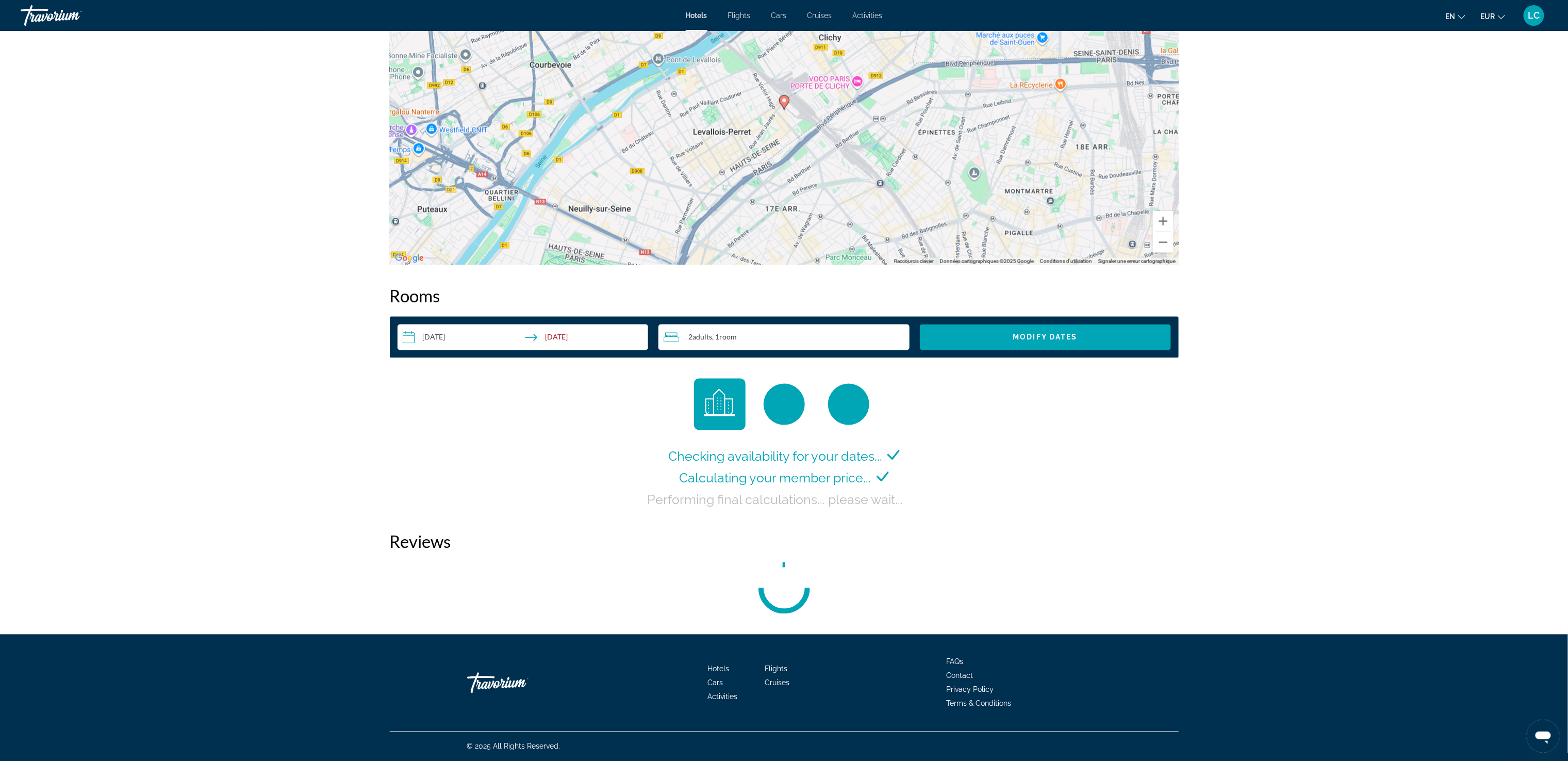
scroll to position [1098, 0]
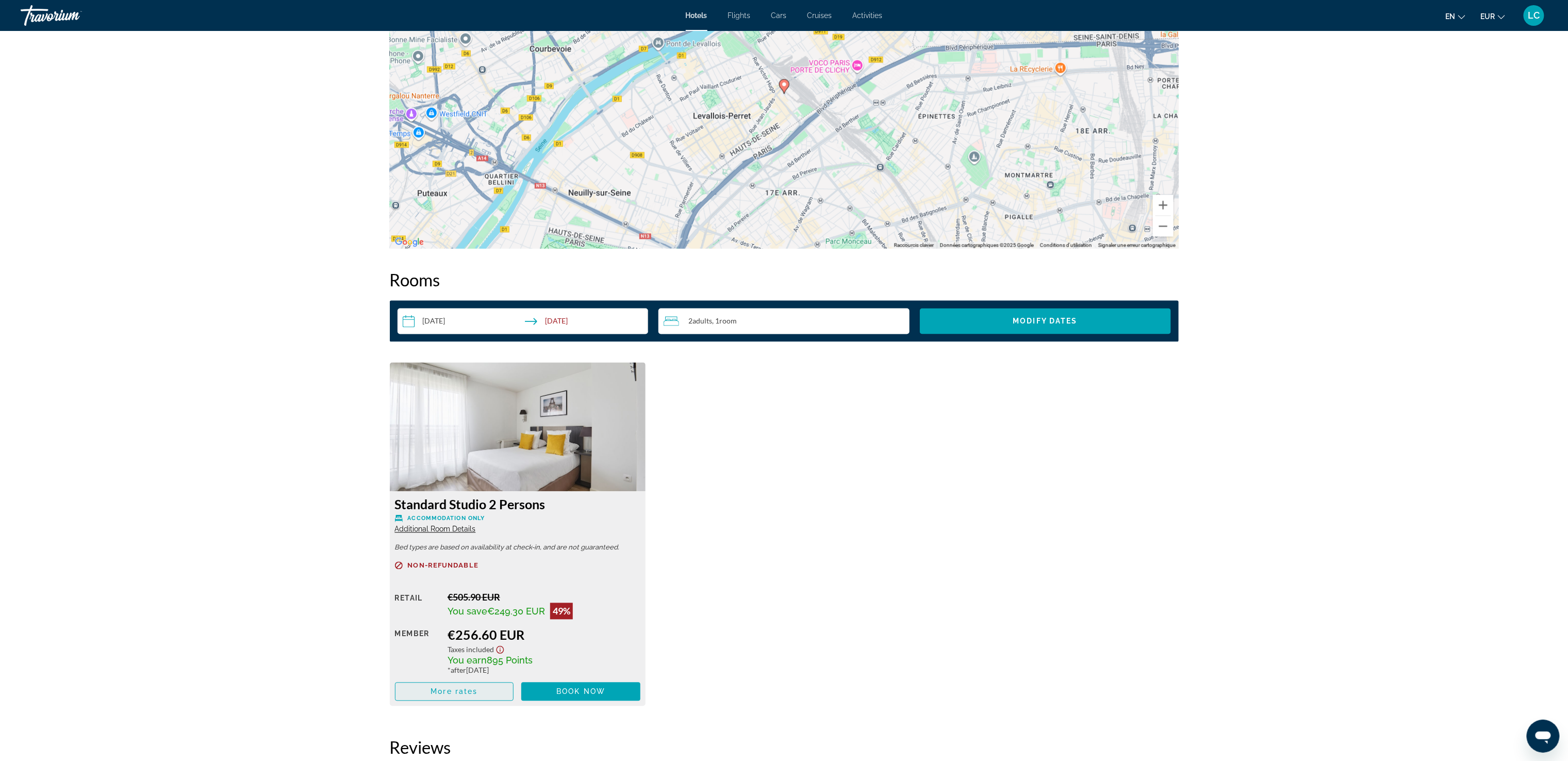
click at [445, 695] on span "More rates" at bounding box center [454, 692] width 47 height 9
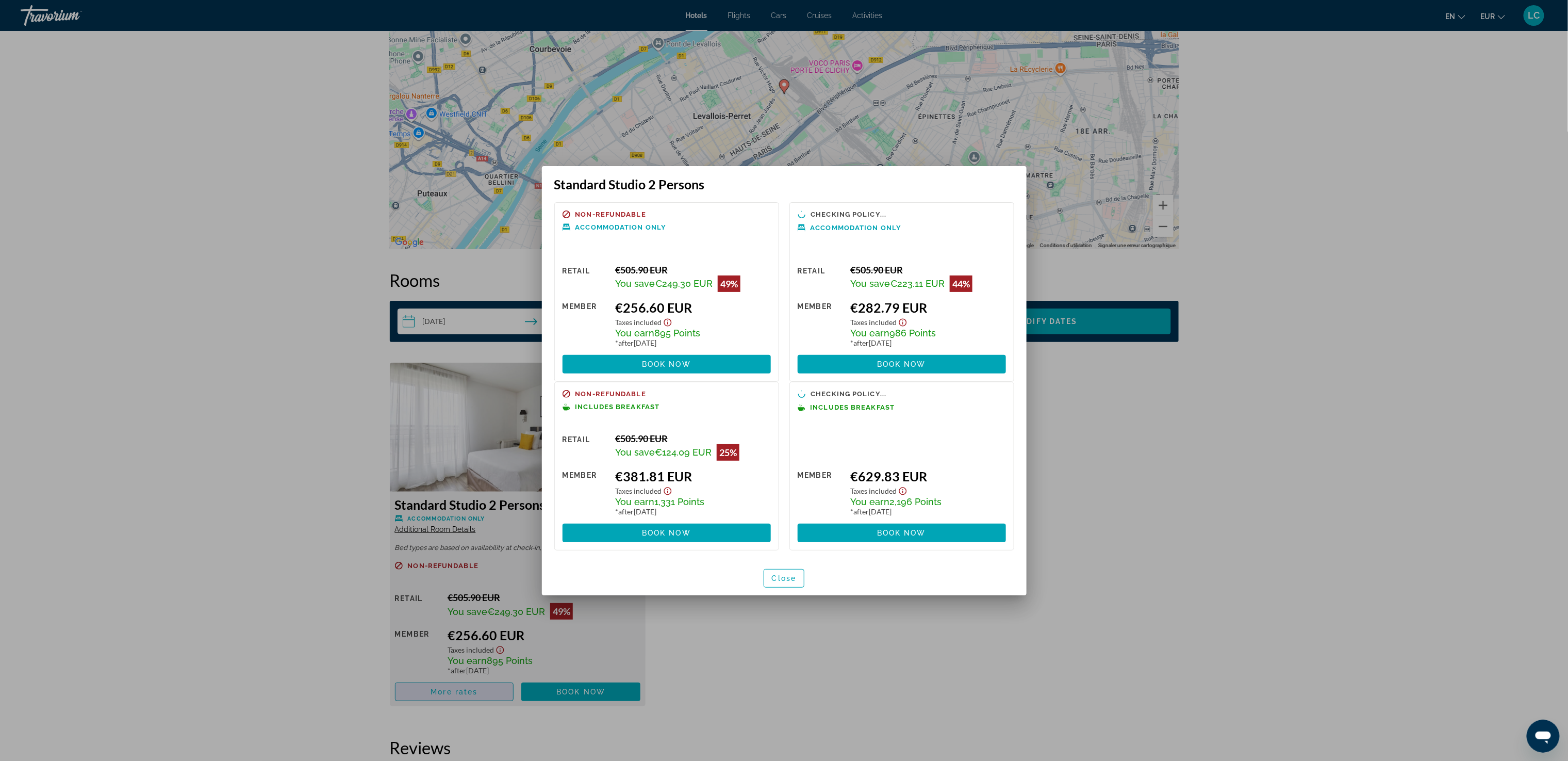
scroll to position [0, 0]
click at [656, 535] on span "Book now" at bounding box center [666, 533] width 49 height 9
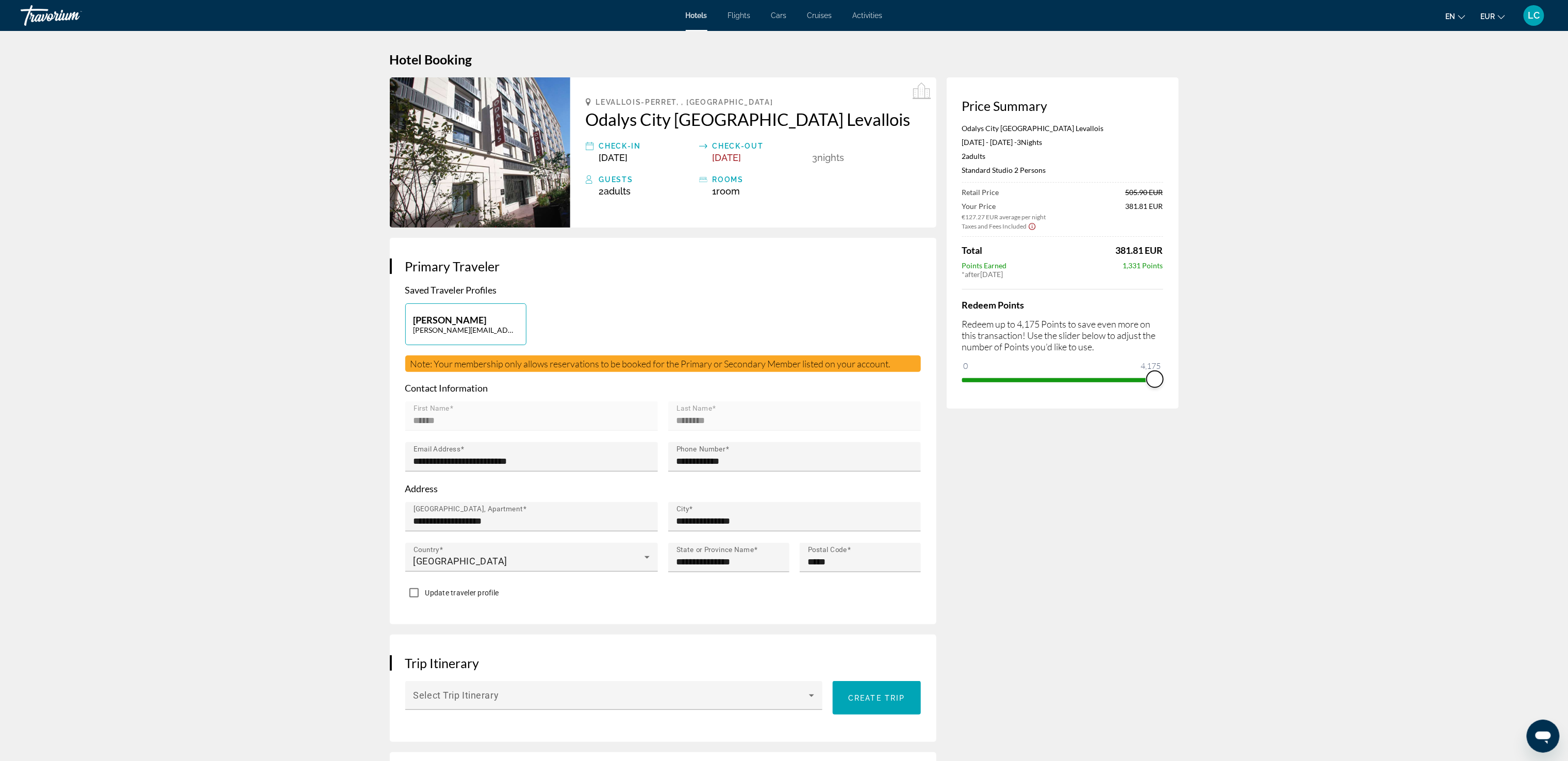
drag, startPoint x: 968, startPoint y: 380, endPoint x: 1281, endPoint y: 371, distance: 313.1
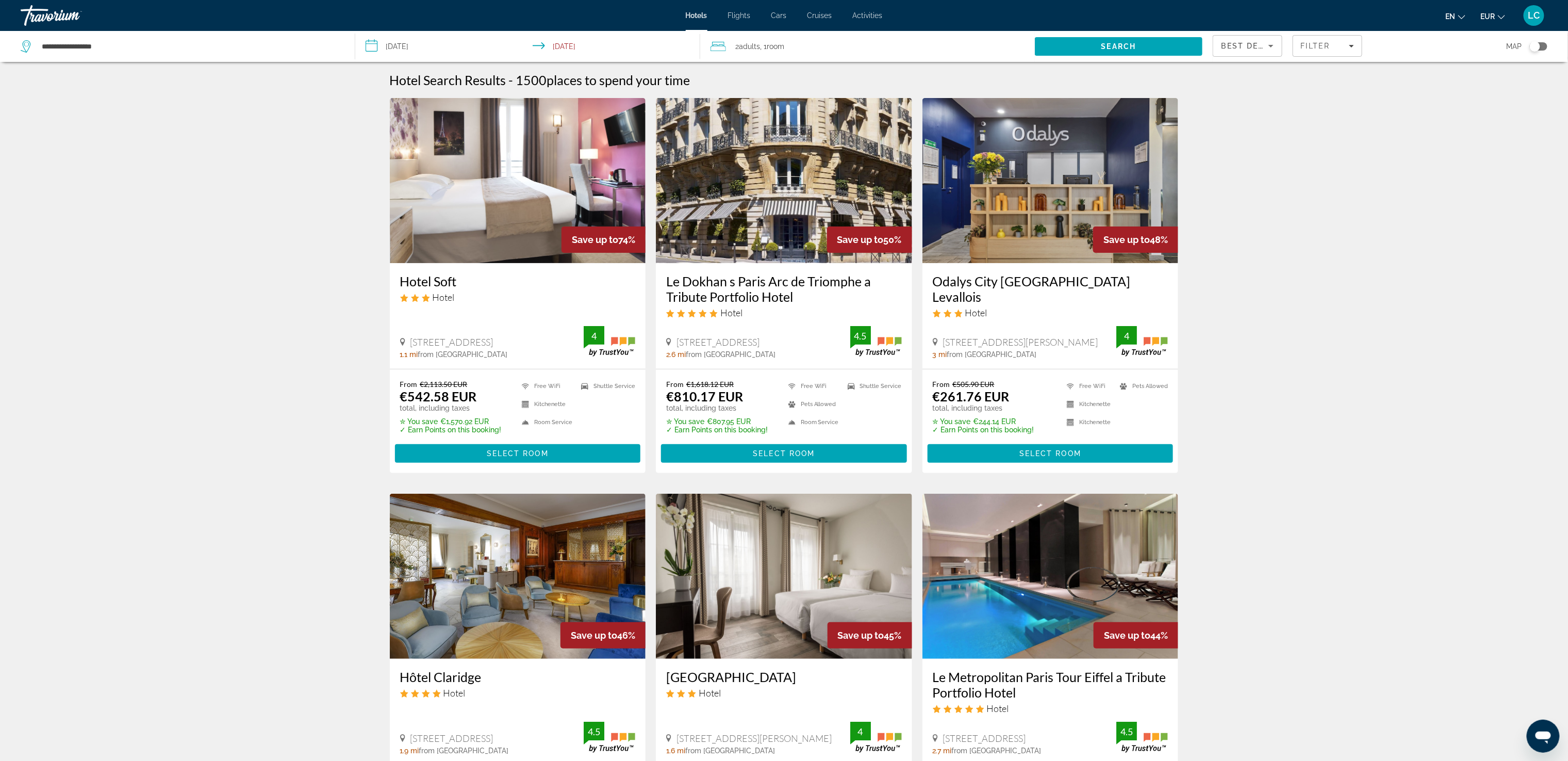
click at [792, 49] on span "Filter" at bounding box center [1316, 46] width 29 height 9
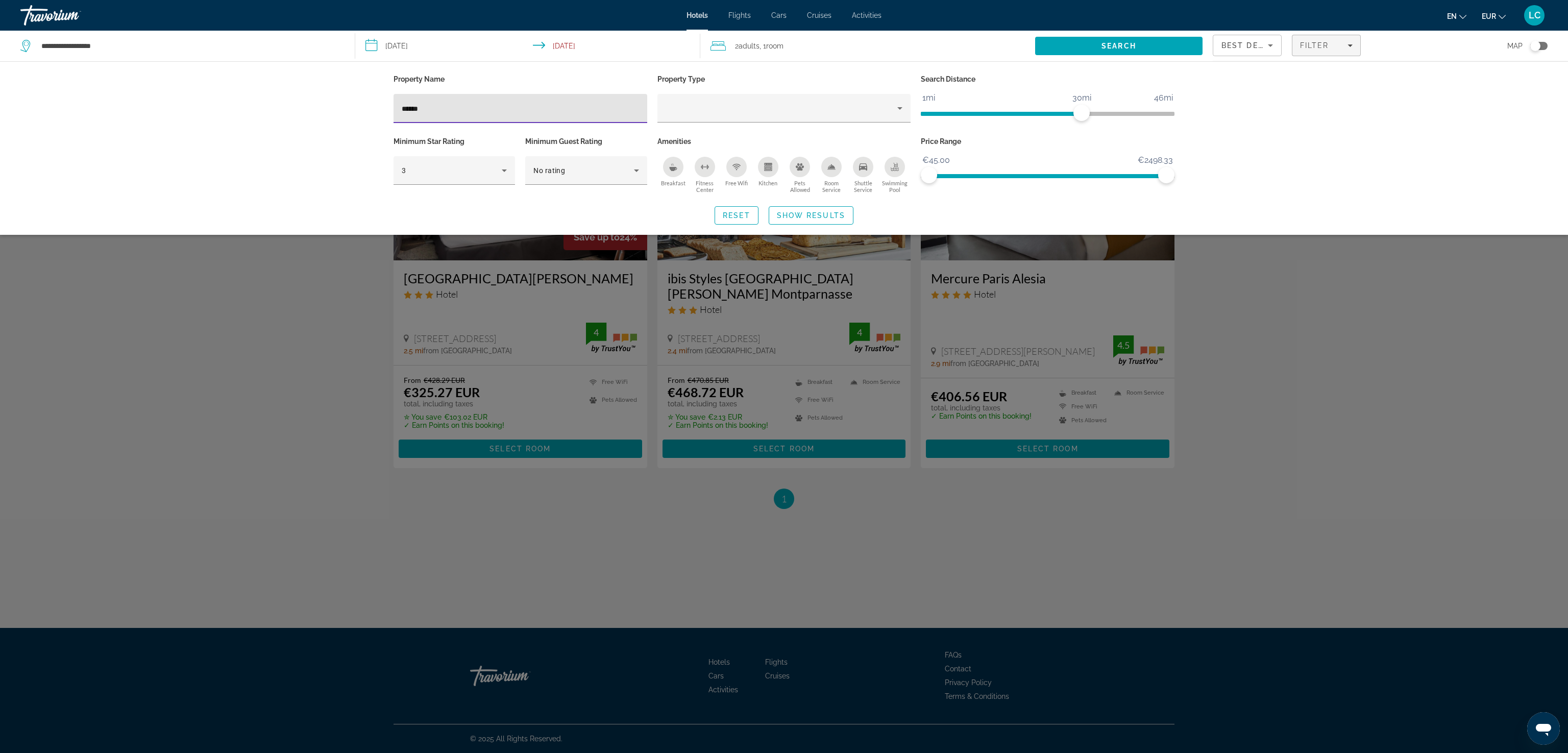
type input "******"
click at [209, 313] on div "Search widget" at bounding box center [784, 453] width 1568 height 600
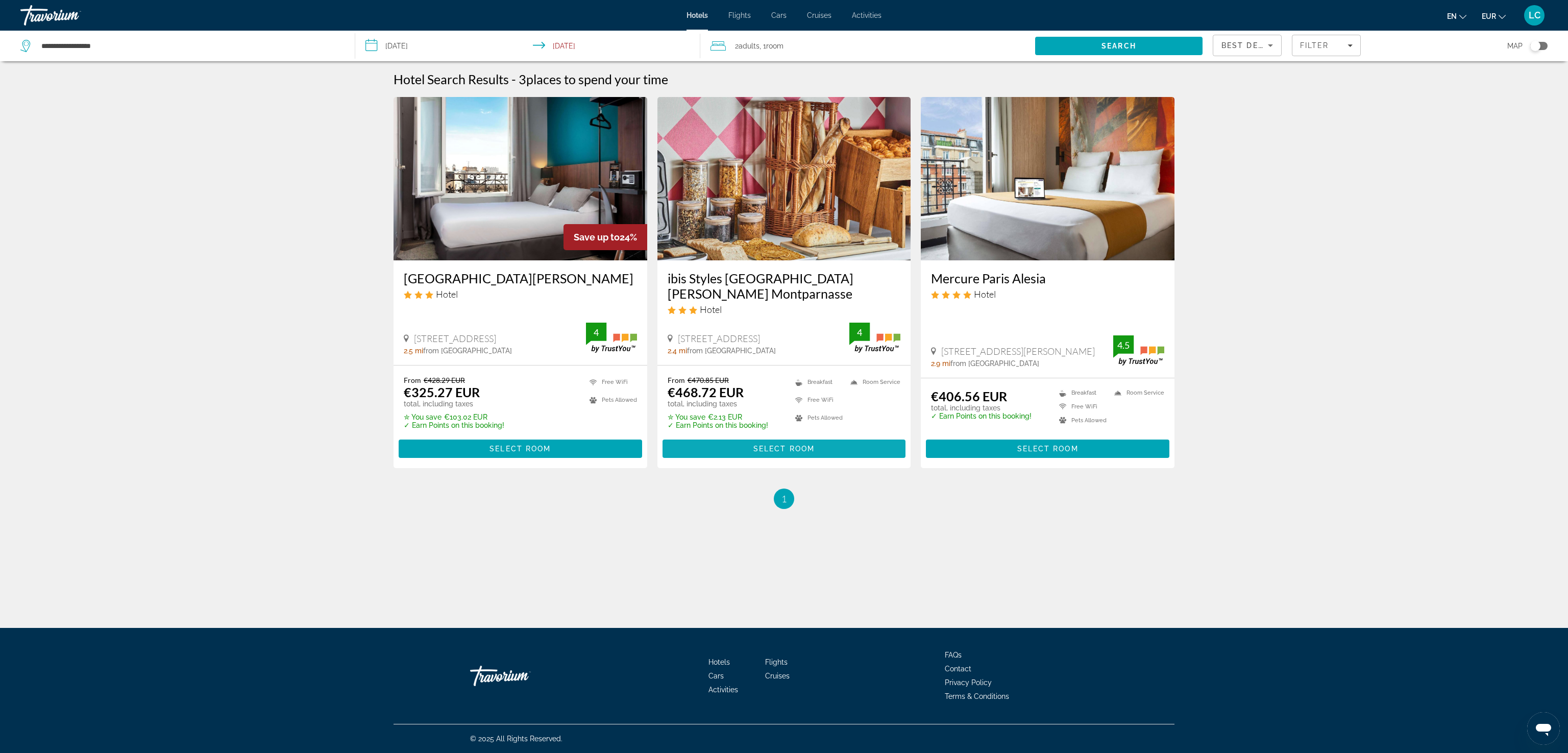
click at [764, 444] on span "Select Room" at bounding box center [784, 449] width 61 height 9
click at [534, 444] on span "Select Room" at bounding box center [520, 449] width 61 height 9
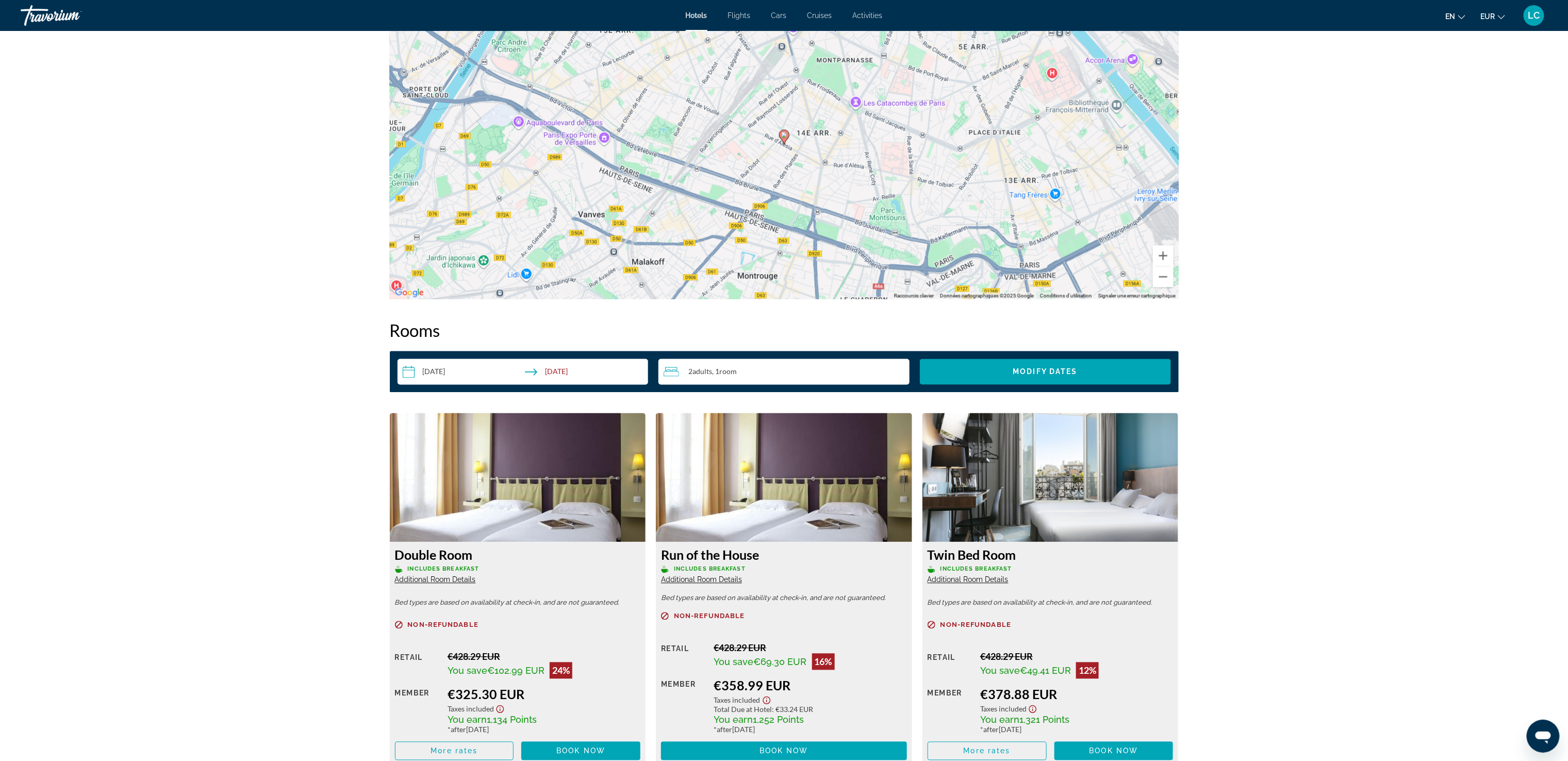
scroll to position [1238, 0]
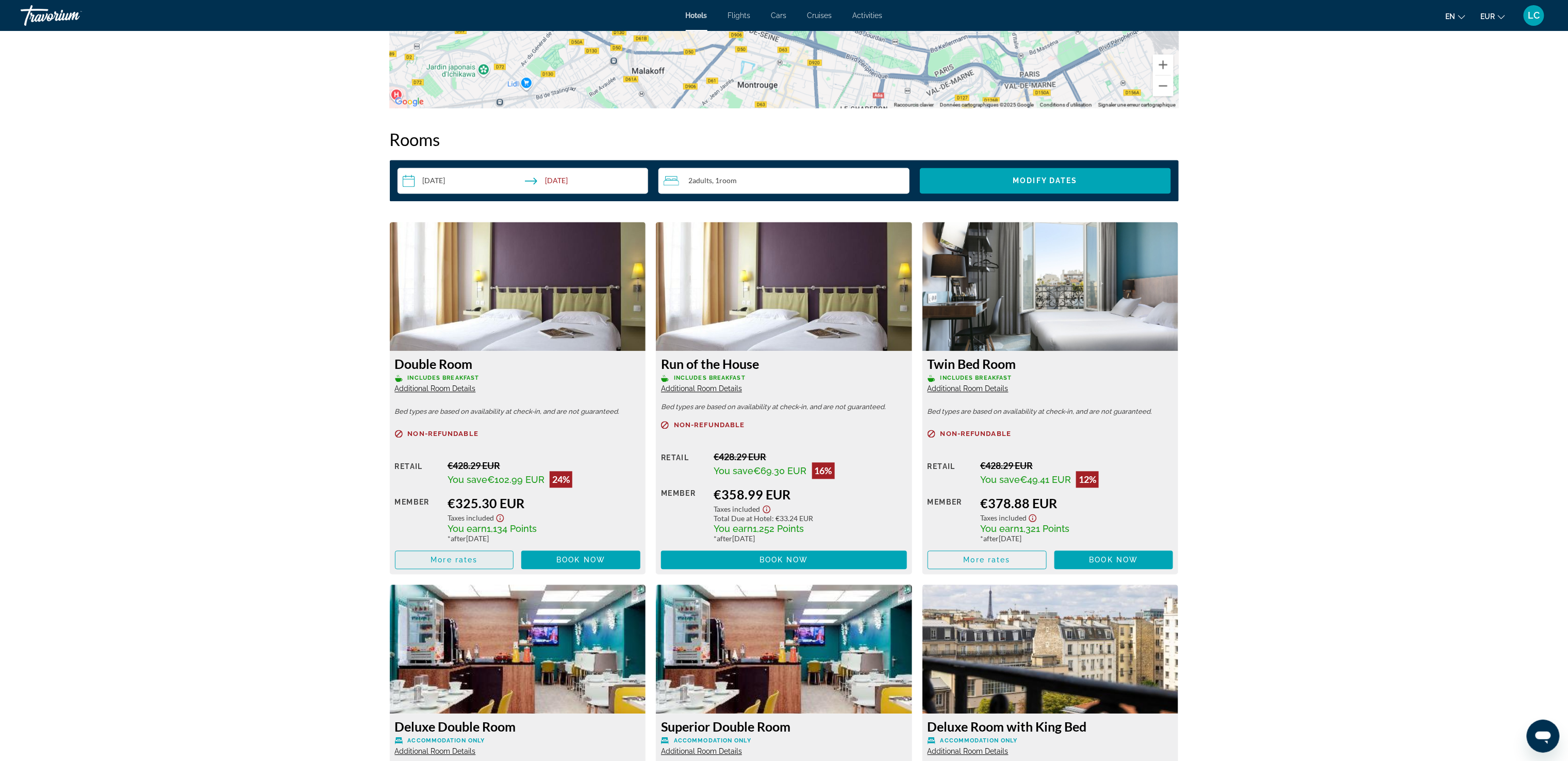
click at [431, 555] on span "Main content" at bounding box center [454, 560] width 118 height 25
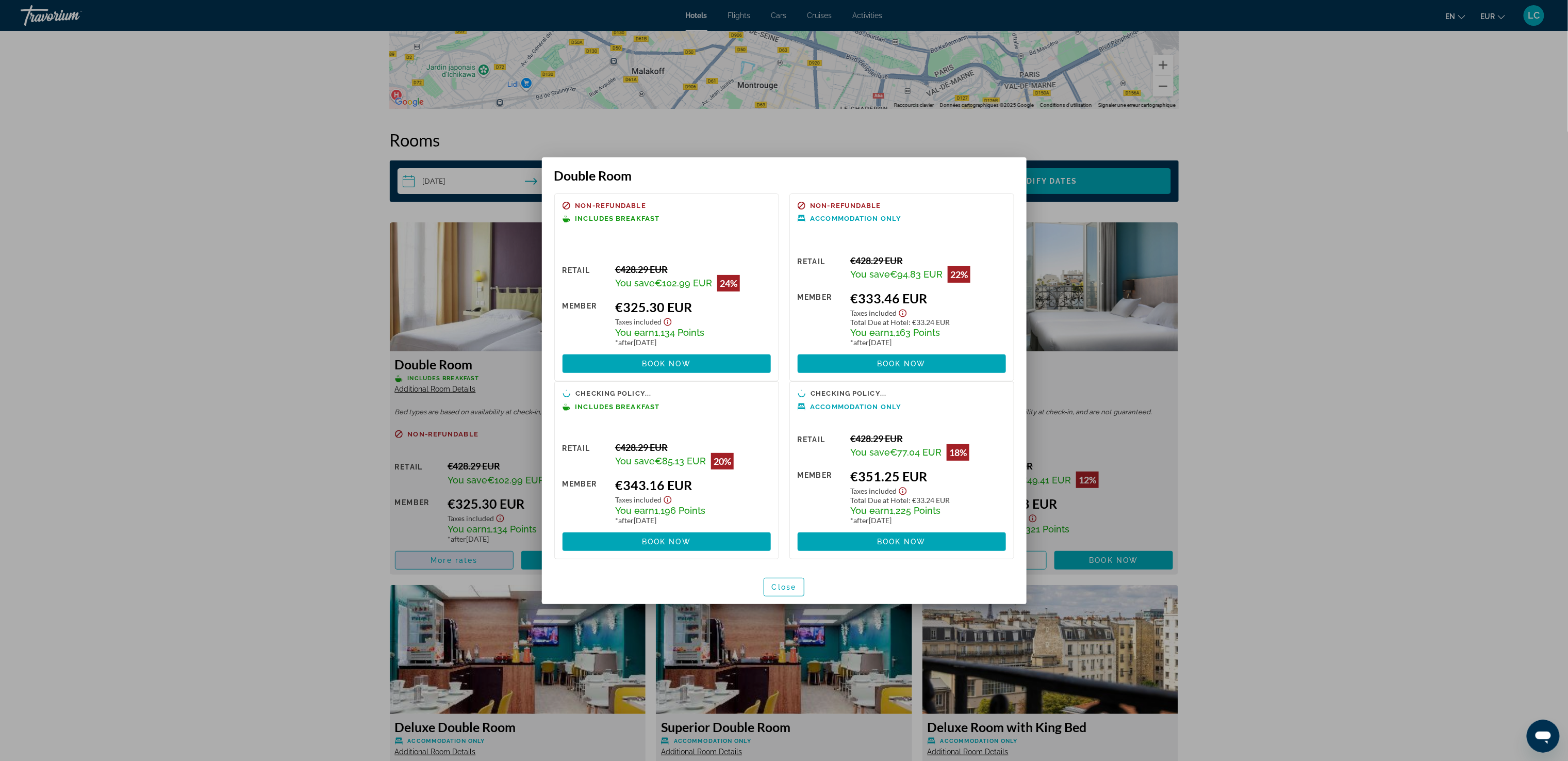
scroll to position [0, 0]
click at [663, 366] on span "Book now" at bounding box center [666, 364] width 49 height 9
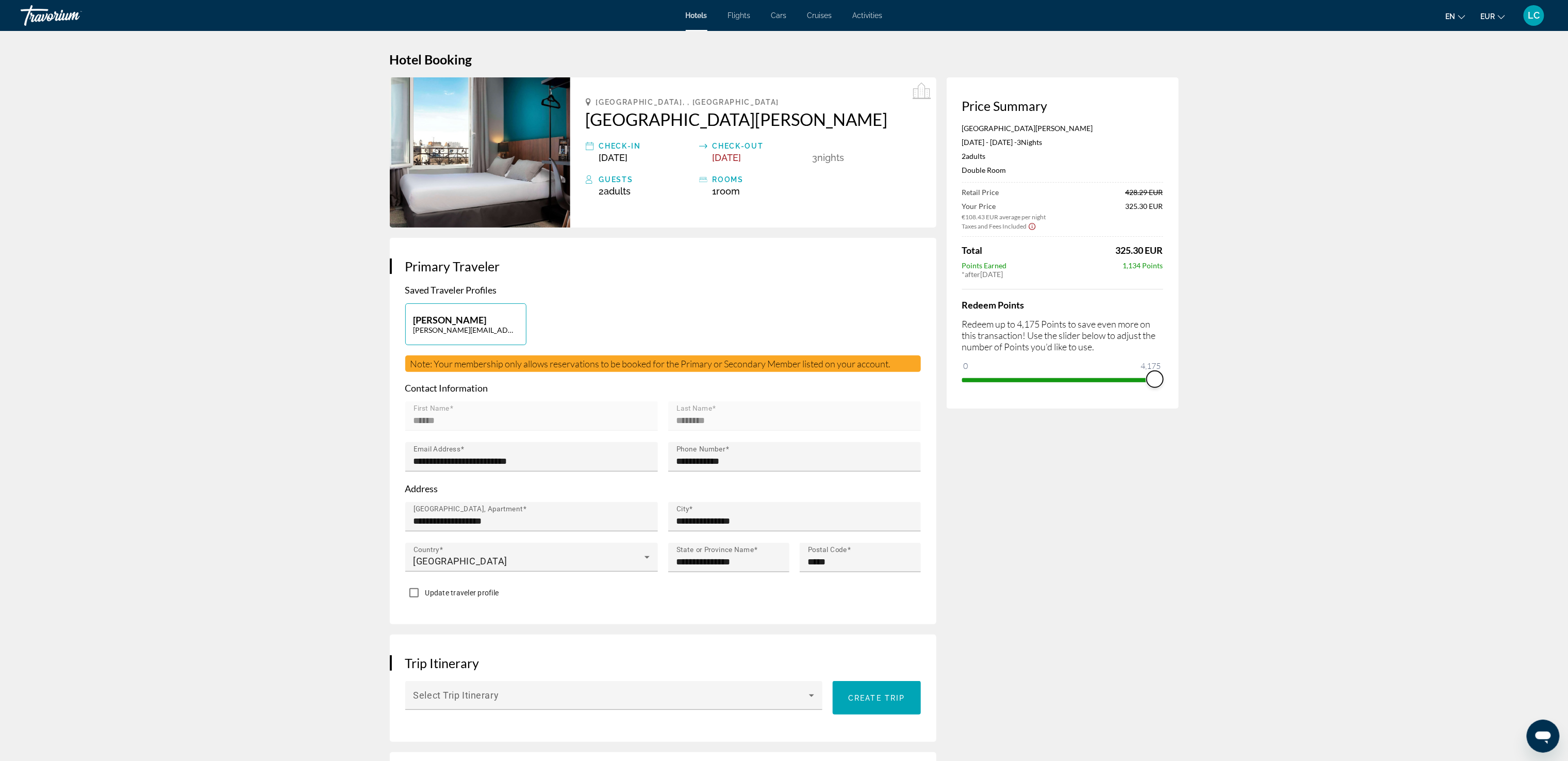
drag, startPoint x: 970, startPoint y: 381, endPoint x: 1287, endPoint y: 381, distance: 317.0
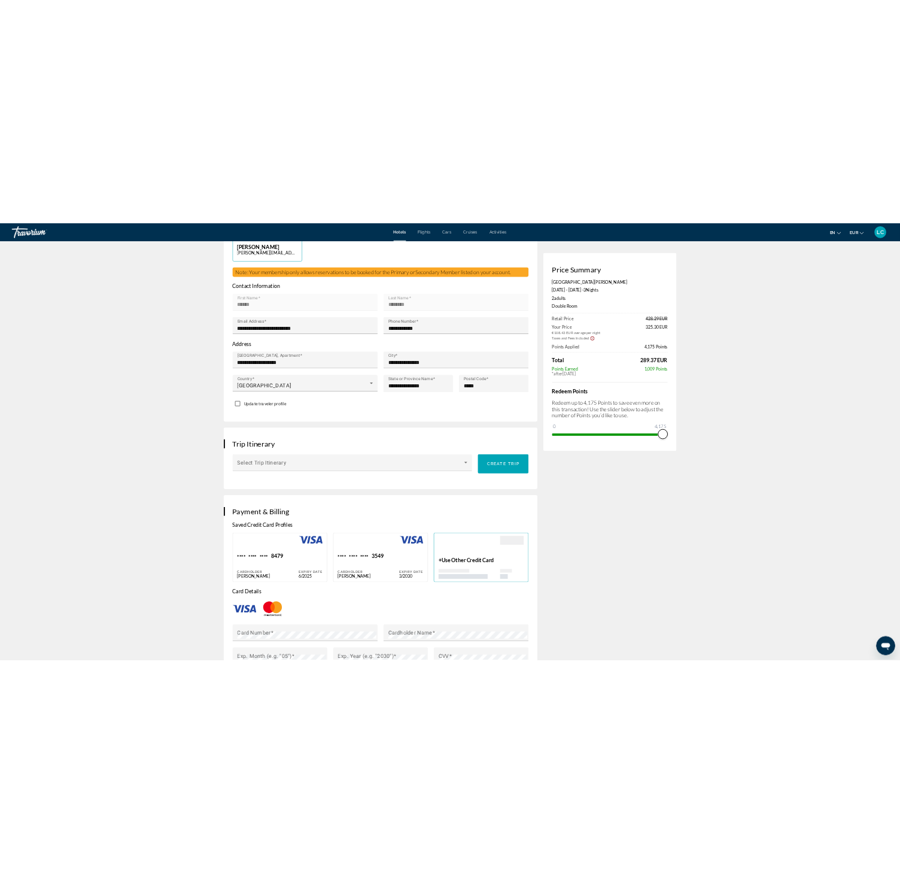
scroll to position [718, 0]
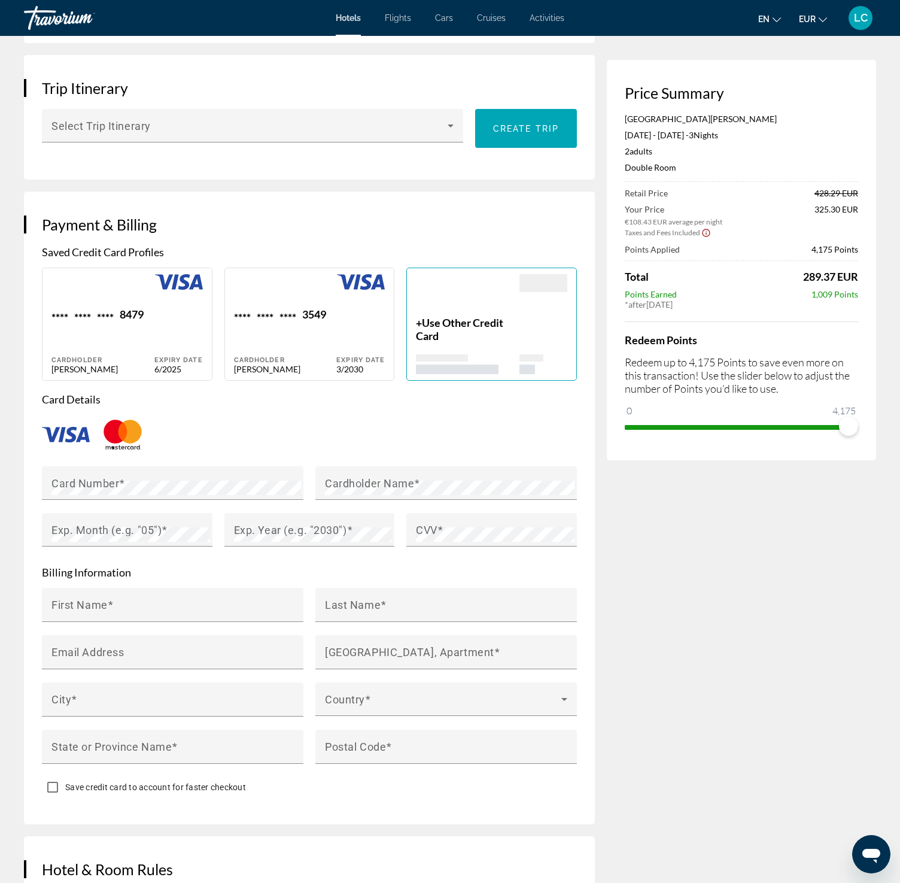
click at [275, 308] on div "**** **** **** 3549" at bounding box center [285, 316] width 103 height 16
type input "******"
type input "********"
type input "**********"
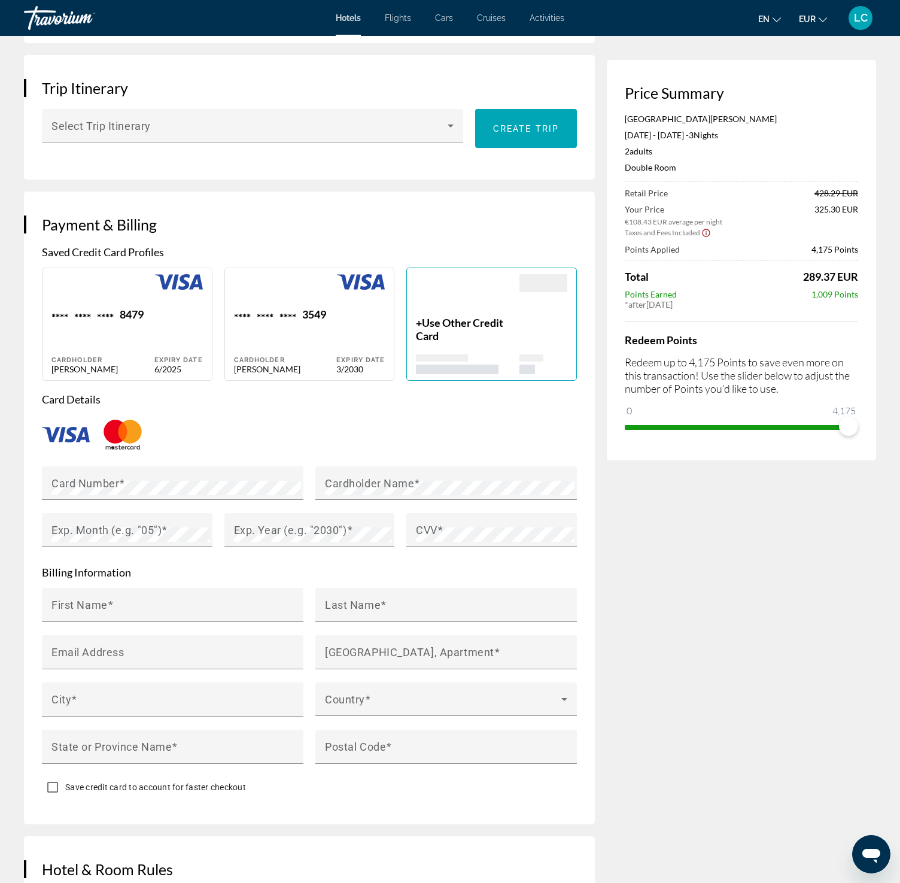
type input "**********"
type input "*****"
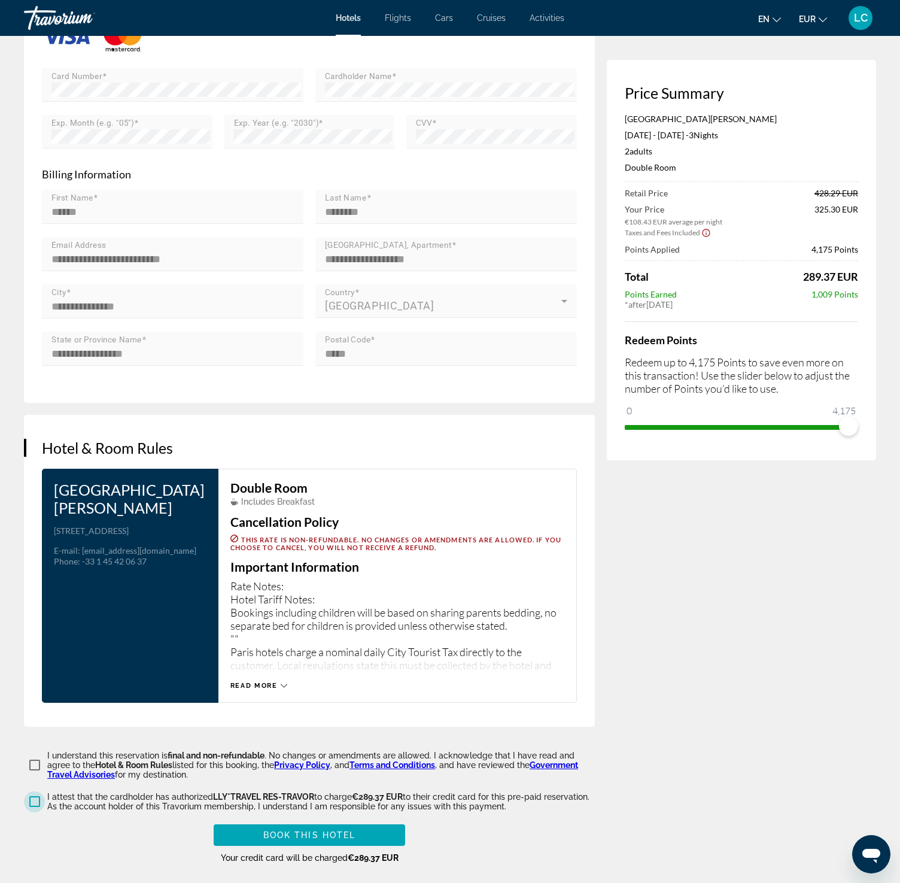
scroll to position [1249, 0]
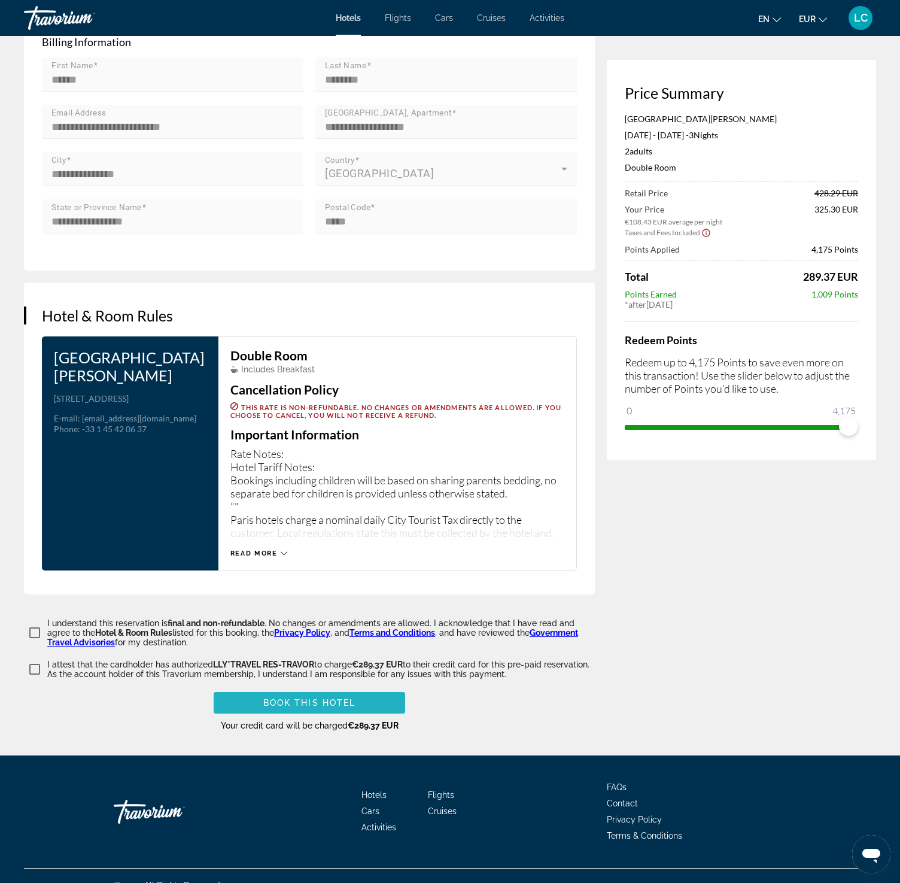
click at [302, 698] on span "Book this hotel" at bounding box center [309, 703] width 93 height 10
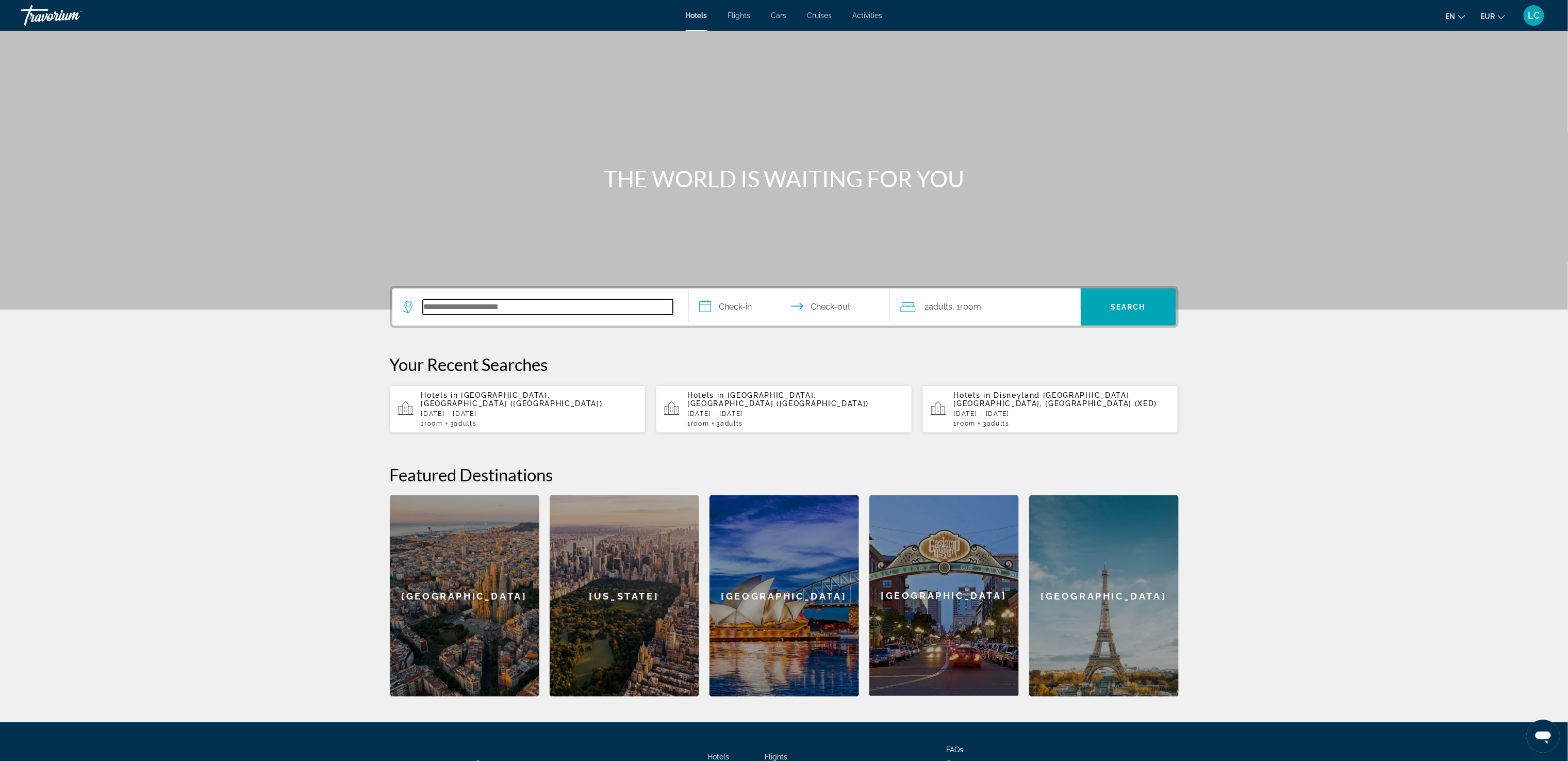
click at [454, 305] on input "Search hotel destination" at bounding box center [548, 307] width 250 height 16
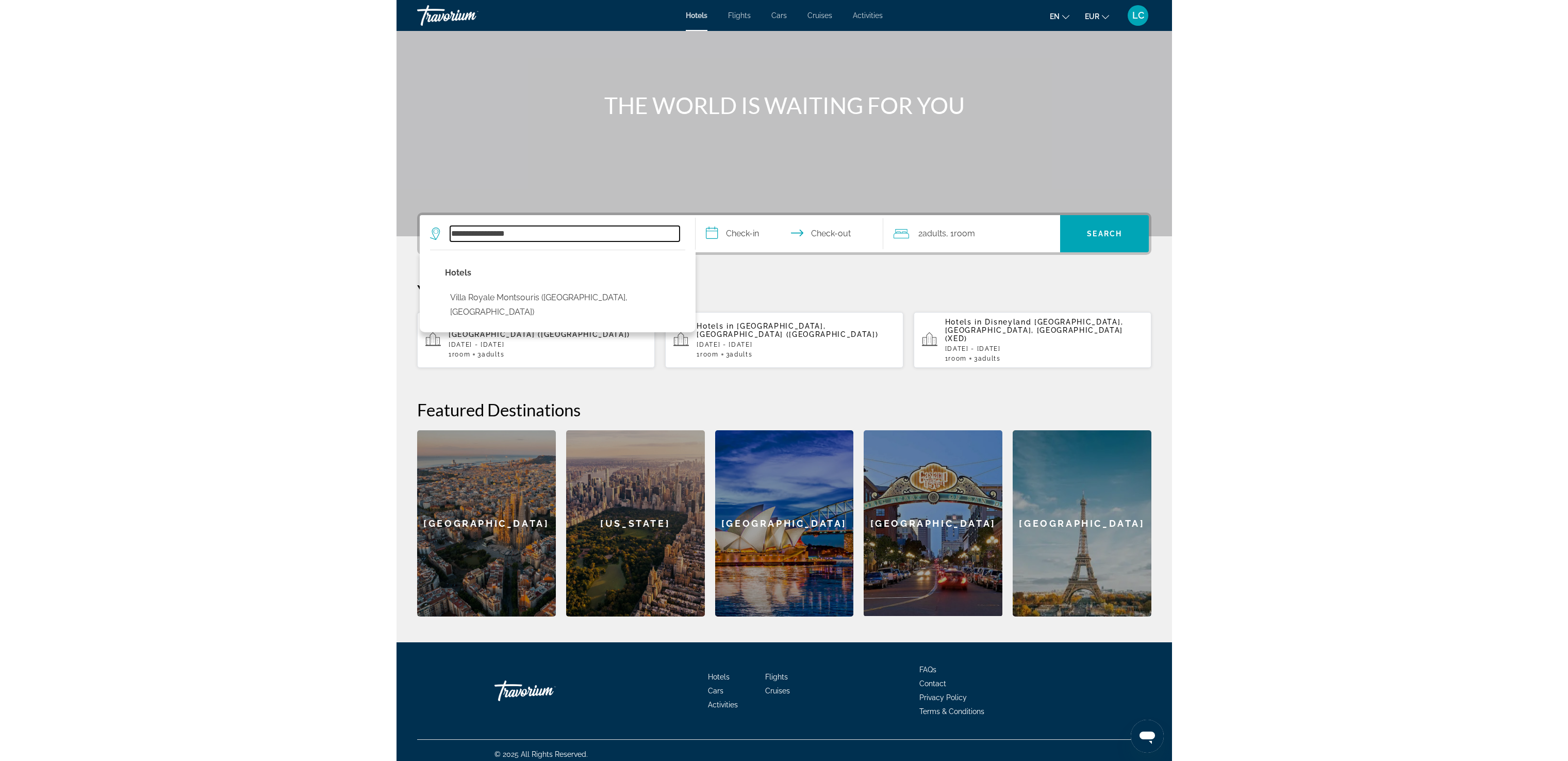
scroll to position [88, 0]
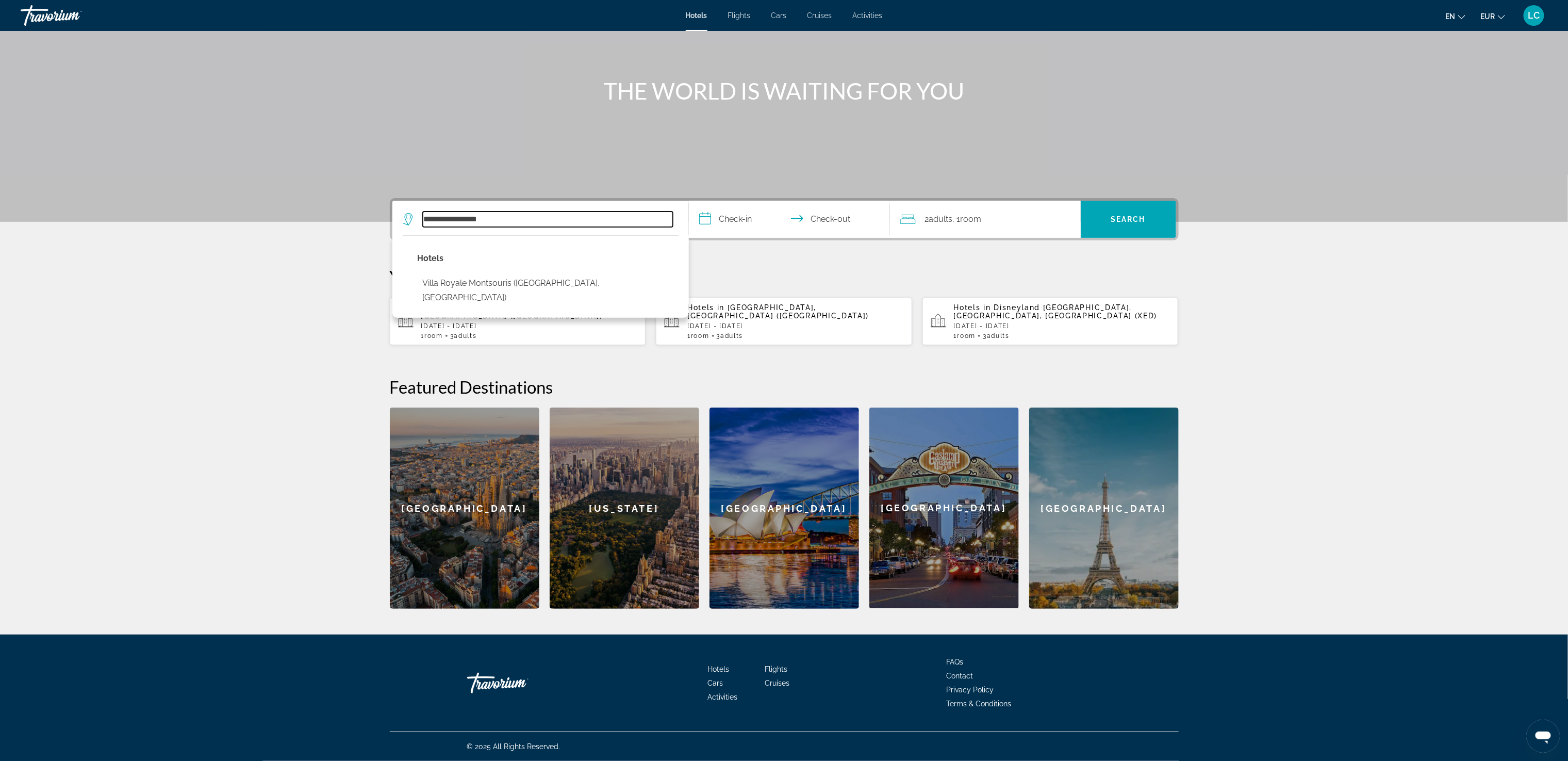
drag, startPoint x: 522, startPoint y: 213, endPoint x: 281, endPoint y: 242, distance: 242.7
click at [281, 242] on section "**********" at bounding box center [784, 260] width 1568 height 696
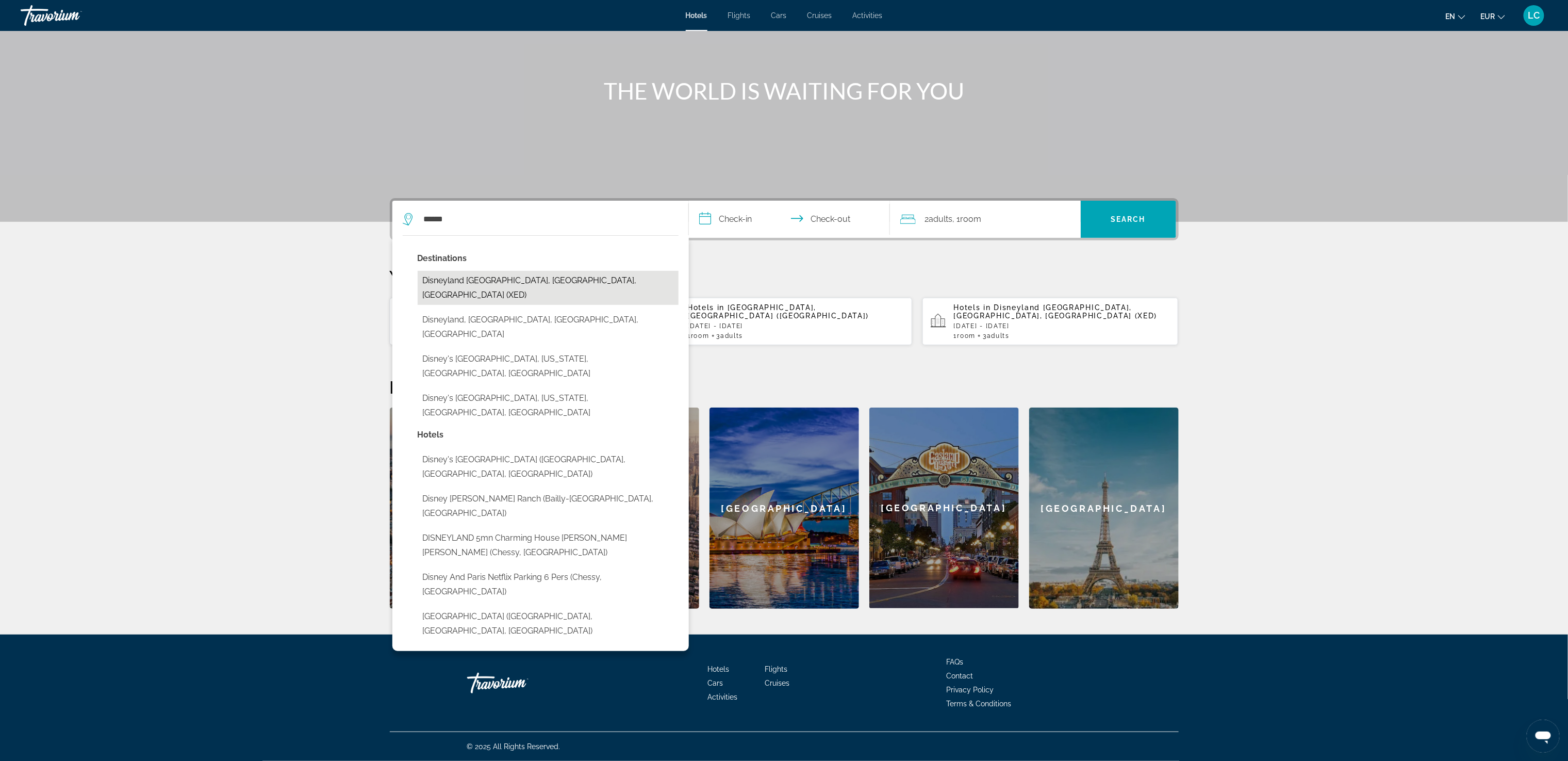
click at [547, 286] on button "Disneyland [GEOGRAPHIC_DATA], [GEOGRAPHIC_DATA], [GEOGRAPHIC_DATA] (XED)" at bounding box center [548, 288] width 261 height 34
type input "**********"
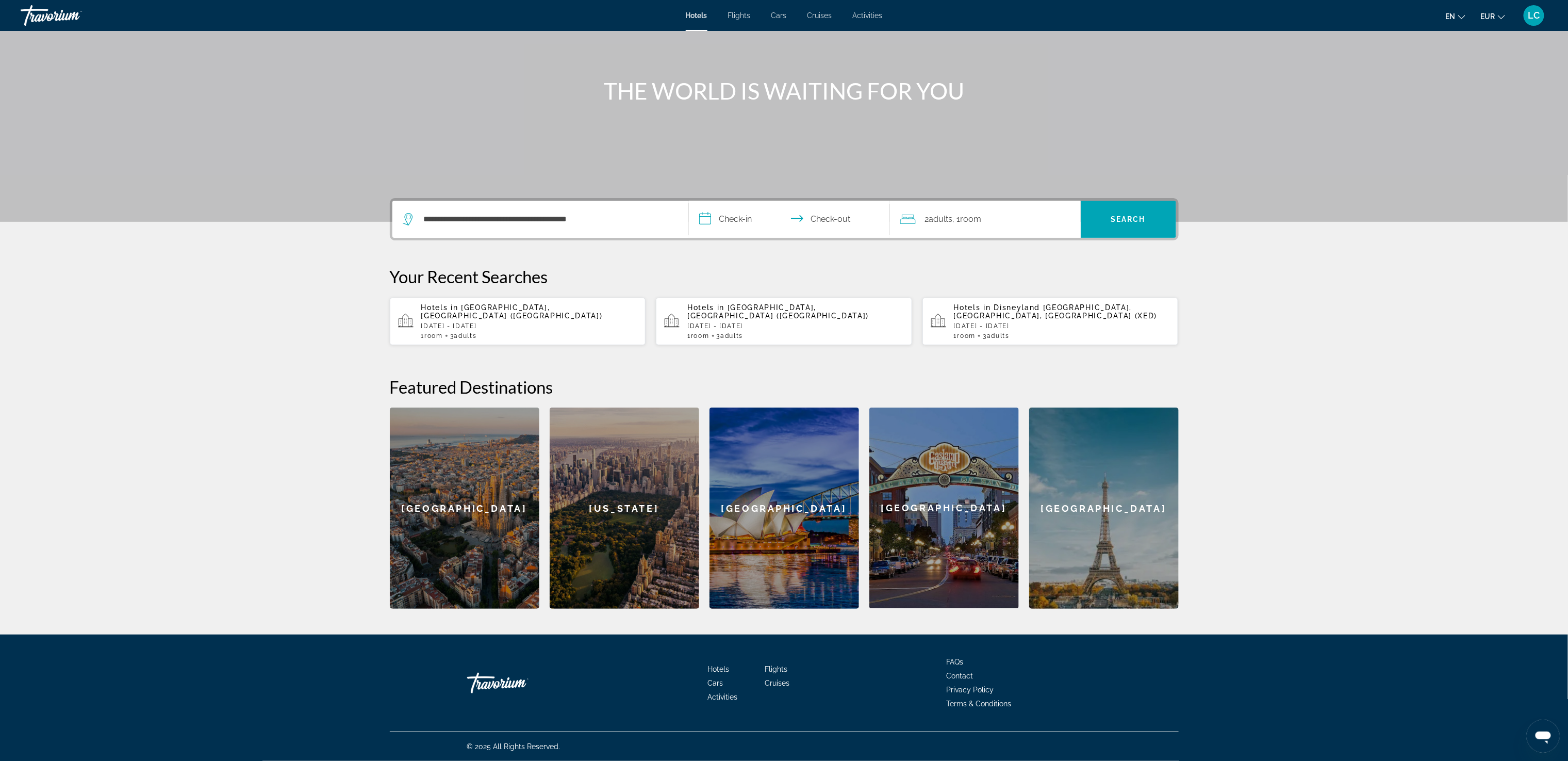
click at [742, 221] on input "**********" at bounding box center [792, 221] width 205 height 41
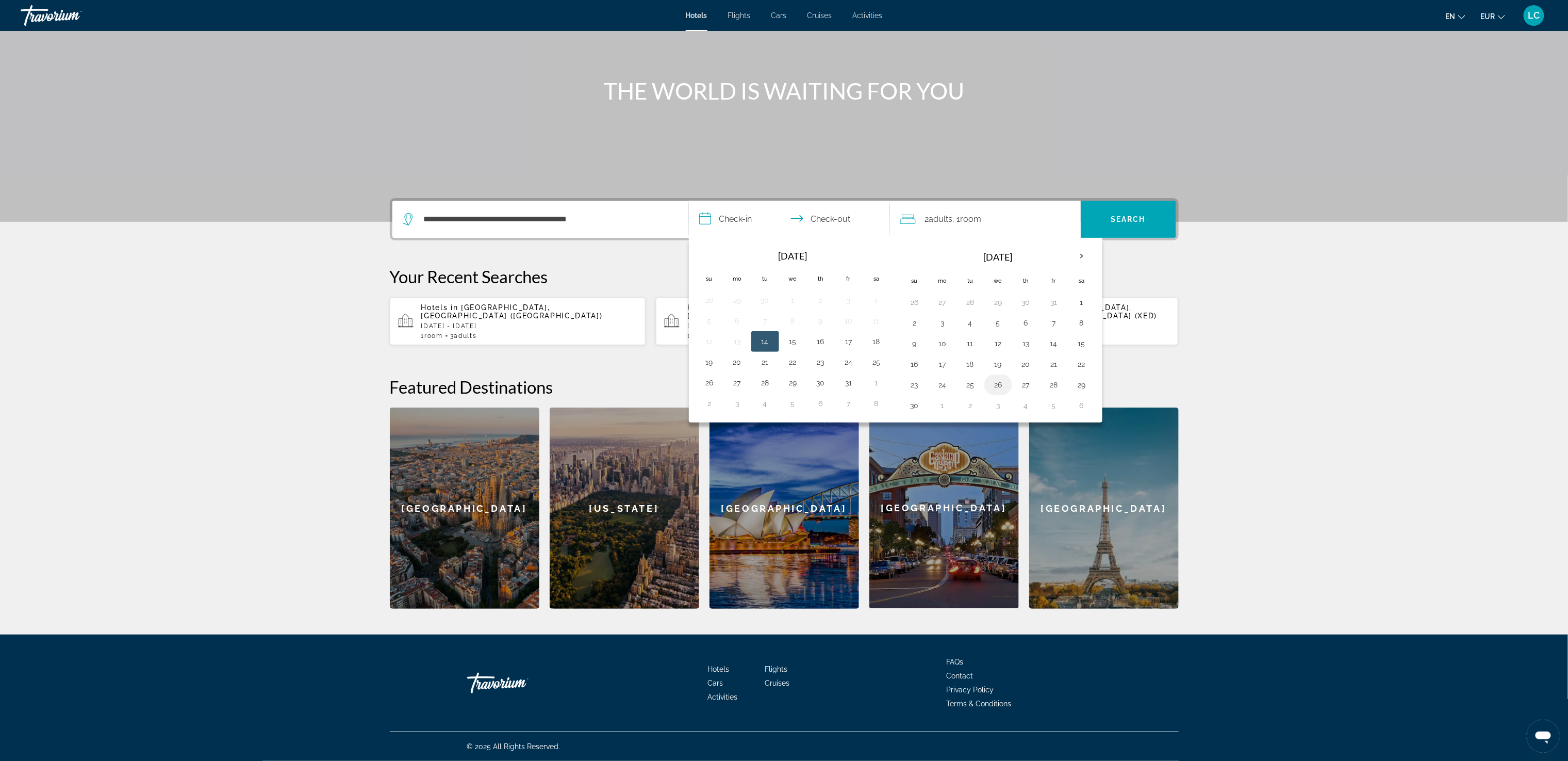
click at [1003, 390] on button "26" at bounding box center [998, 384] width 16 height 15
click at [1025, 392] on button "27" at bounding box center [1026, 384] width 16 height 15
type input "**********"
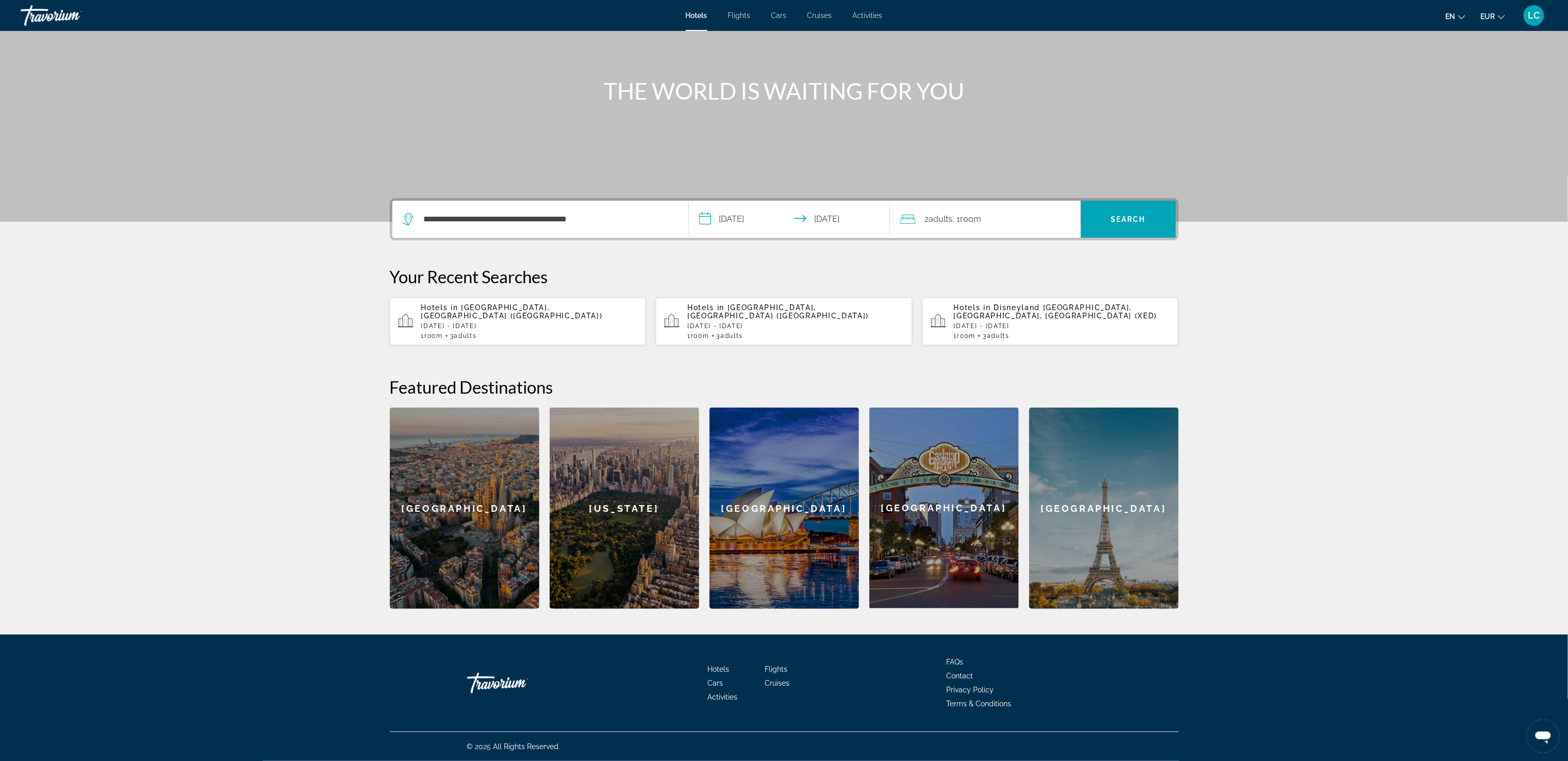
click at [951, 217] on span "Adults" at bounding box center [942, 218] width 24 height 9
click at [1062, 273] on icon "Increment adults" at bounding box center [1066, 271] width 9 height 12
click at [1150, 208] on span "Search" at bounding box center [1129, 219] width 96 height 25
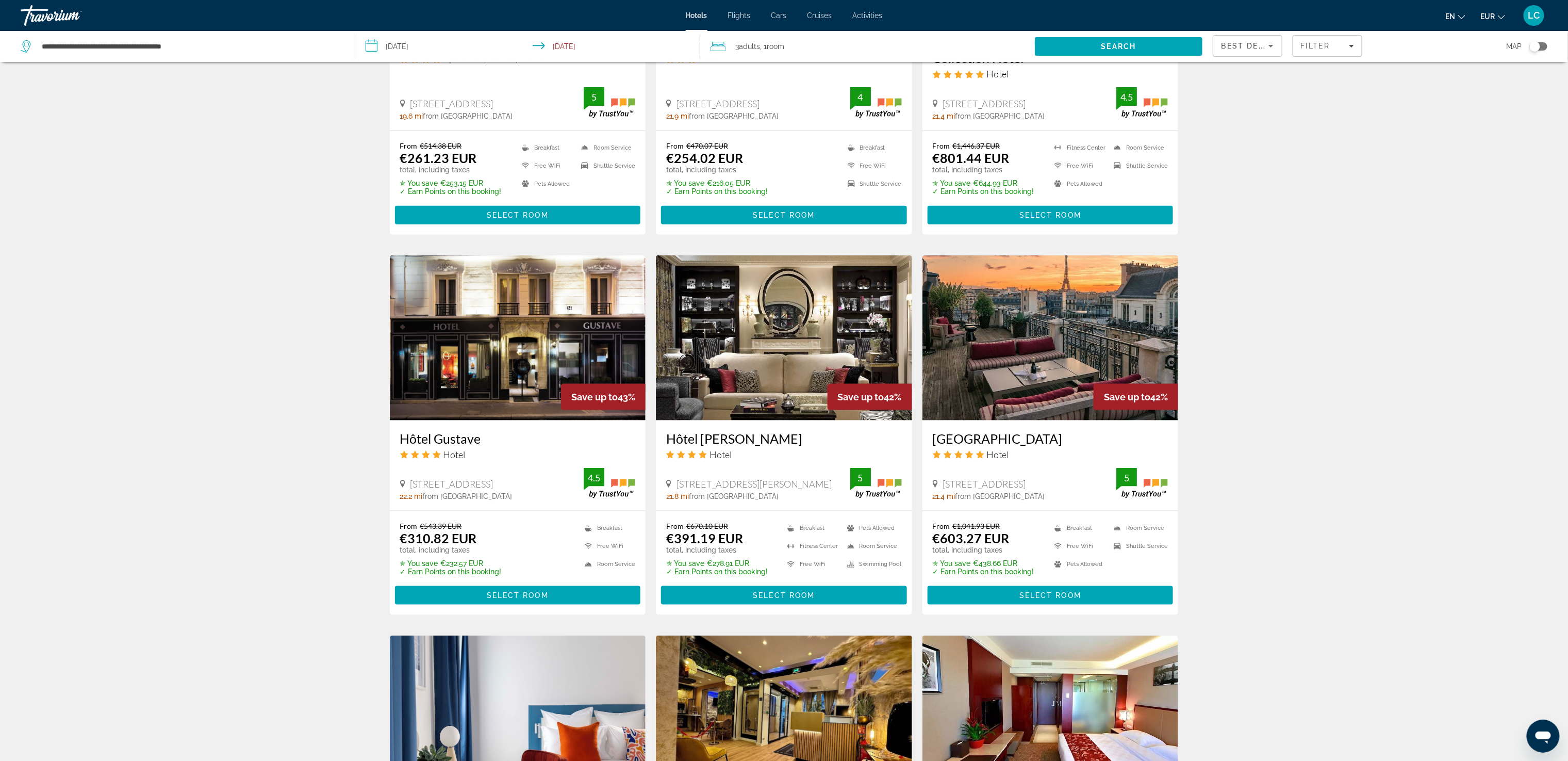
scroll to position [929, 0]
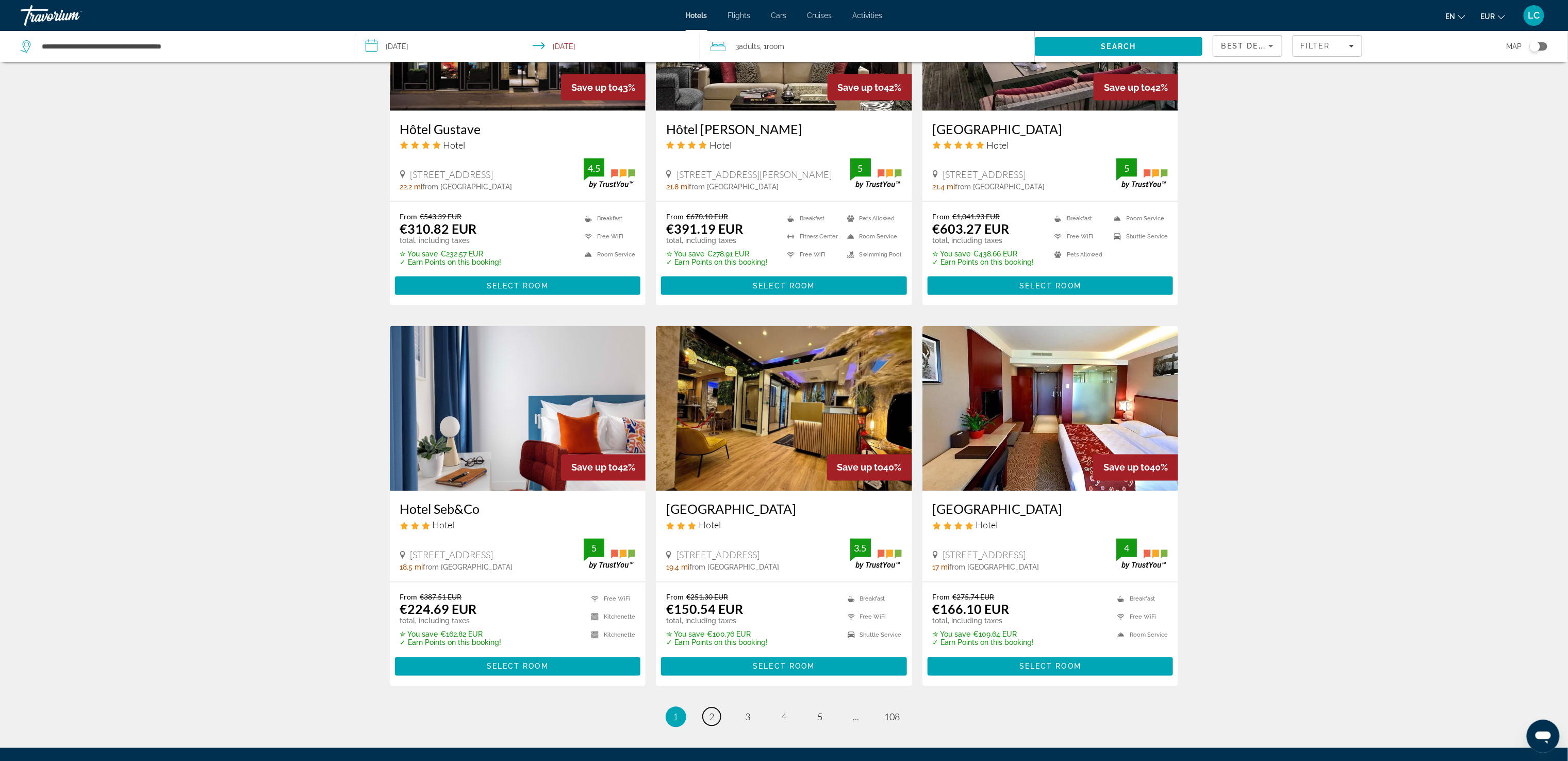
click at [712, 720] on span "2" at bounding box center [712, 717] width 5 height 11
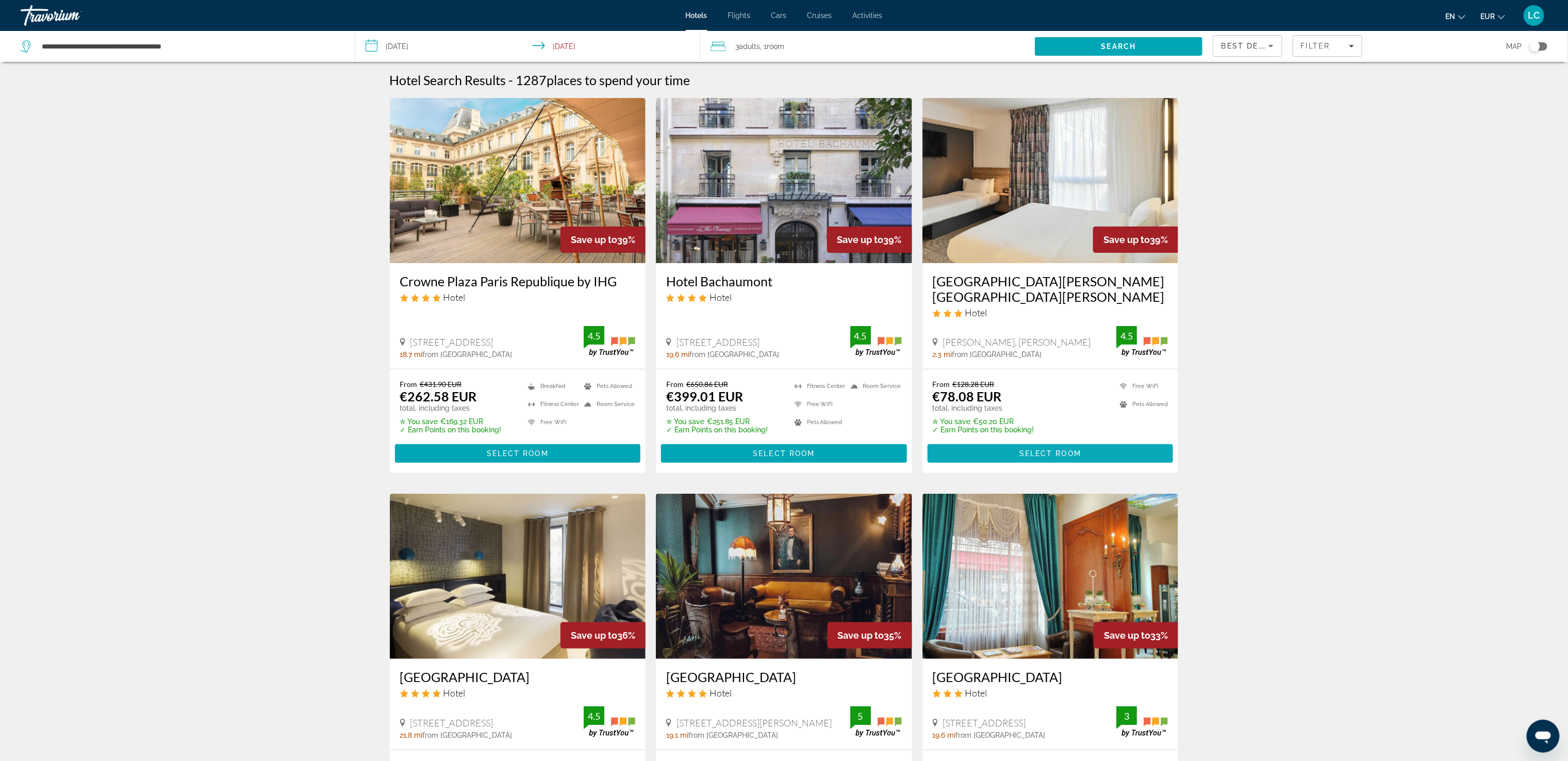
click at [1078, 449] on span "Select Room" at bounding box center [1051, 453] width 62 height 9
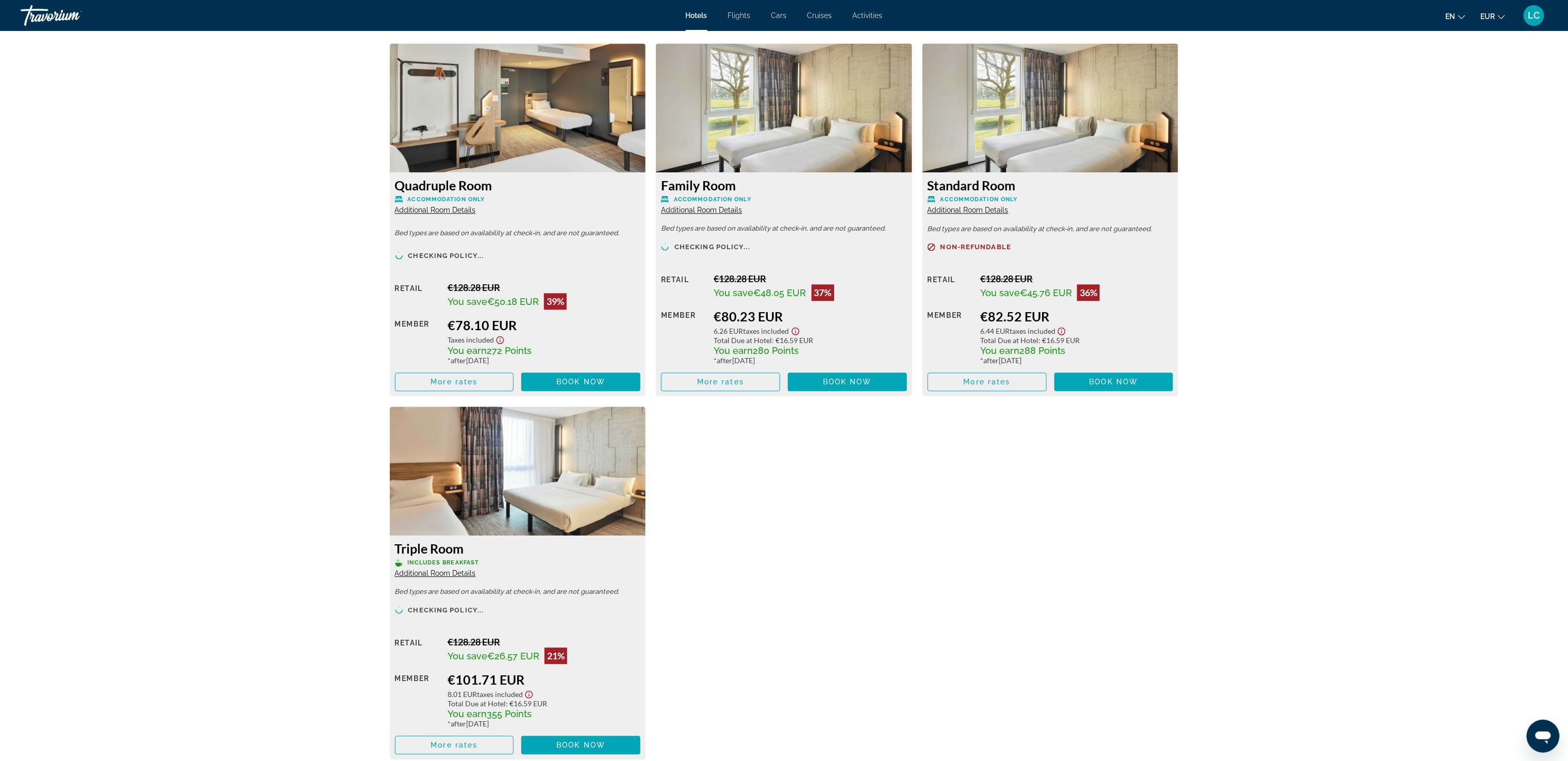
scroll to position [1276, 0]
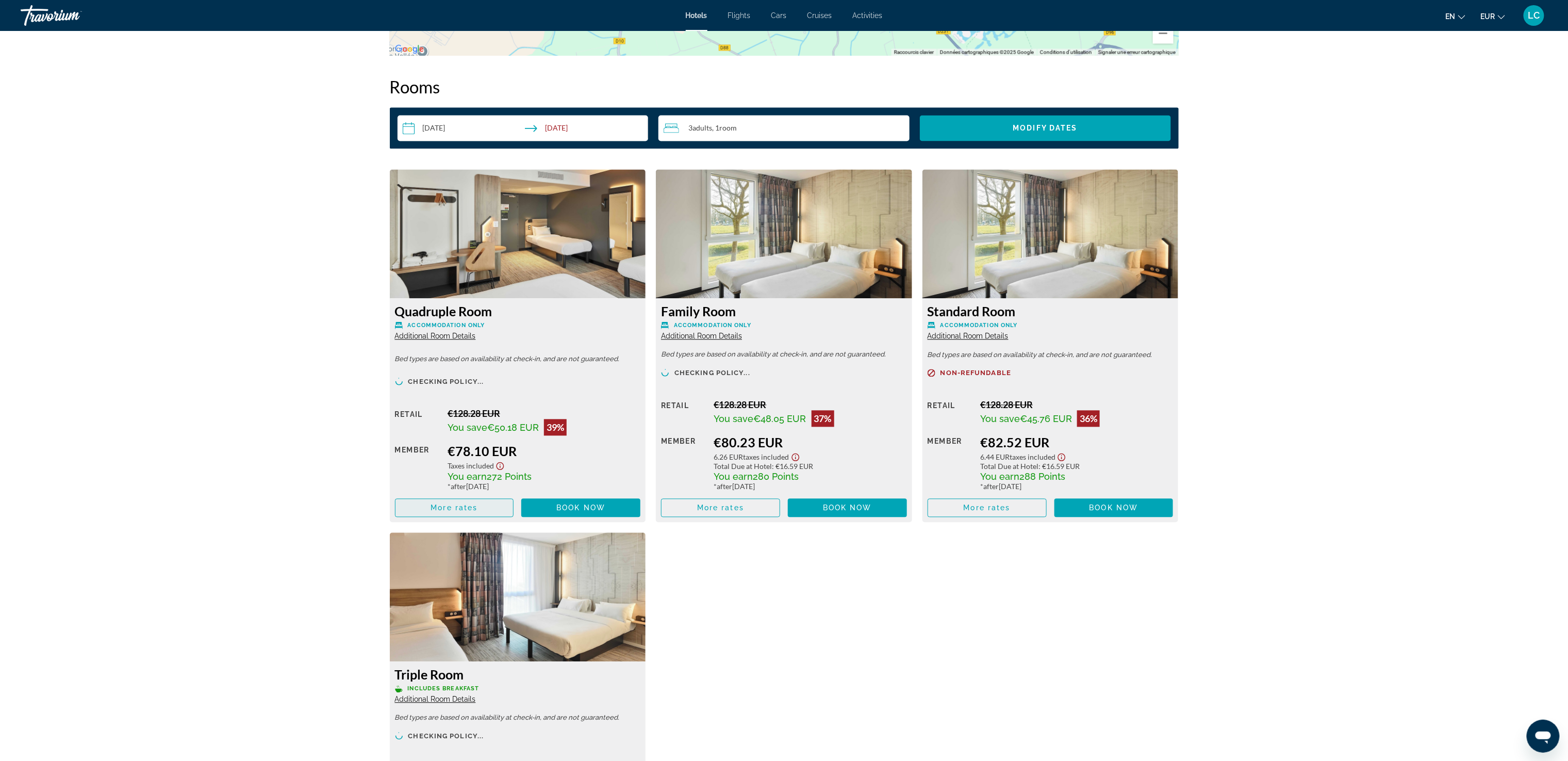
click at [433, 510] on span "More rates" at bounding box center [454, 508] width 47 height 9
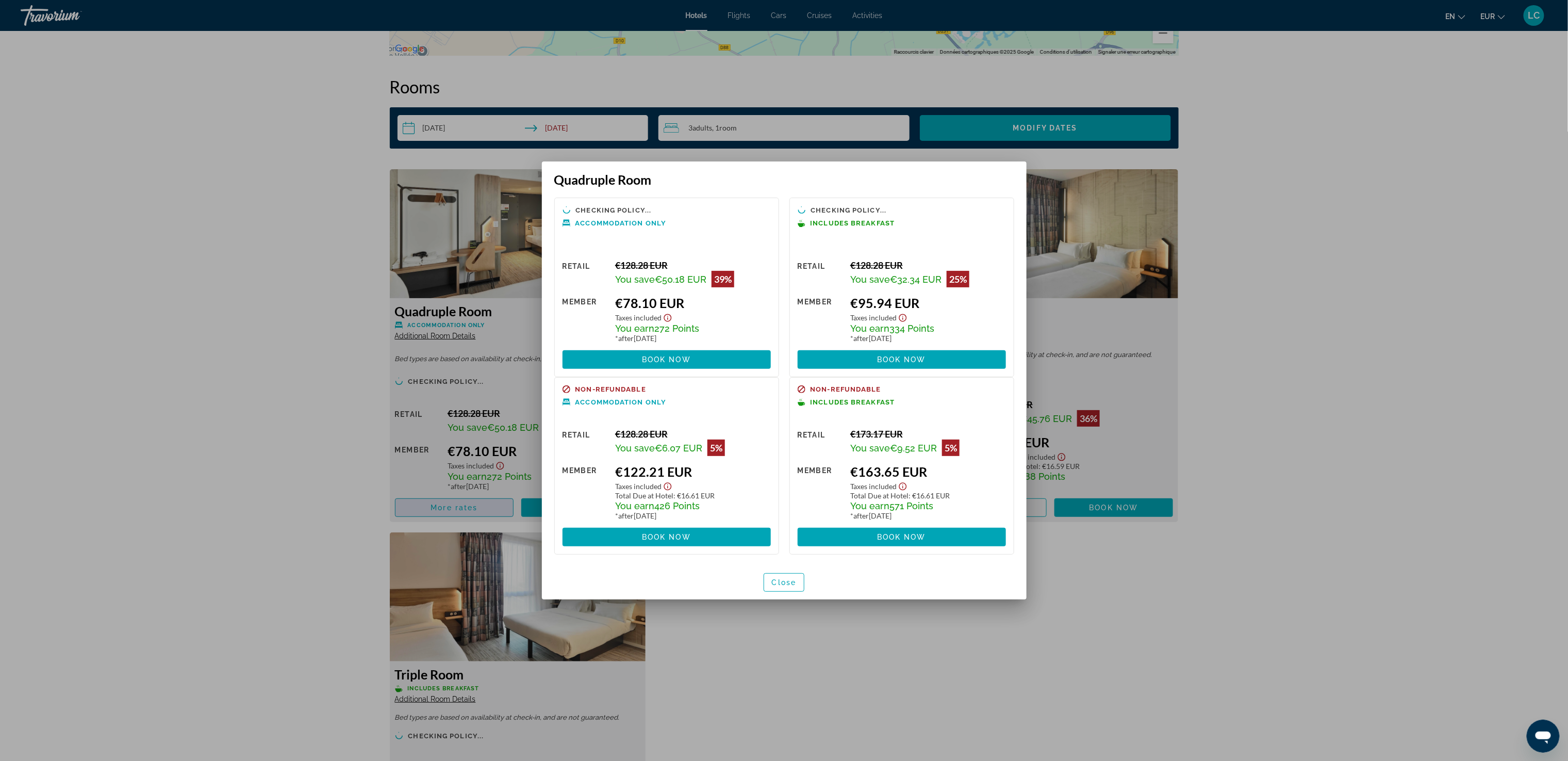
scroll to position [0, 0]
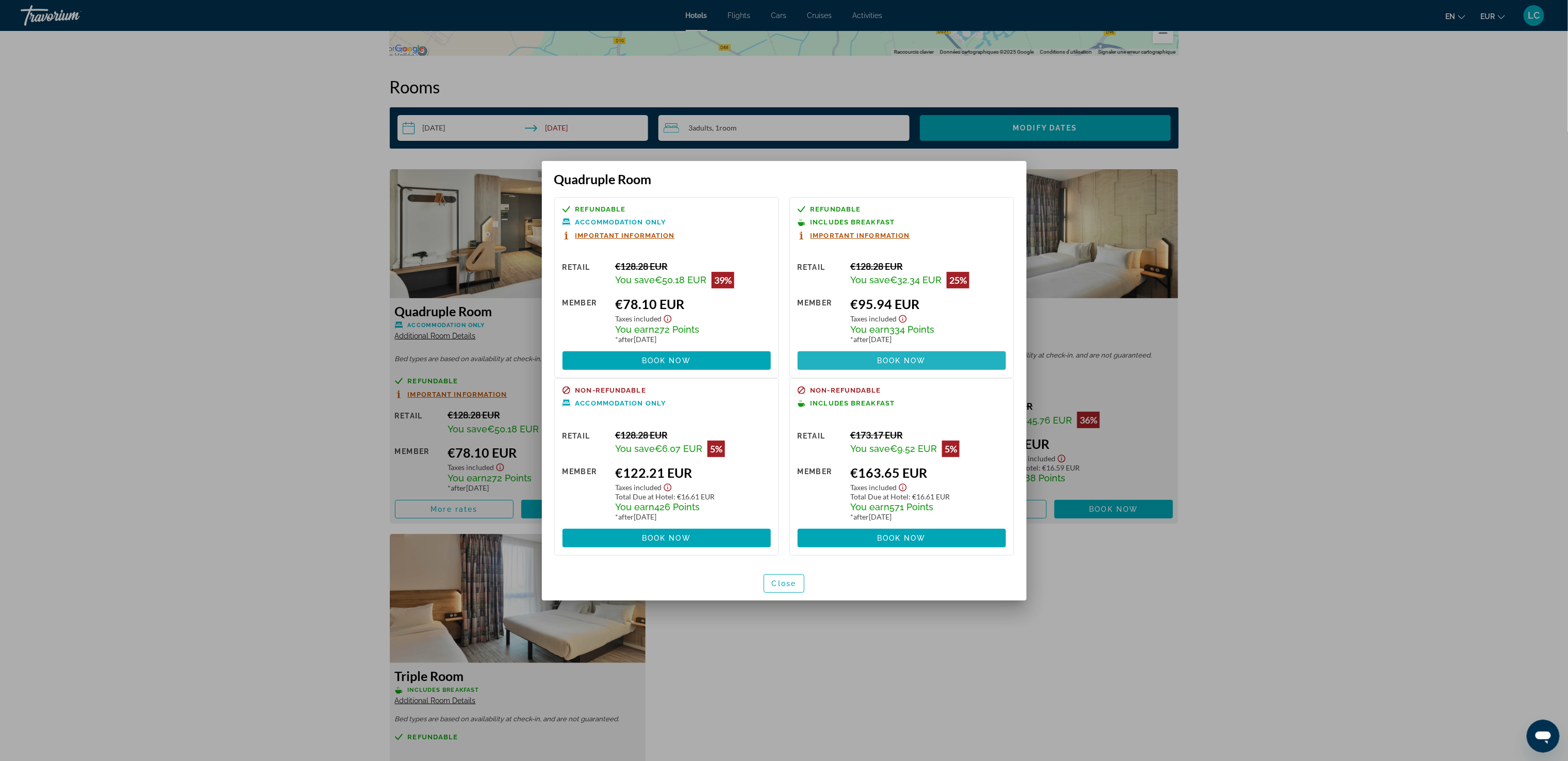
click at [913, 358] on span "Book now" at bounding box center [901, 361] width 49 height 9
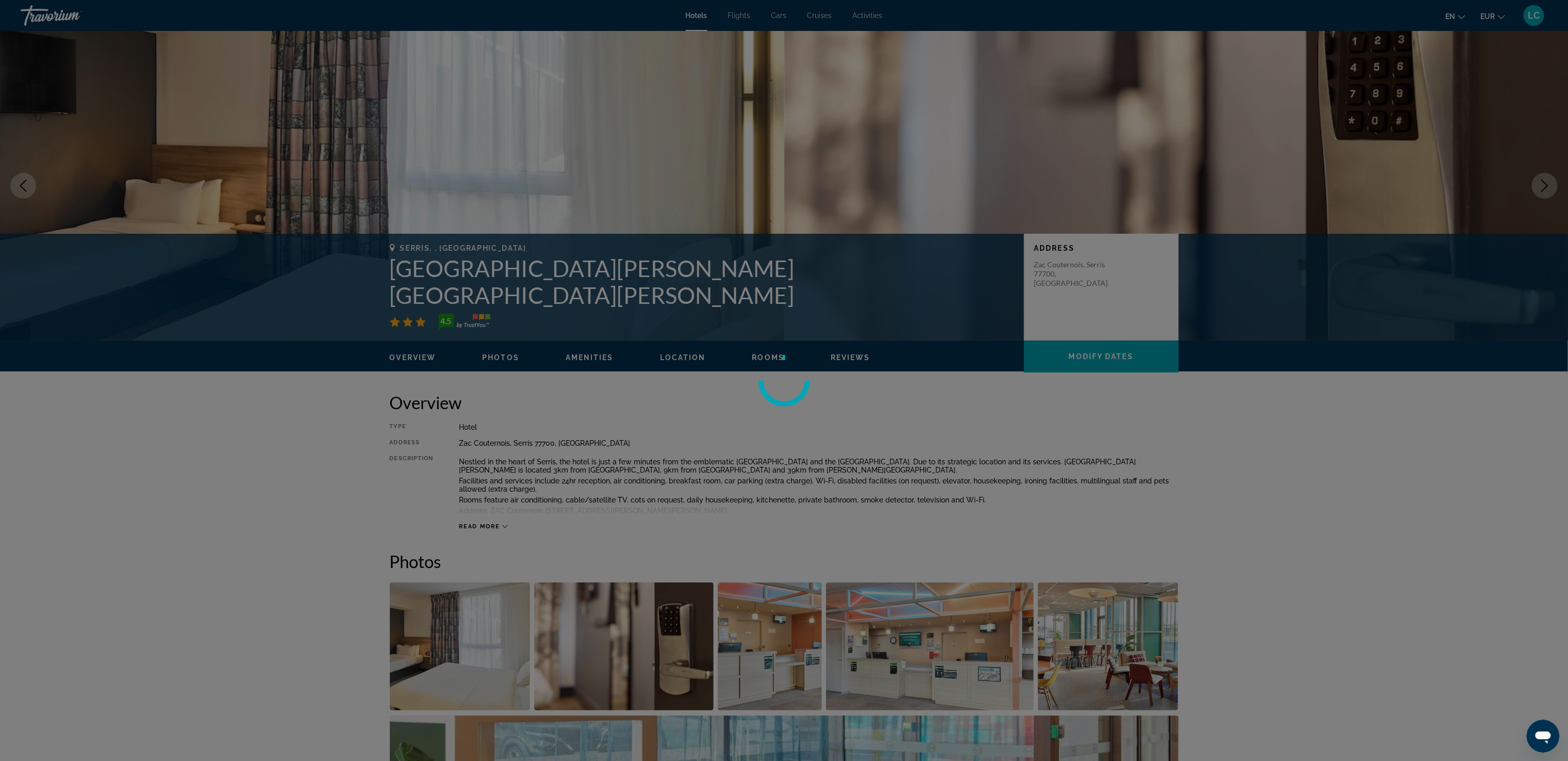
scroll to position [1276, 0]
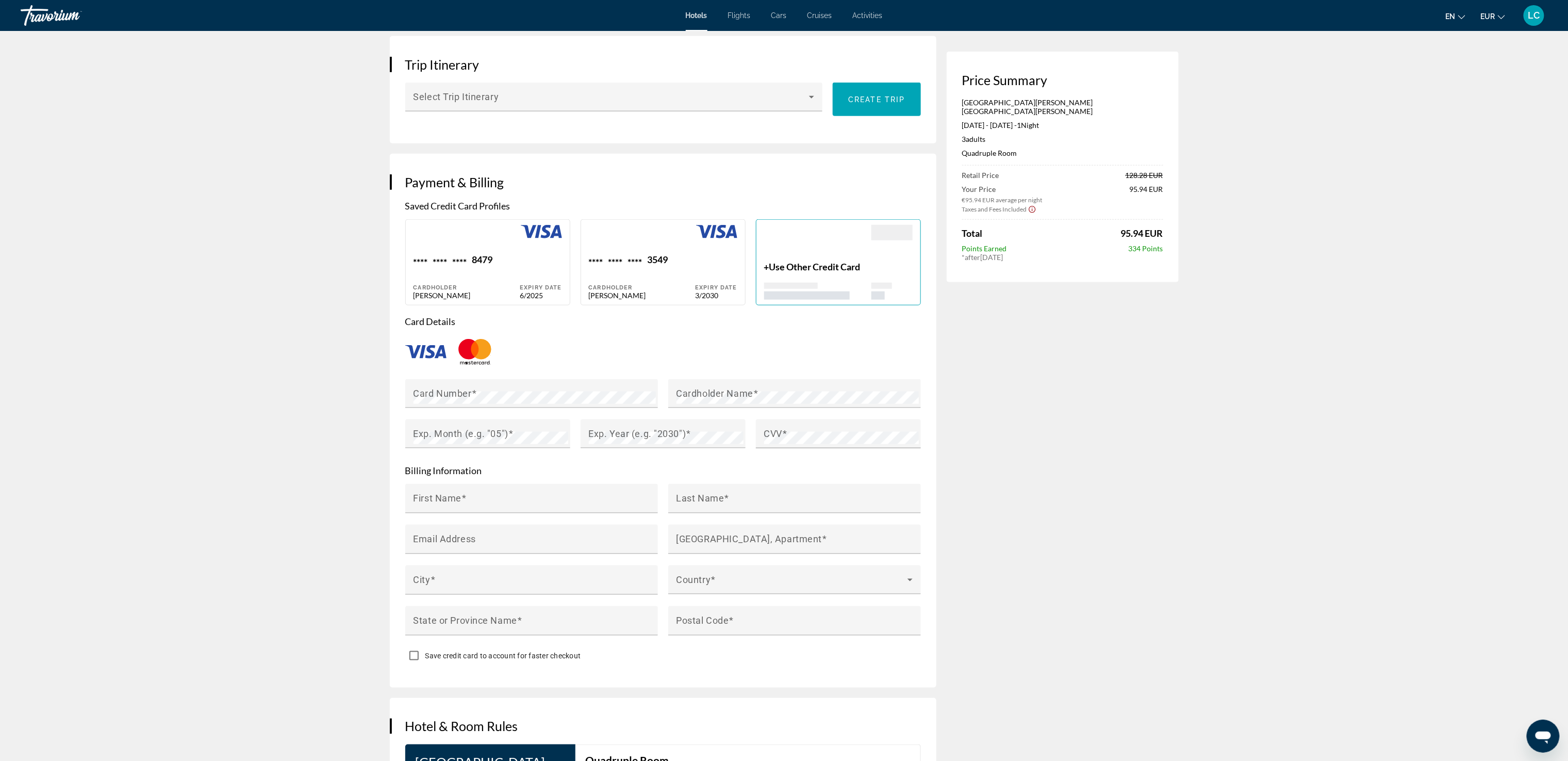
scroll to position [929, 0]
